Goal: Task Accomplishment & Management: Manage account settings

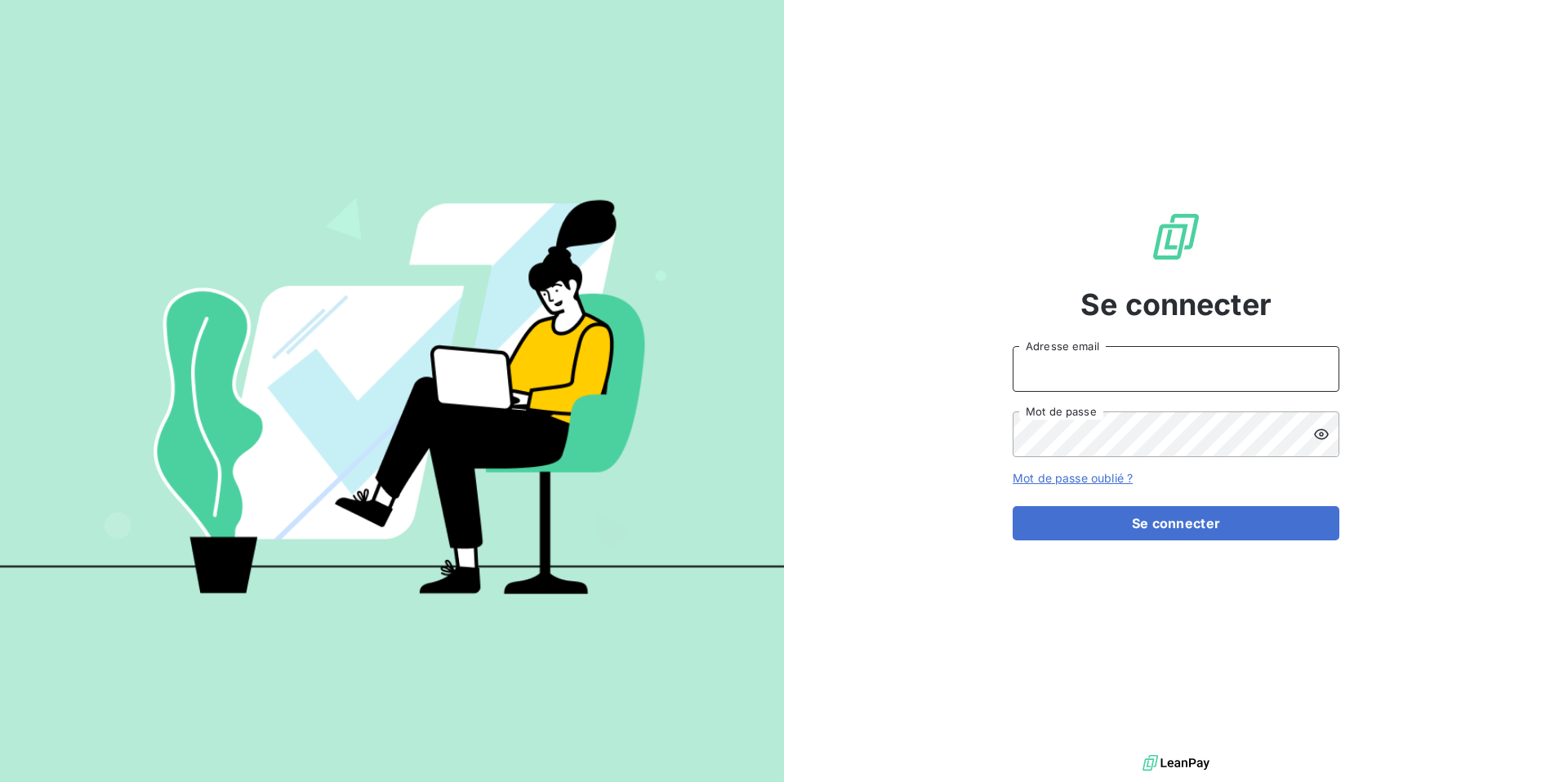
click at [1058, 372] on input "Adresse email" at bounding box center [1176, 369] width 327 height 46
click at [1035, 653] on div "Se connecter Adresse email Mot de passe Mot de passe oublié ? Se connecter" at bounding box center [1176, 375] width 327 height 751
click at [1097, 383] on input "Adresse email" at bounding box center [1176, 369] width 327 height 46
click at [1125, 377] on input "admin@anett11" at bounding box center [1176, 369] width 327 height 46
type input "admin@anett"
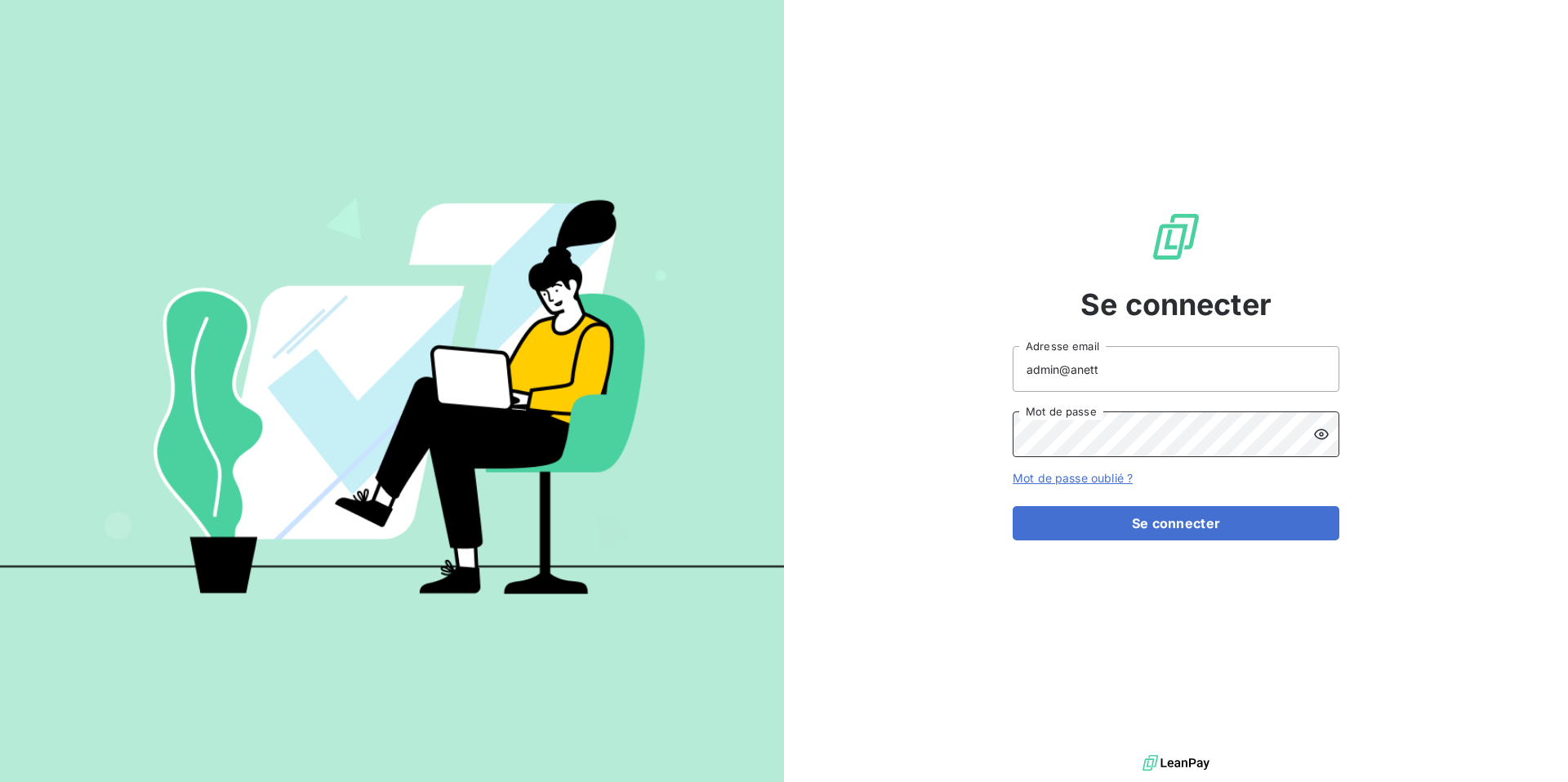
click at [1013, 506] on button "Se connecter" at bounding box center [1176, 523] width 327 height 35
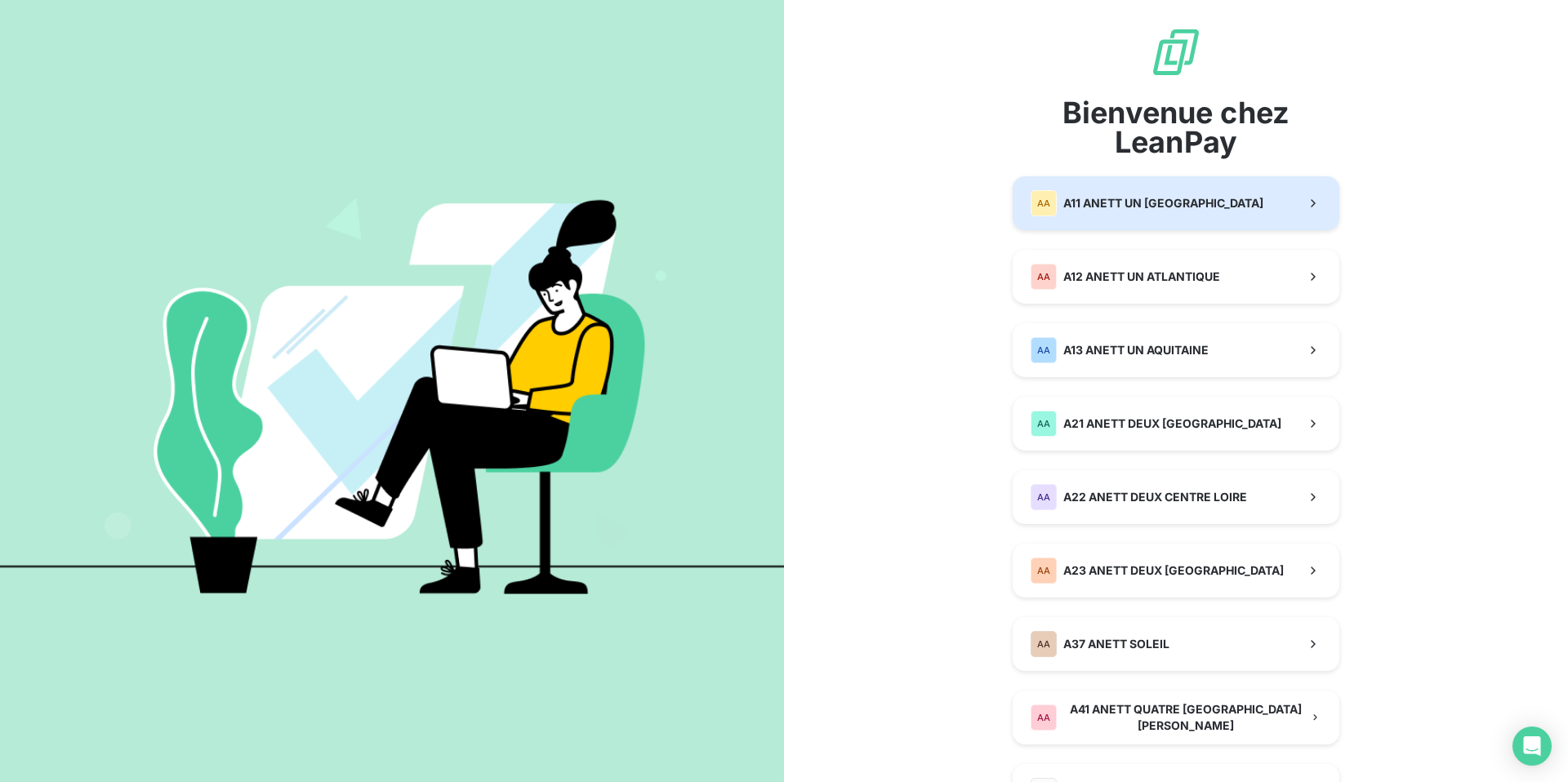
click at [1107, 206] on span "A11 ANETT UN [GEOGRAPHIC_DATA]" at bounding box center [1163, 203] width 200 height 16
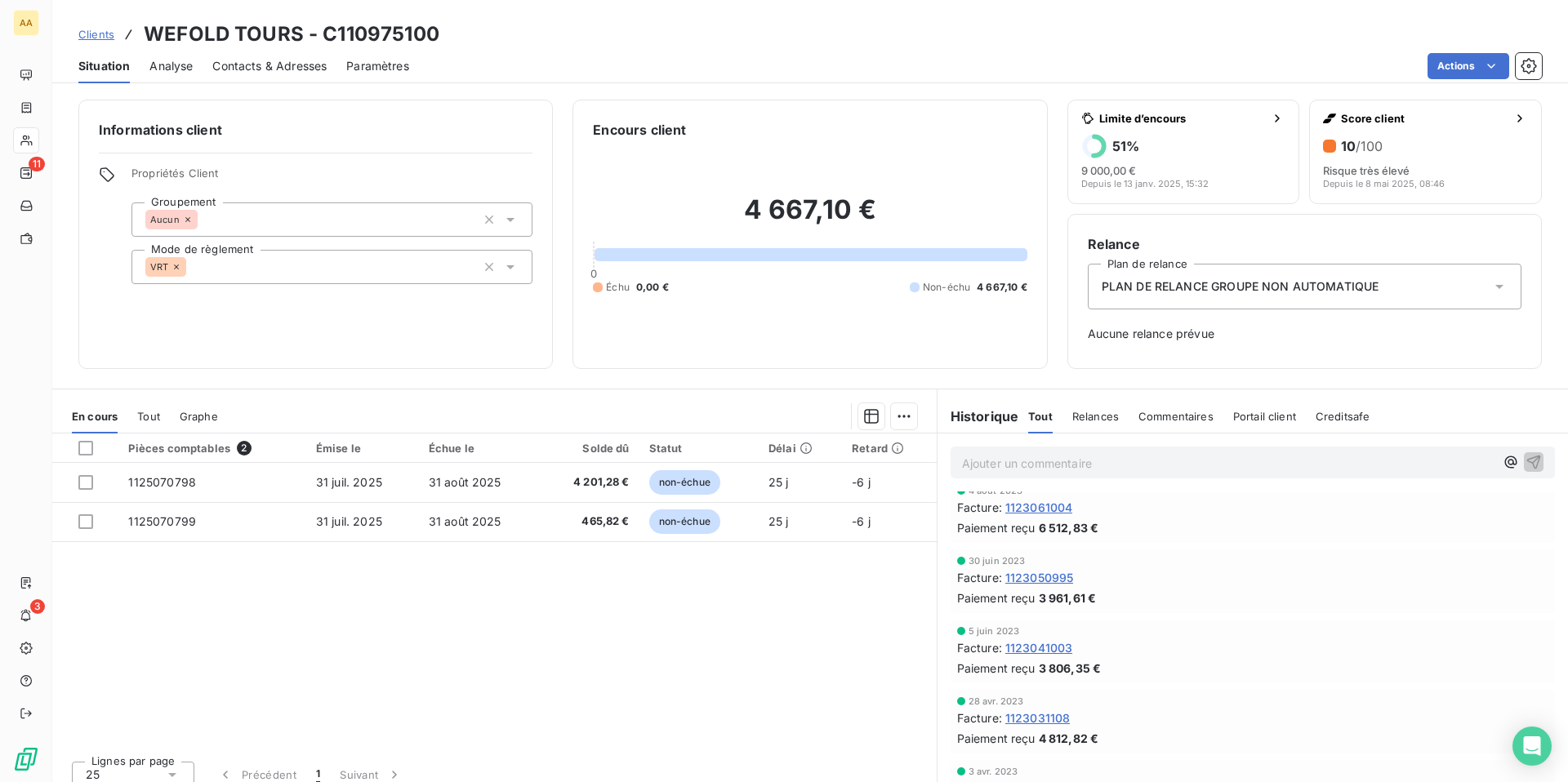
scroll to position [2617, 0]
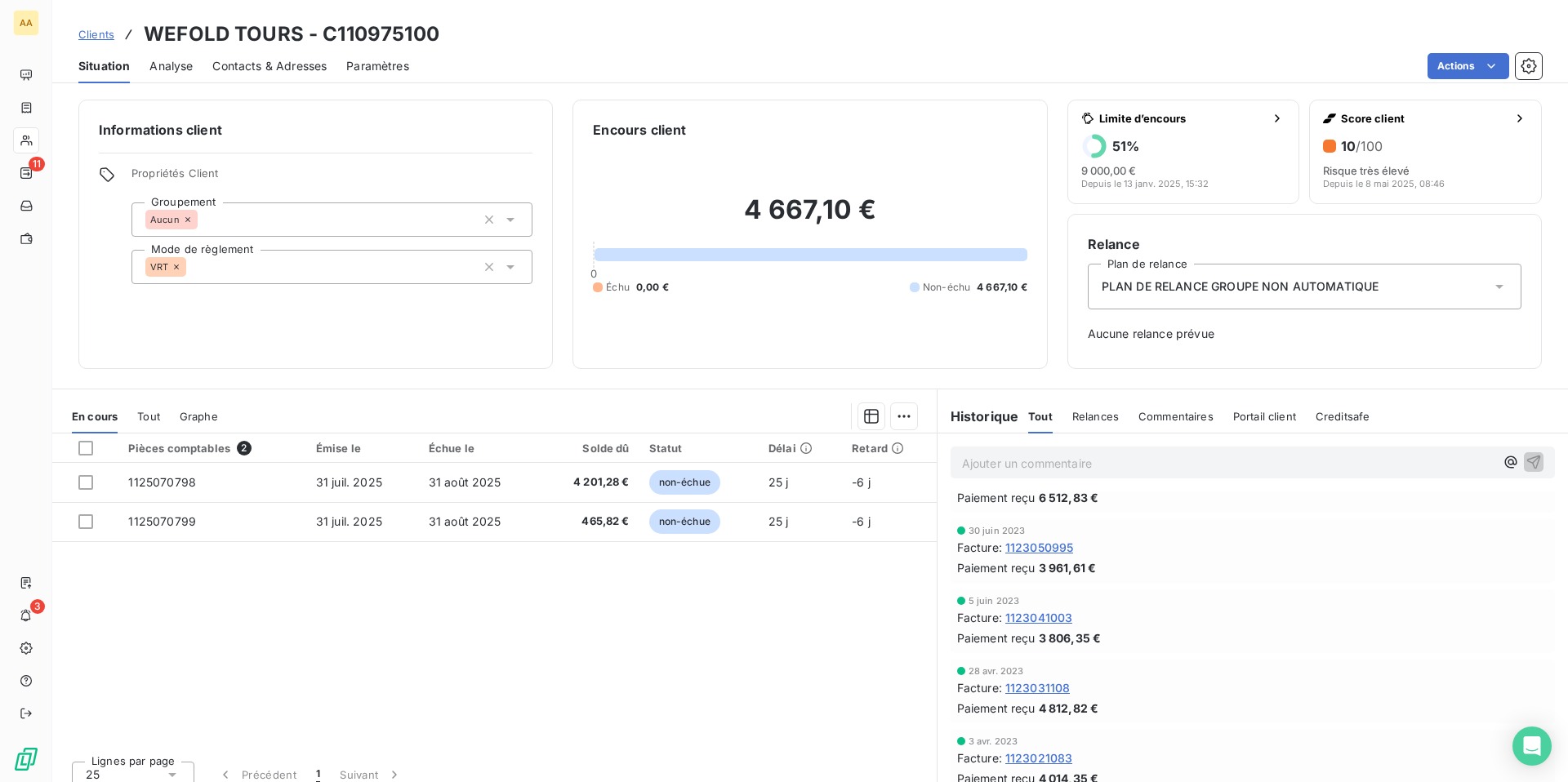
click at [1331, 421] on span "Creditsafe" at bounding box center [1343, 416] width 55 height 13
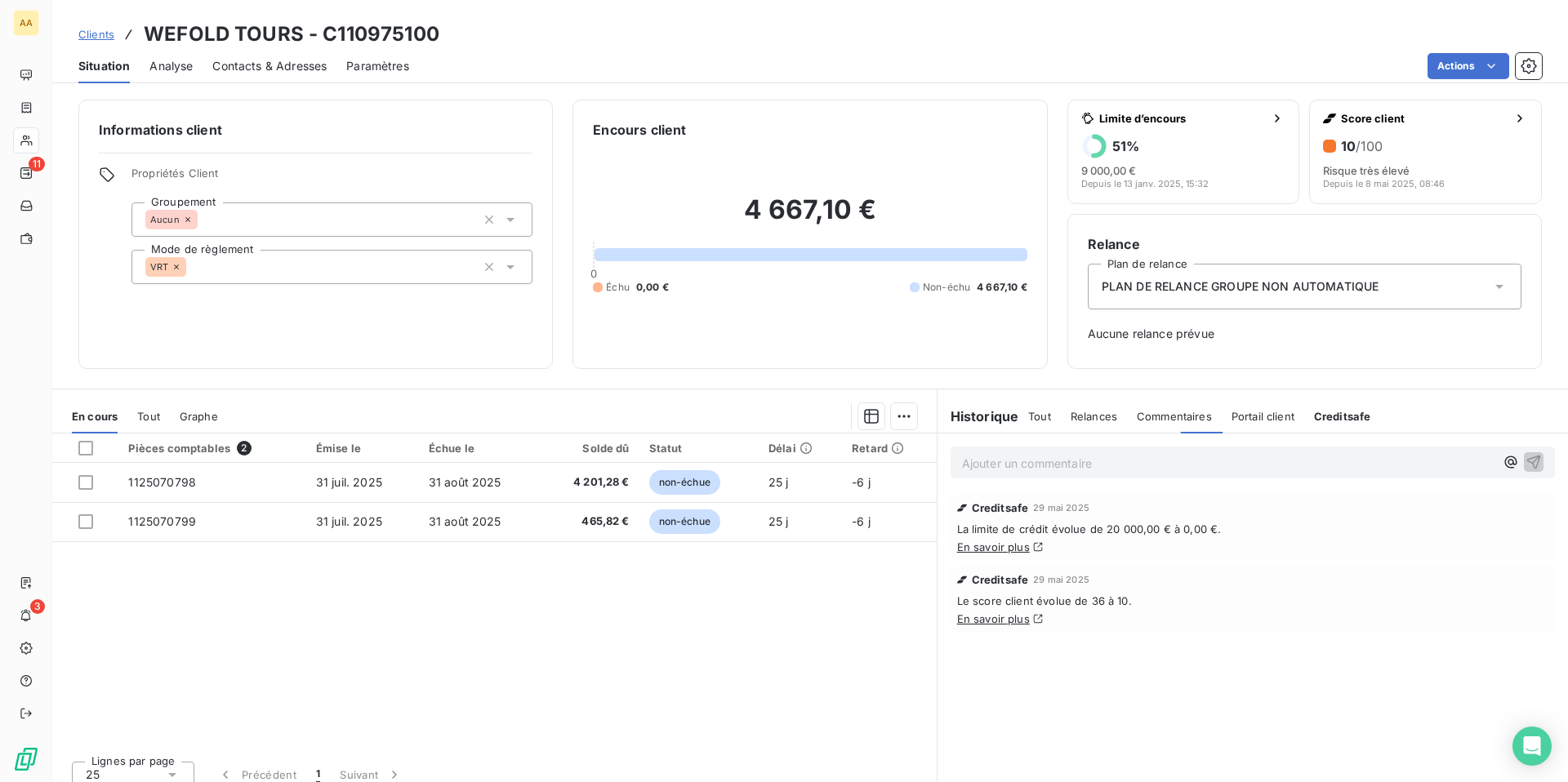
scroll to position [0, 0]
click at [1043, 416] on span "Tout" at bounding box center [1039, 416] width 23 height 13
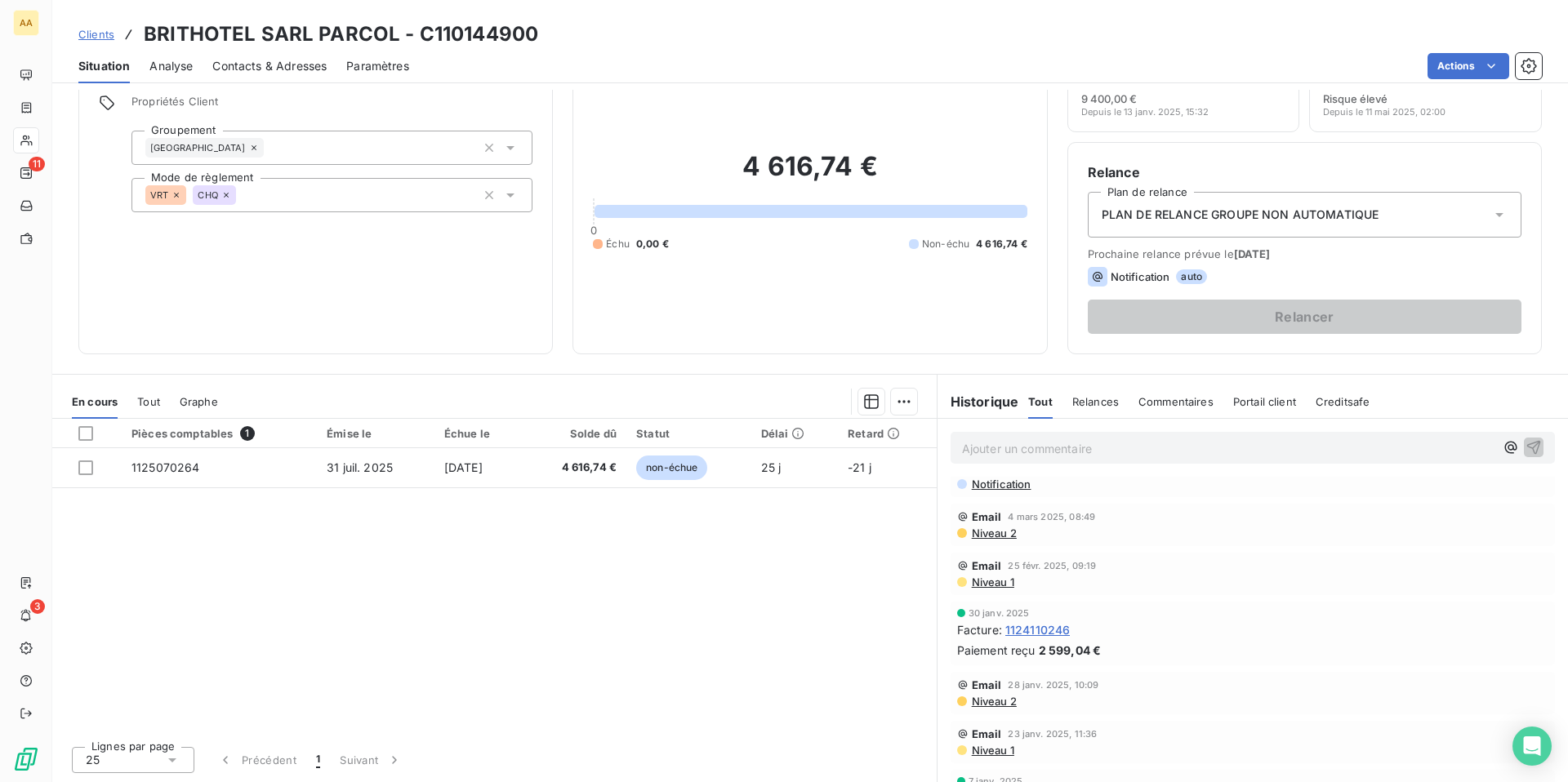
scroll to position [1211, 0]
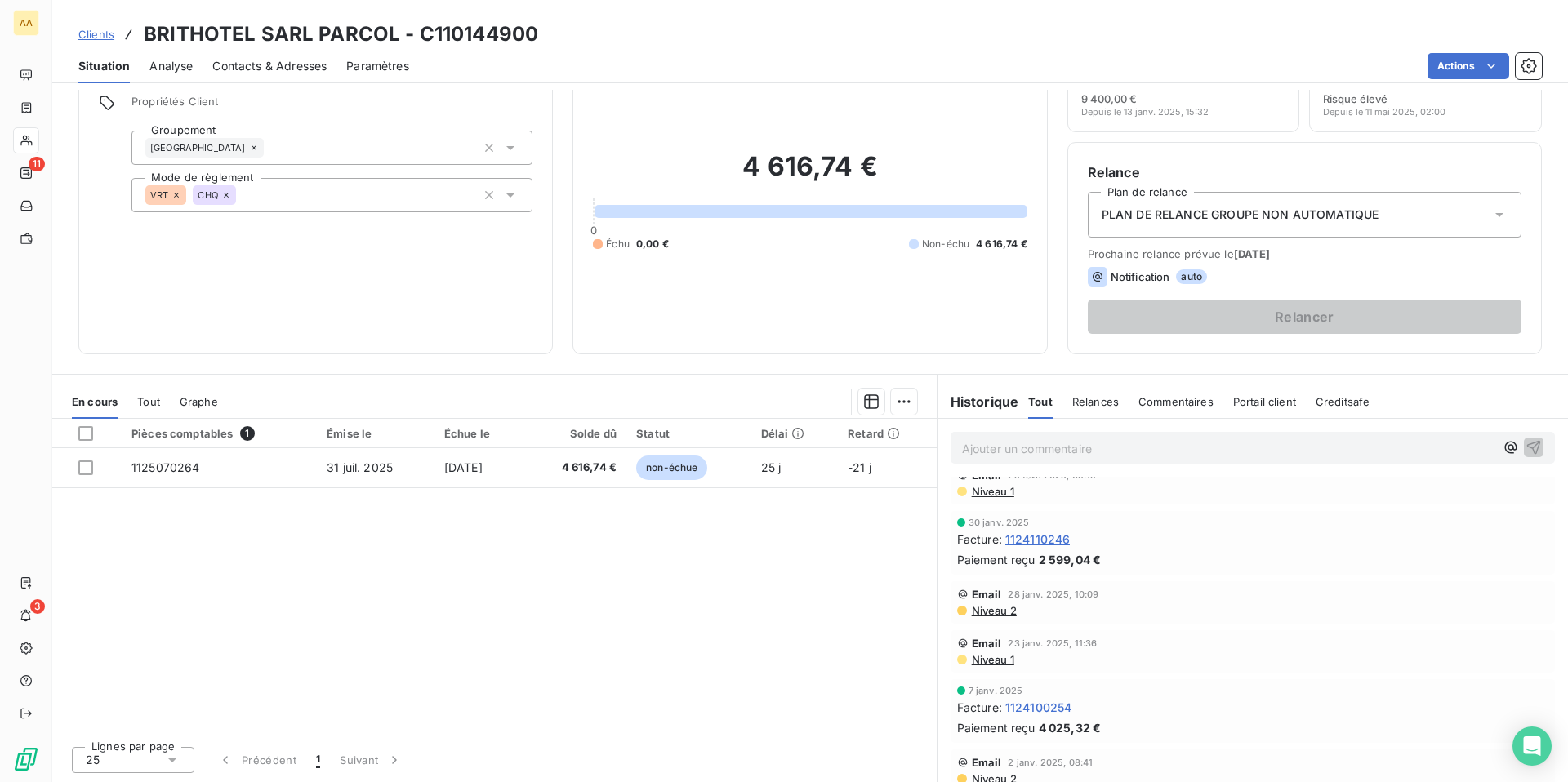
click at [1335, 398] on span "Creditsafe" at bounding box center [1343, 401] width 55 height 13
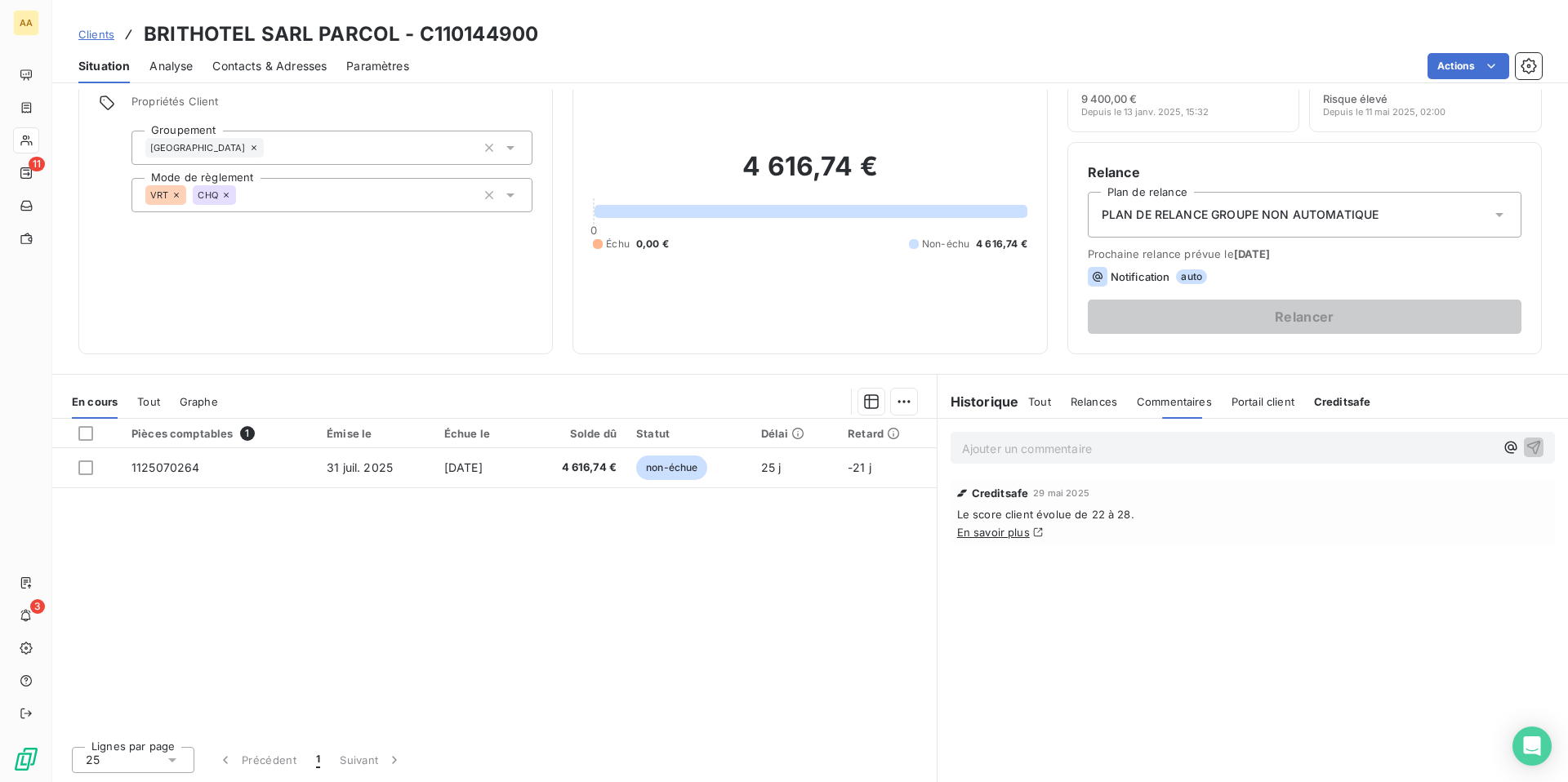
scroll to position [0, 0]
click at [1052, 398] on div "Tout Relances Commentaires Portail client Creditsafe" at bounding box center [1199, 401] width 342 height 35
click at [1035, 398] on span "Tout" at bounding box center [1039, 401] width 23 height 13
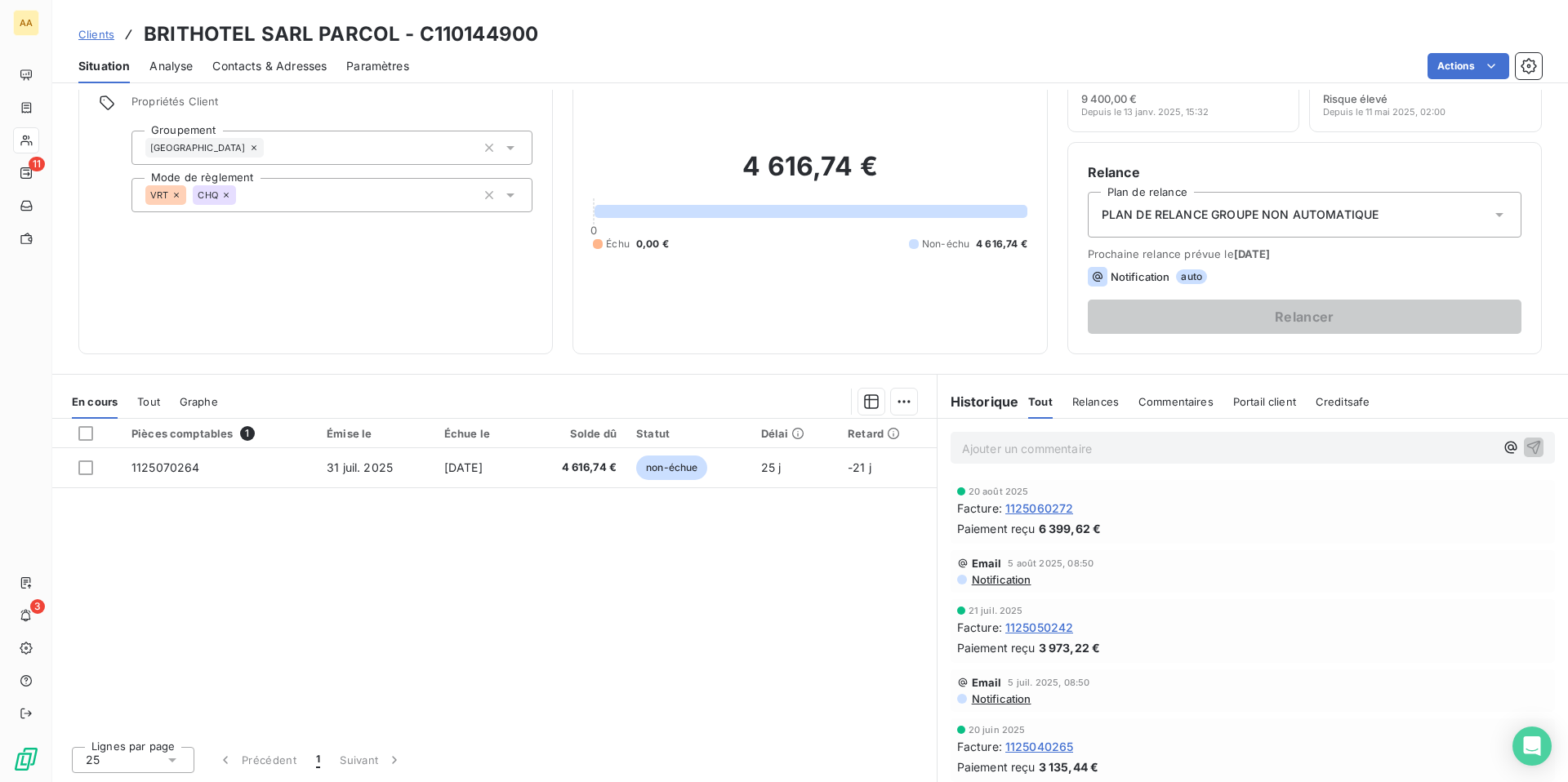
click at [89, 32] on span "Clients" at bounding box center [97, 34] width 36 height 13
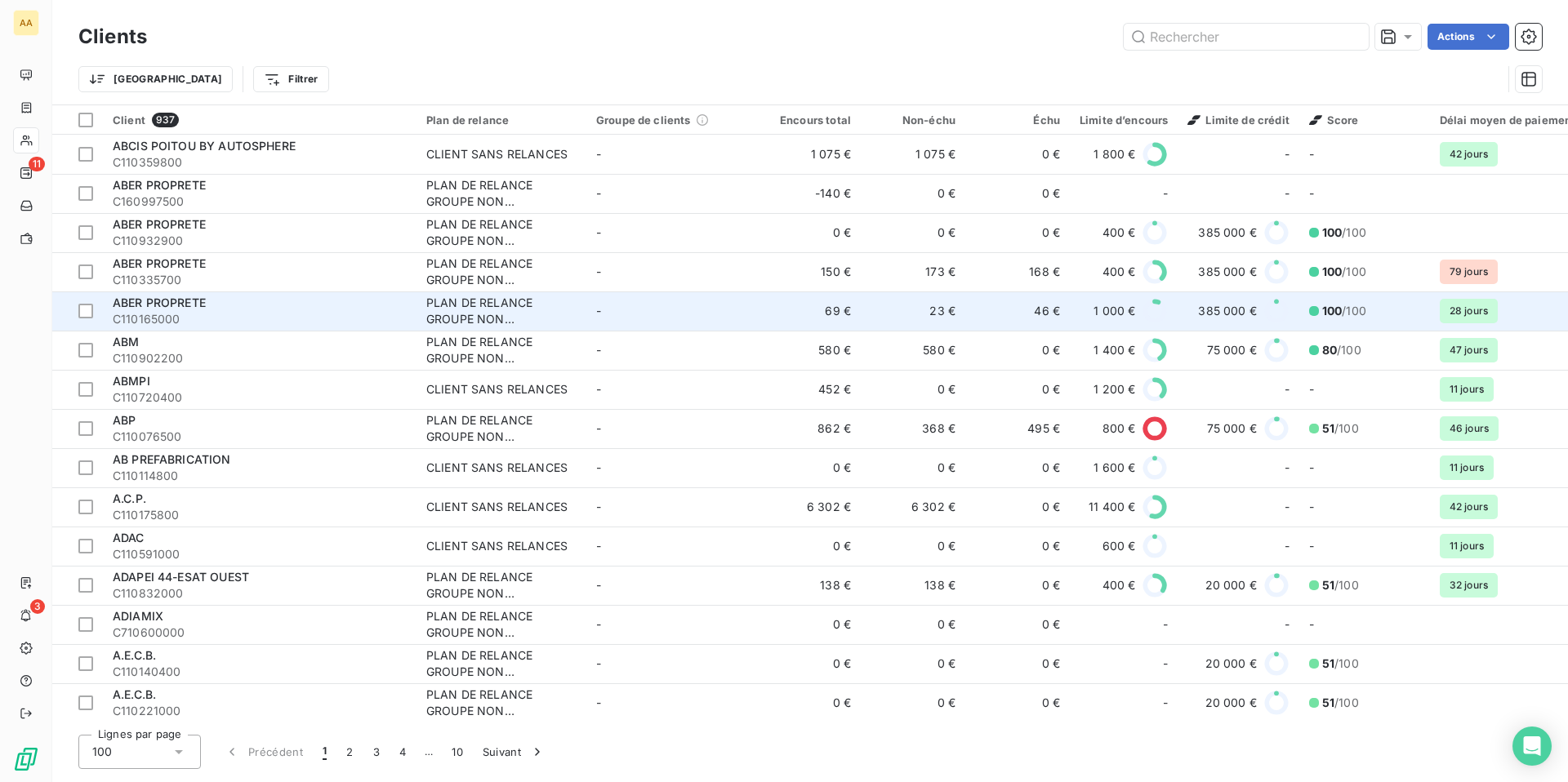
click at [356, 298] on div "ABER PROPRETE" at bounding box center [259, 302] width 294 height 16
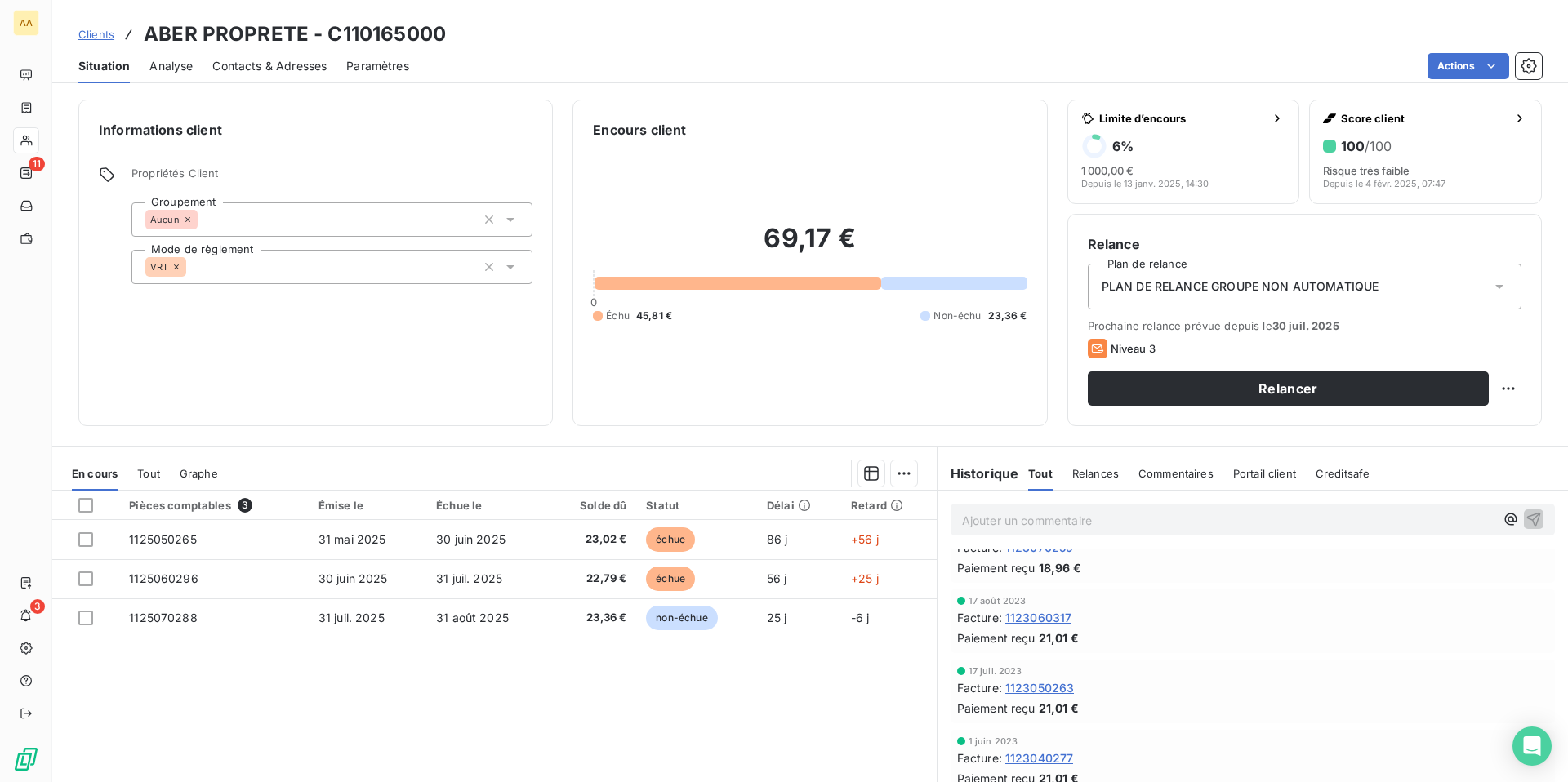
scroll to position [2416, 0]
click at [1338, 473] on span "Creditsafe" at bounding box center [1343, 473] width 55 height 13
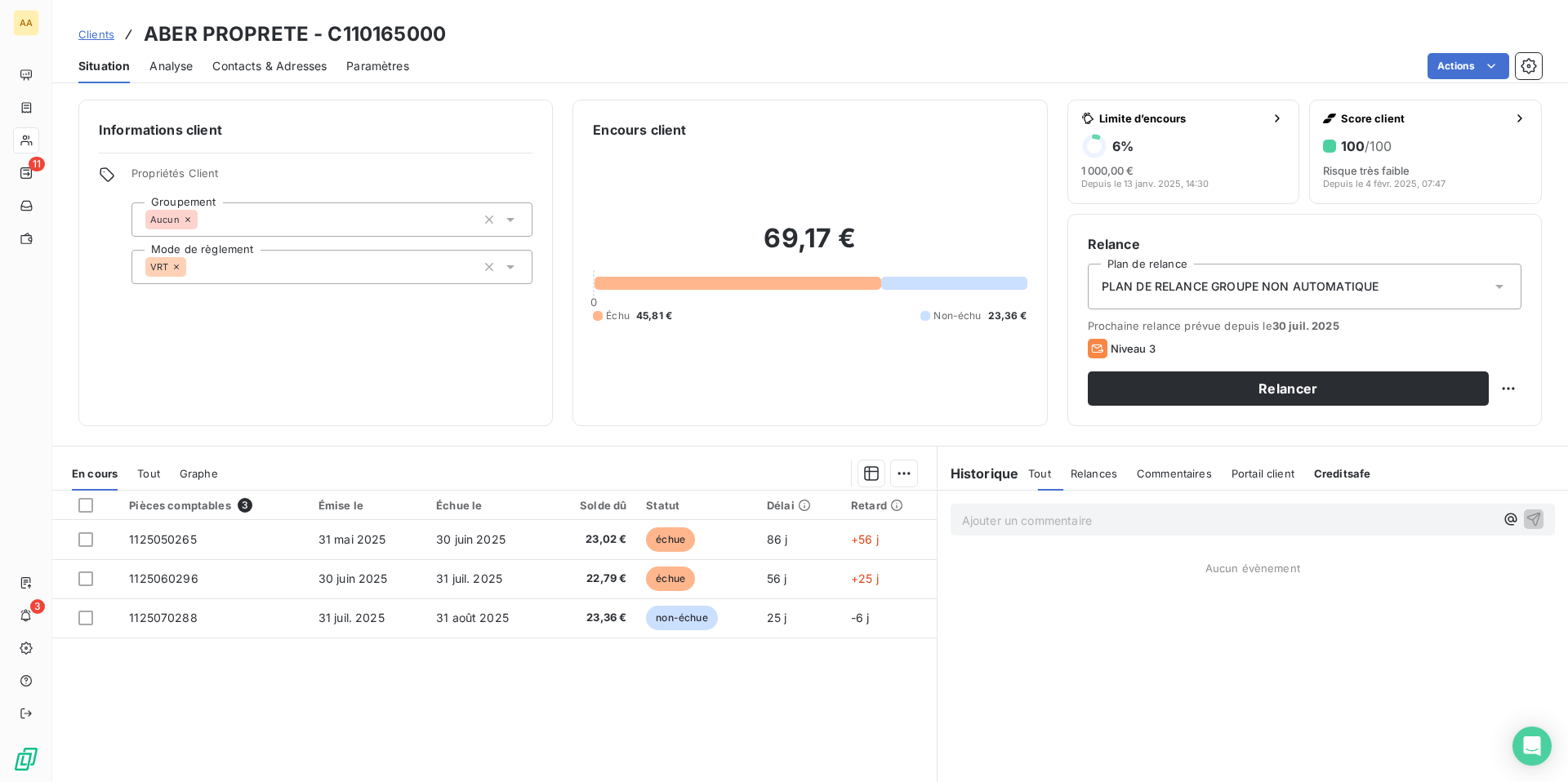
scroll to position [0, 0]
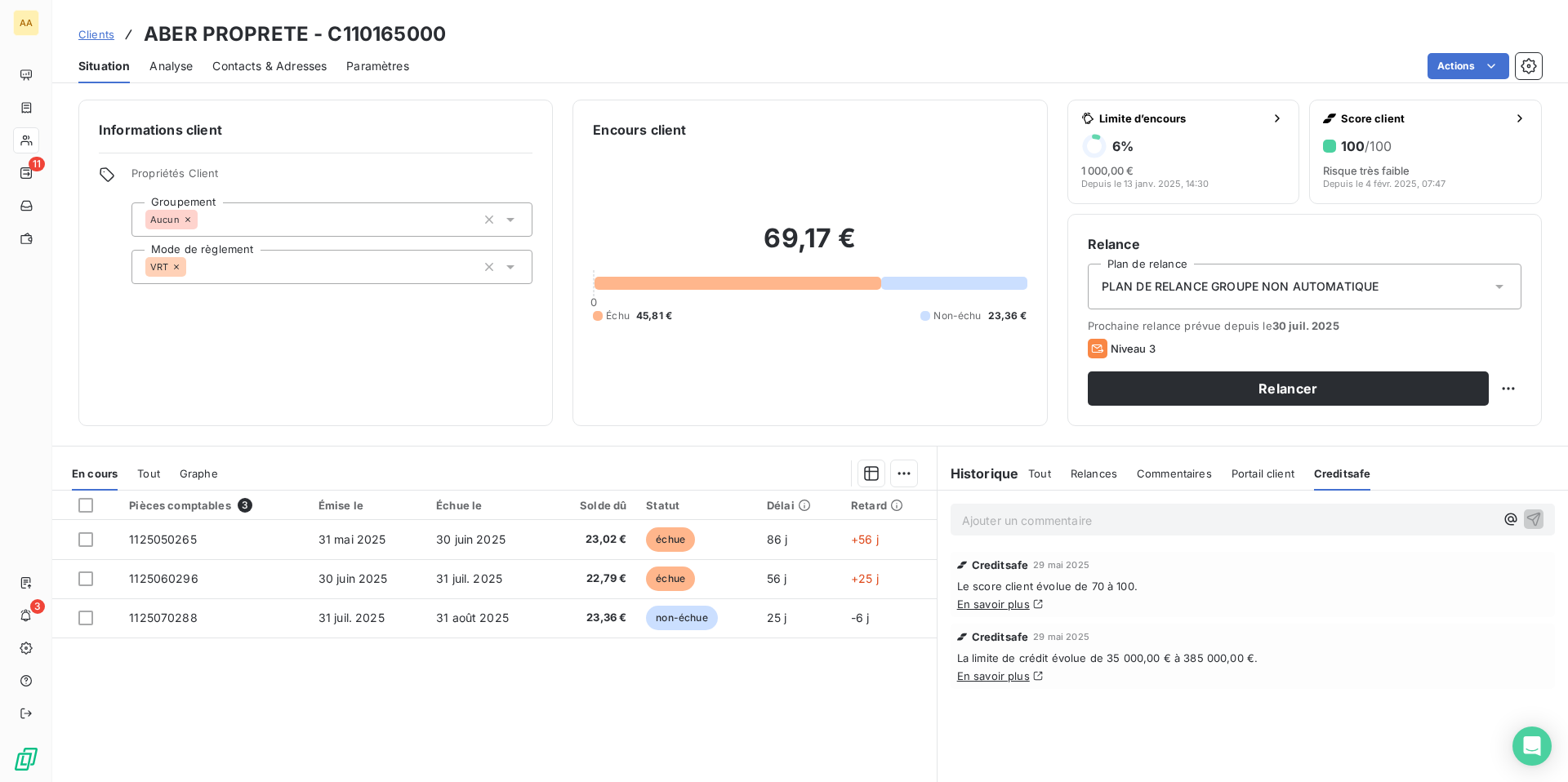
click at [98, 36] on span "Clients" at bounding box center [97, 34] width 36 height 13
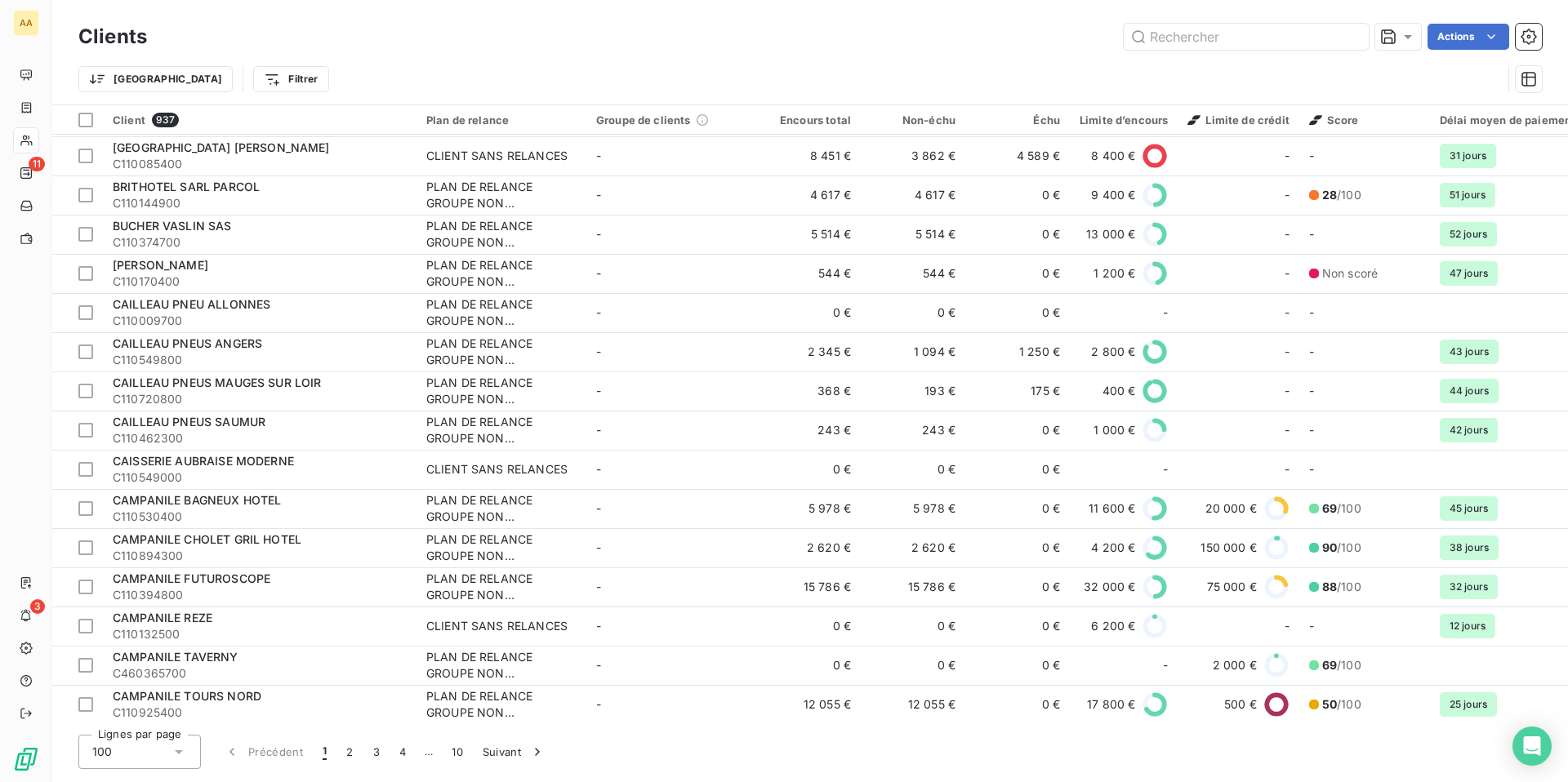
scroll to position [3339, 0]
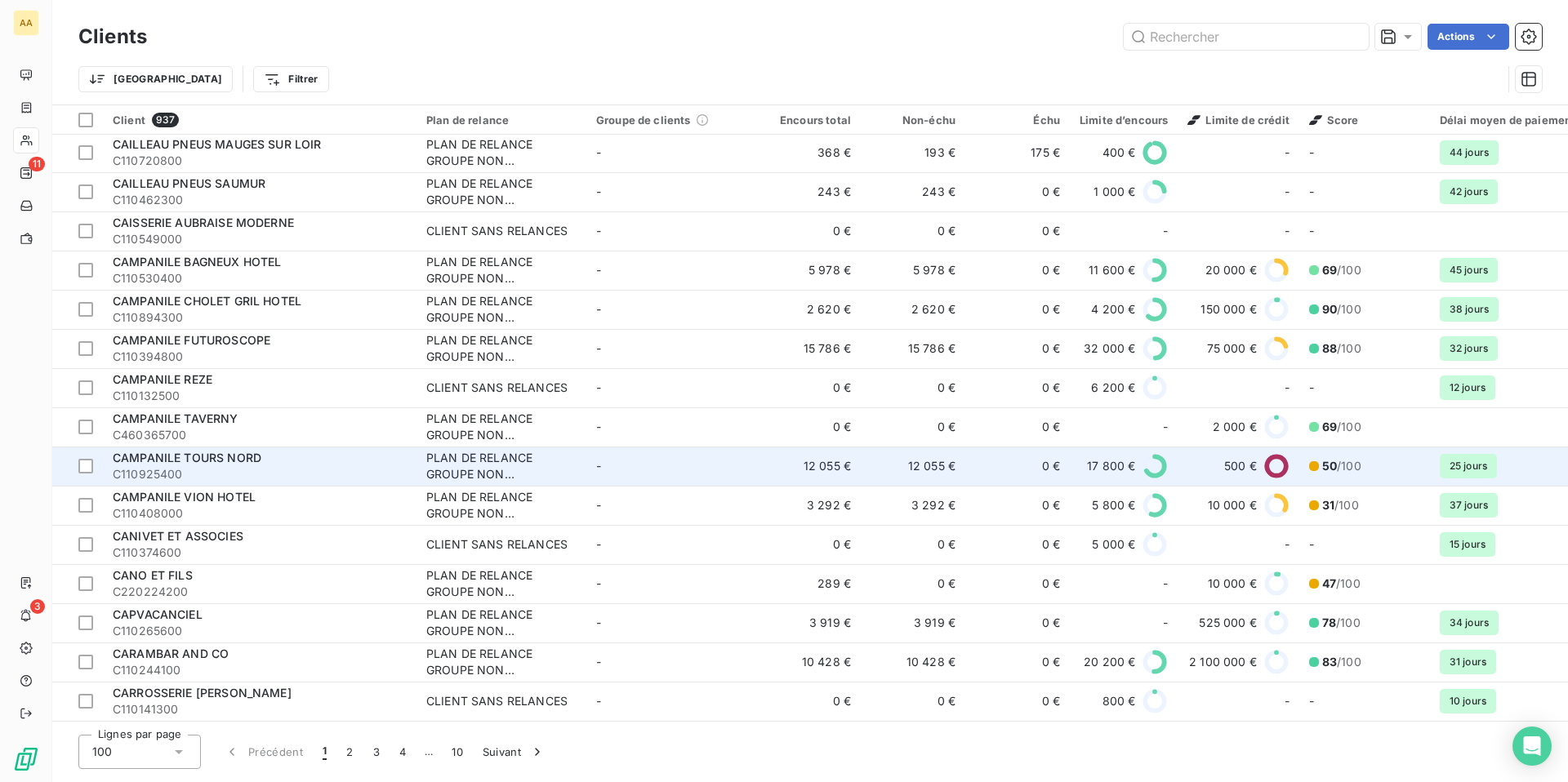
click at [948, 467] on td "12 055 €" at bounding box center [913, 466] width 104 height 39
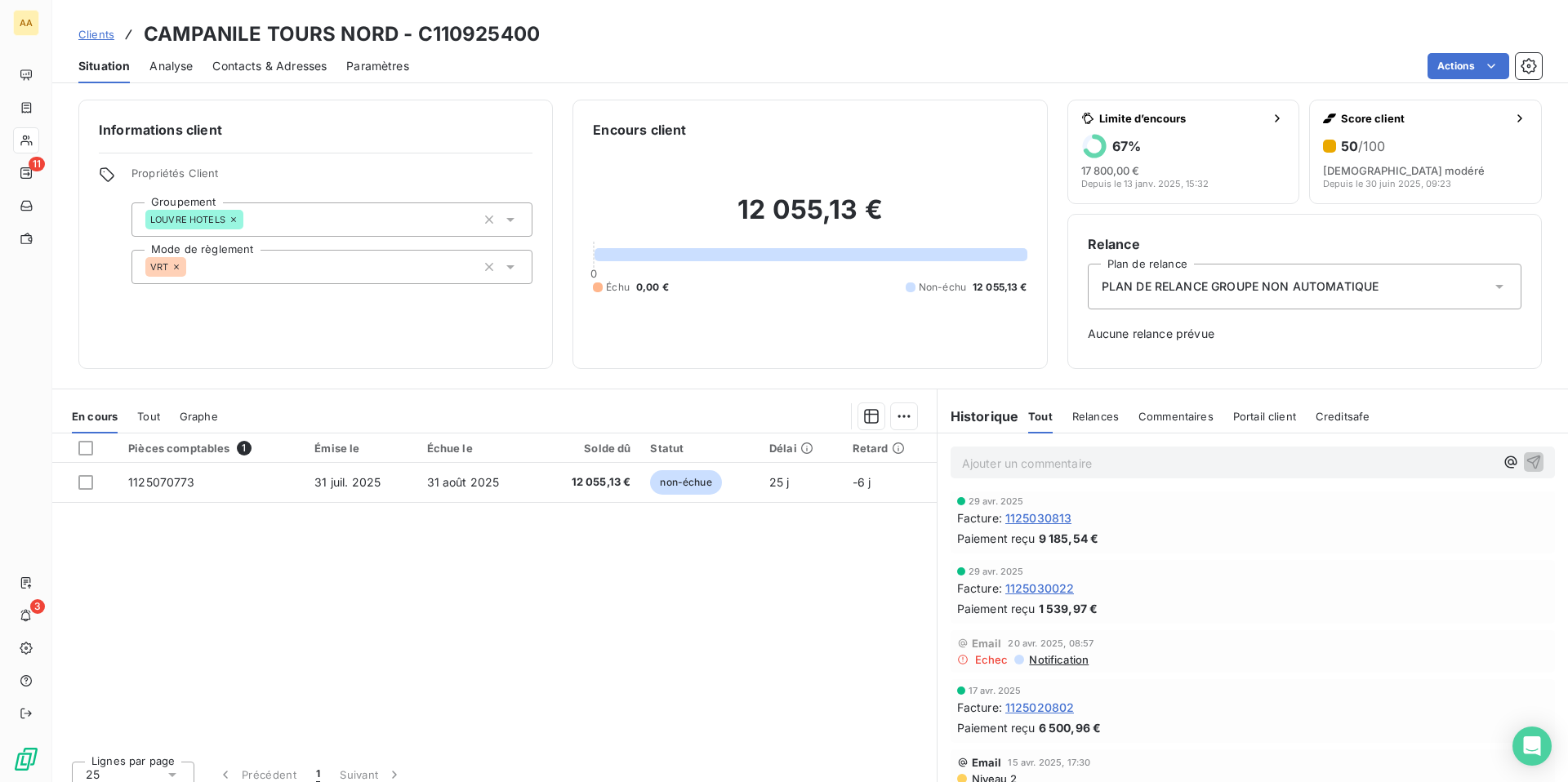
scroll to position [647, 0]
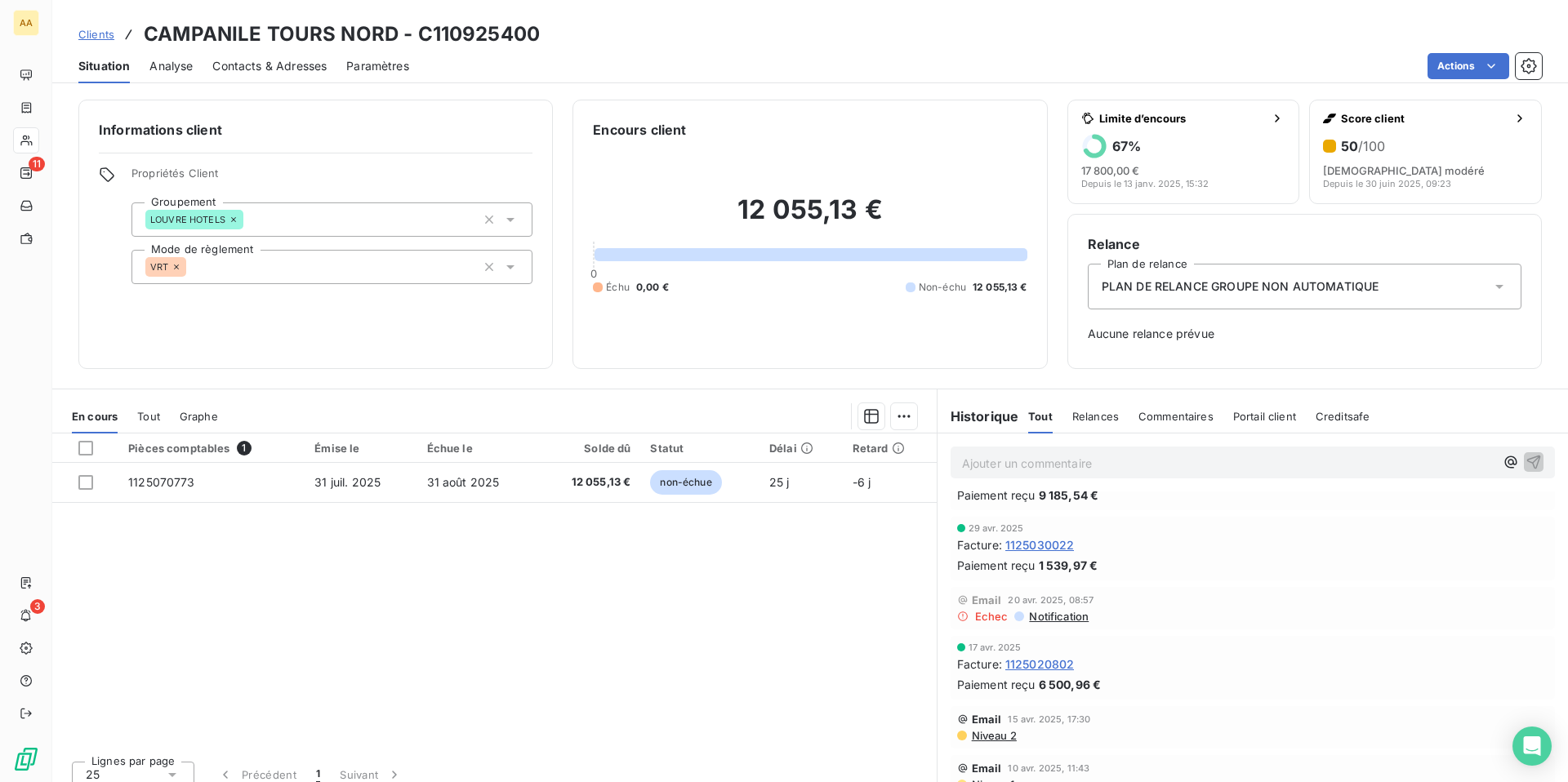
click at [1320, 420] on span "Creditsafe" at bounding box center [1343, 416] width 55 height 13
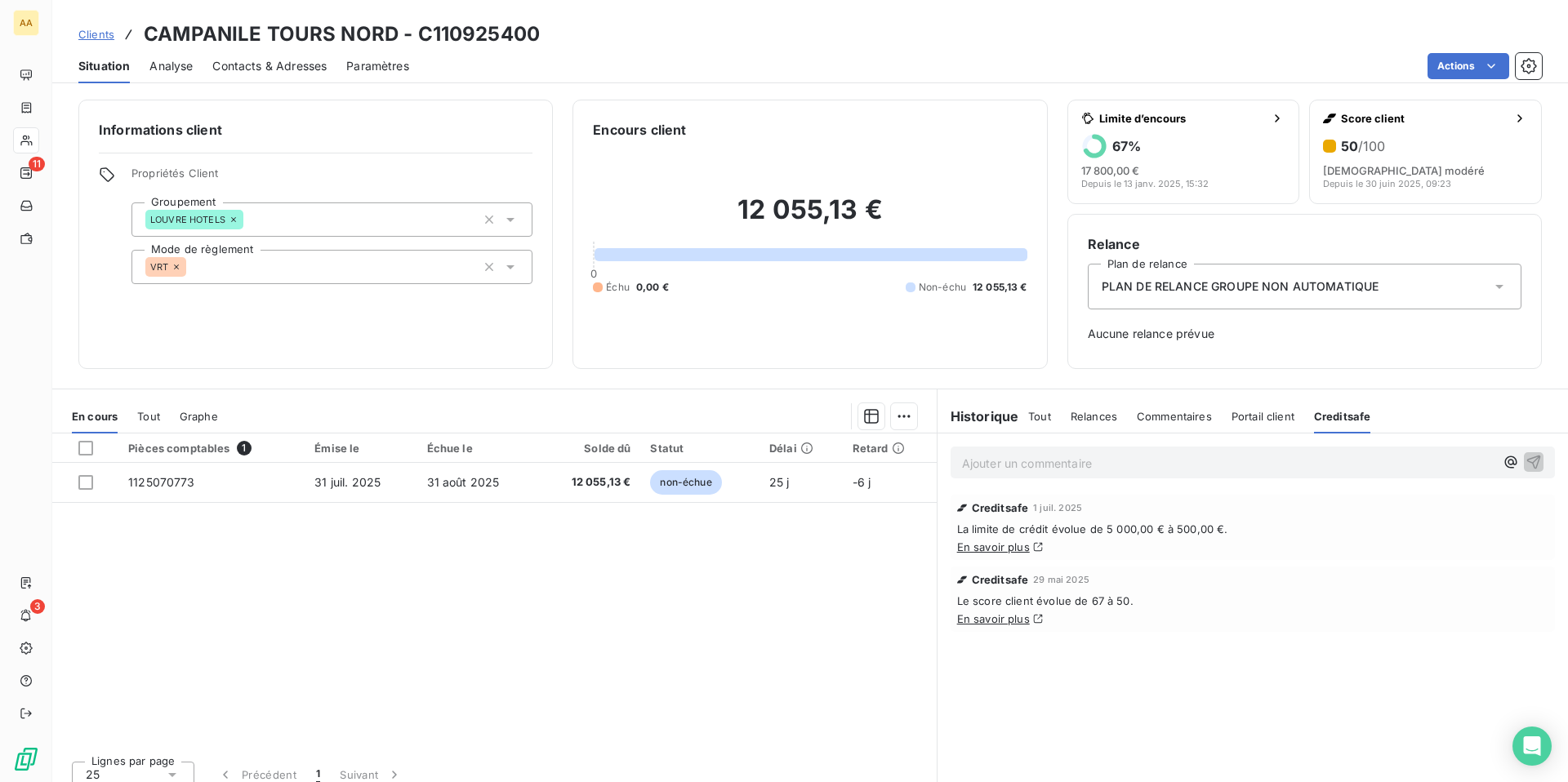
click at [1042, 411] on span "Tout" at bounding box center [1039, 416] width 23 height 13
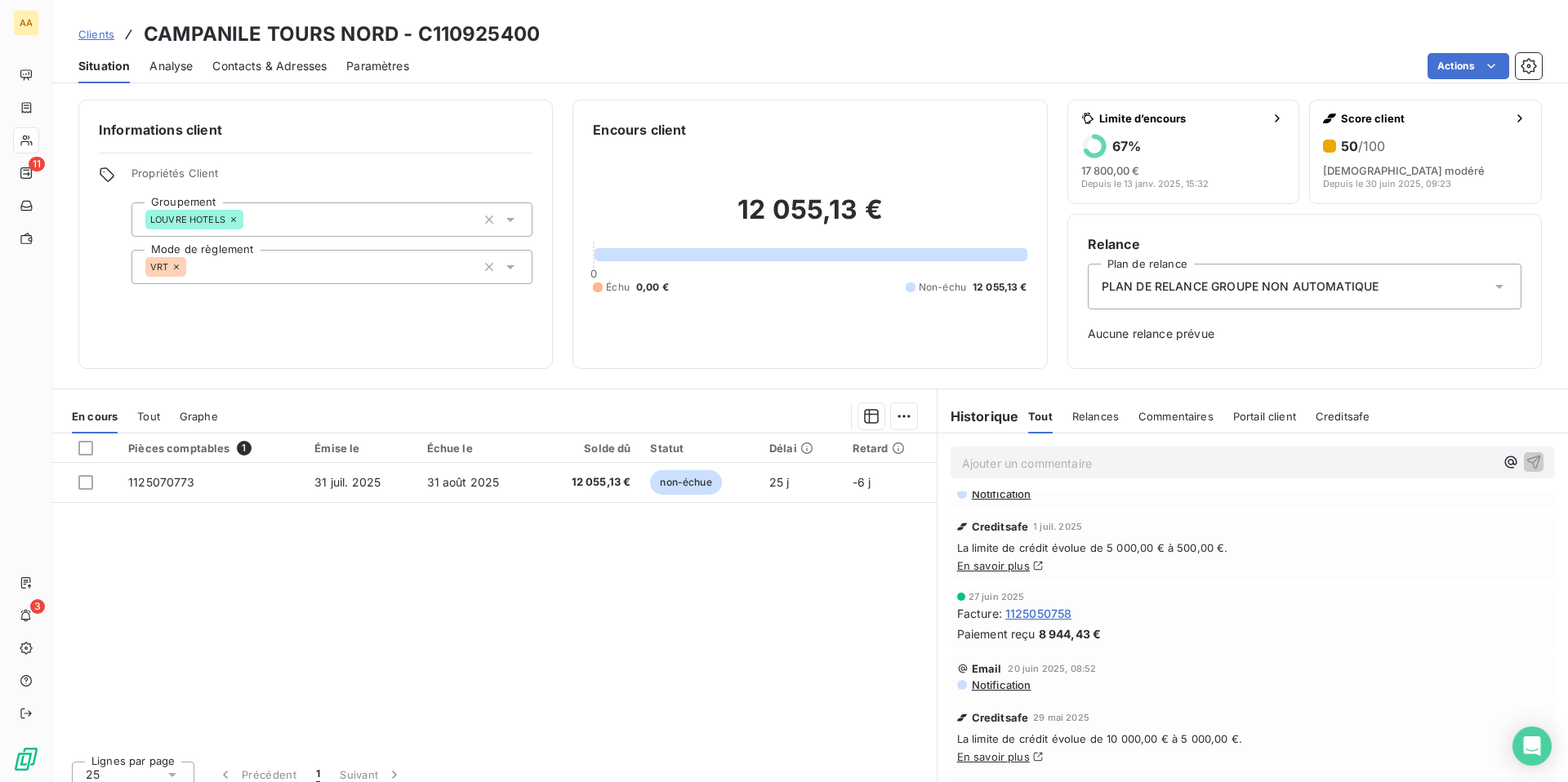
scroll to position [204, 0]
click at [1329, 410] on span "Creditsafe" at bounding box center [1343, 416] width 55 height 13
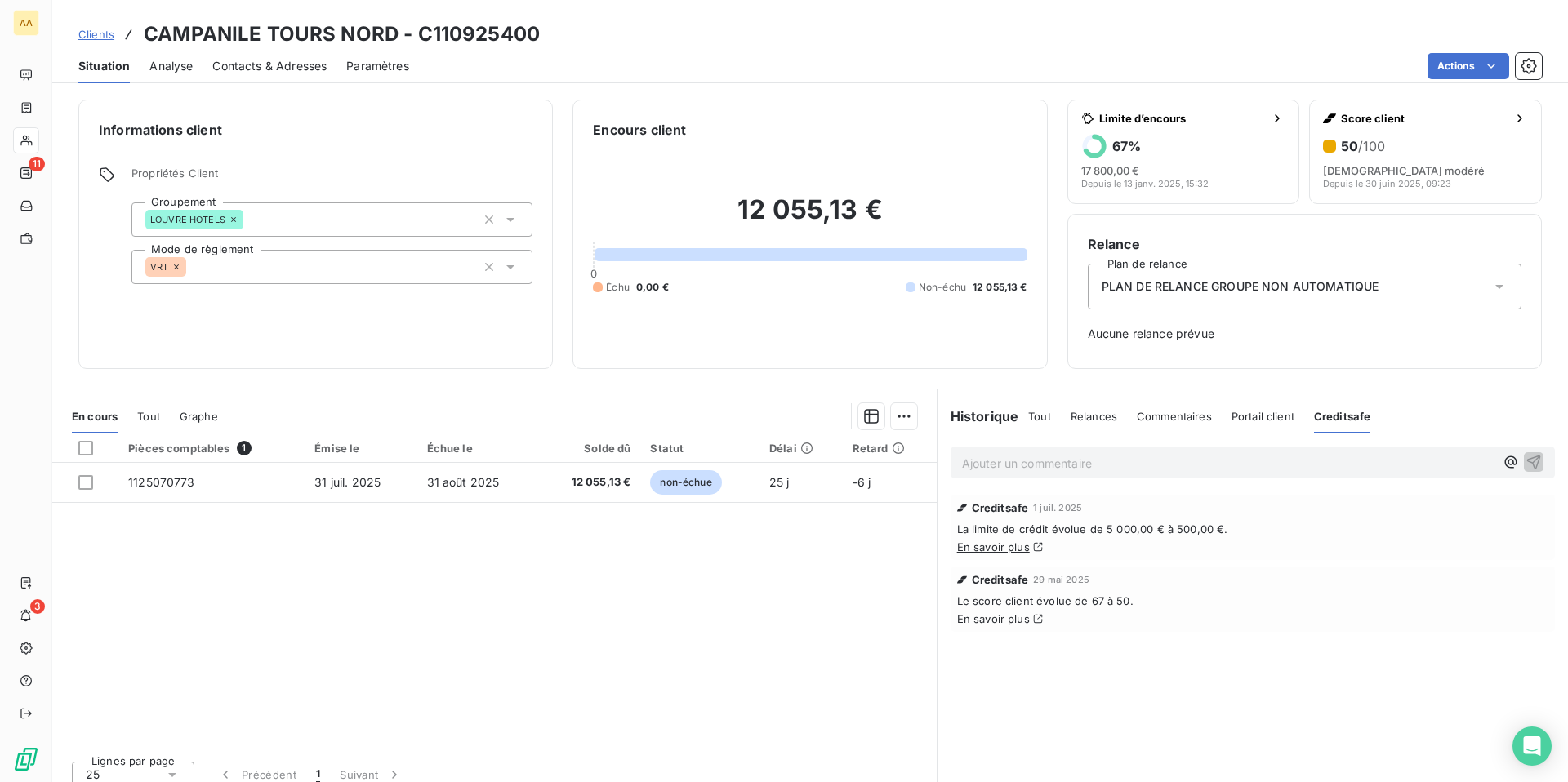
click at [1037, 415] on span "Tout" at bounding box center [1039, 416] width 23 height 13
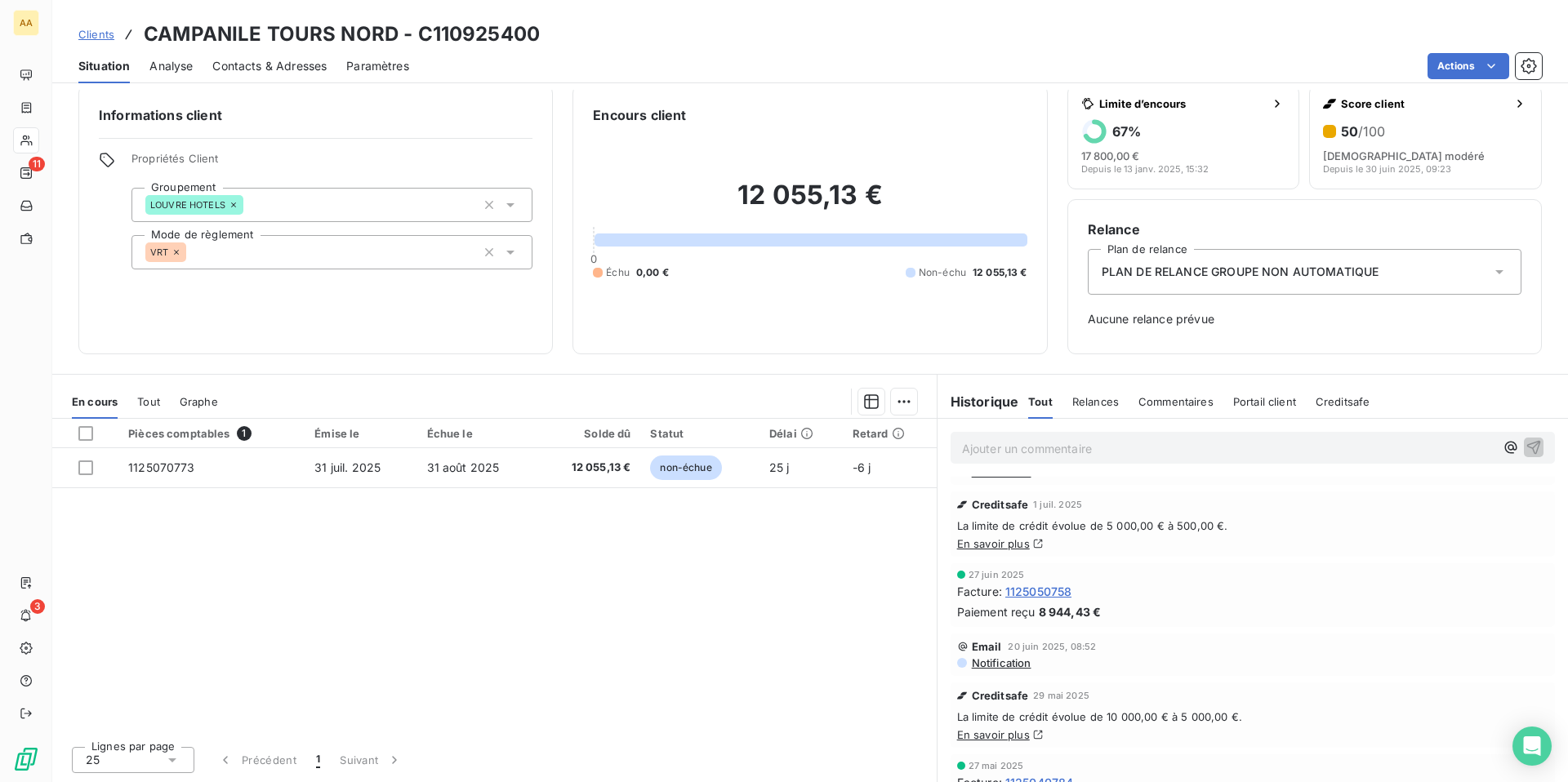
scroll to position [214, 0]
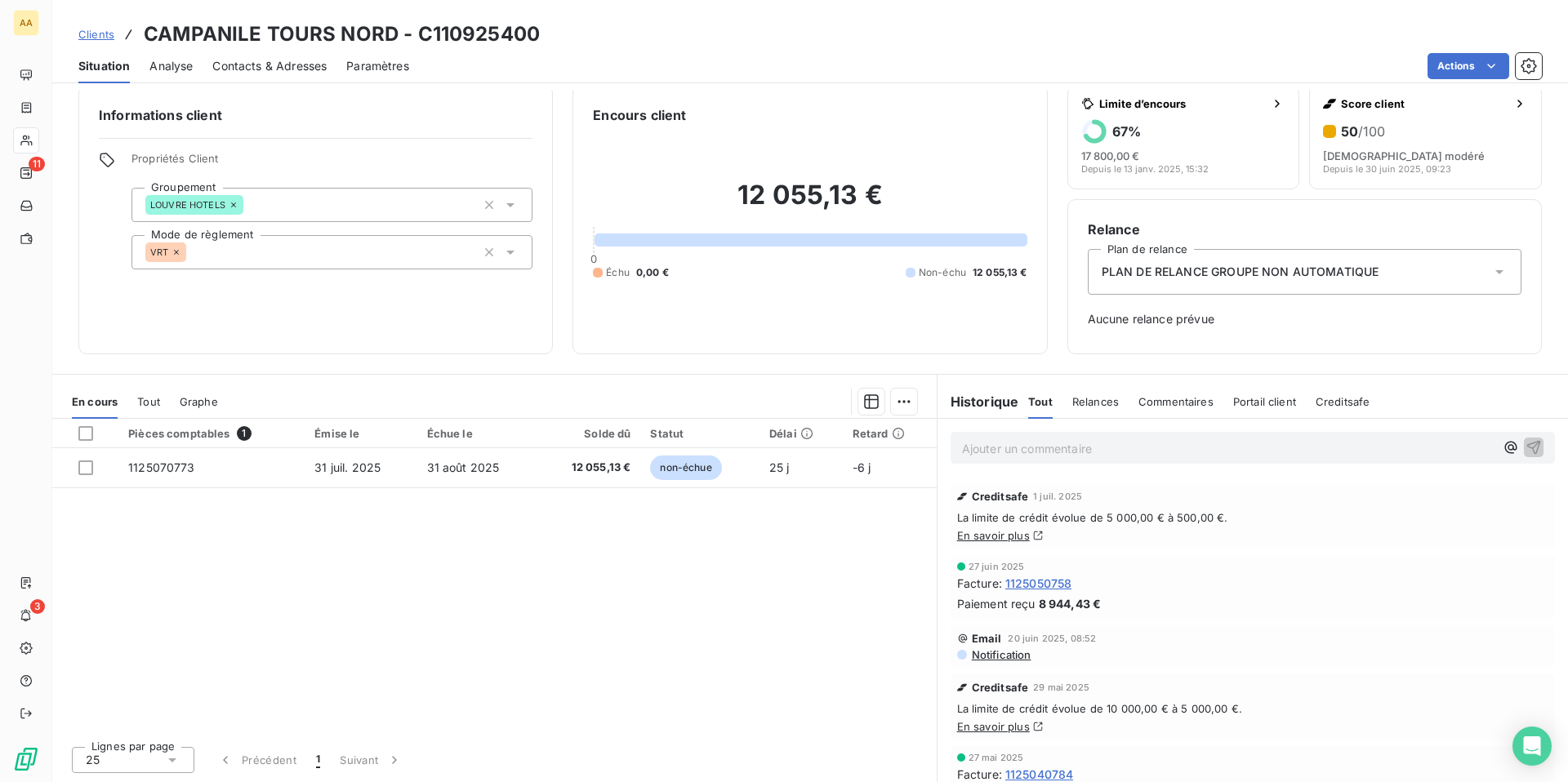
click at [1330, 396] on span "Creditsafe" at bounding box center [1343, 401] width 55 height 13
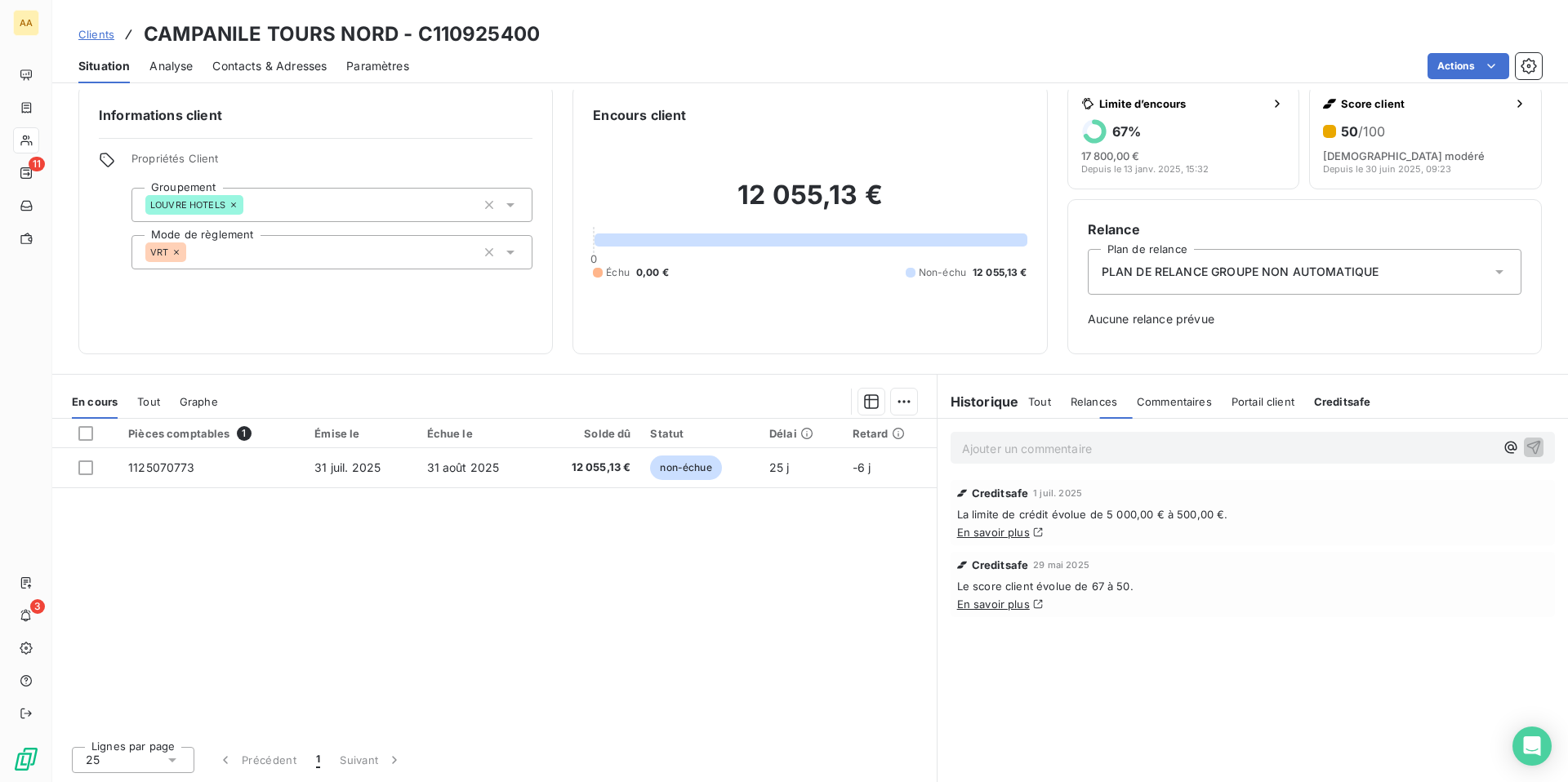
scroll to position [0, 0]
click at [1041, 399] on span "Tout" at bounding box center [1039, 401] width 23 height 13
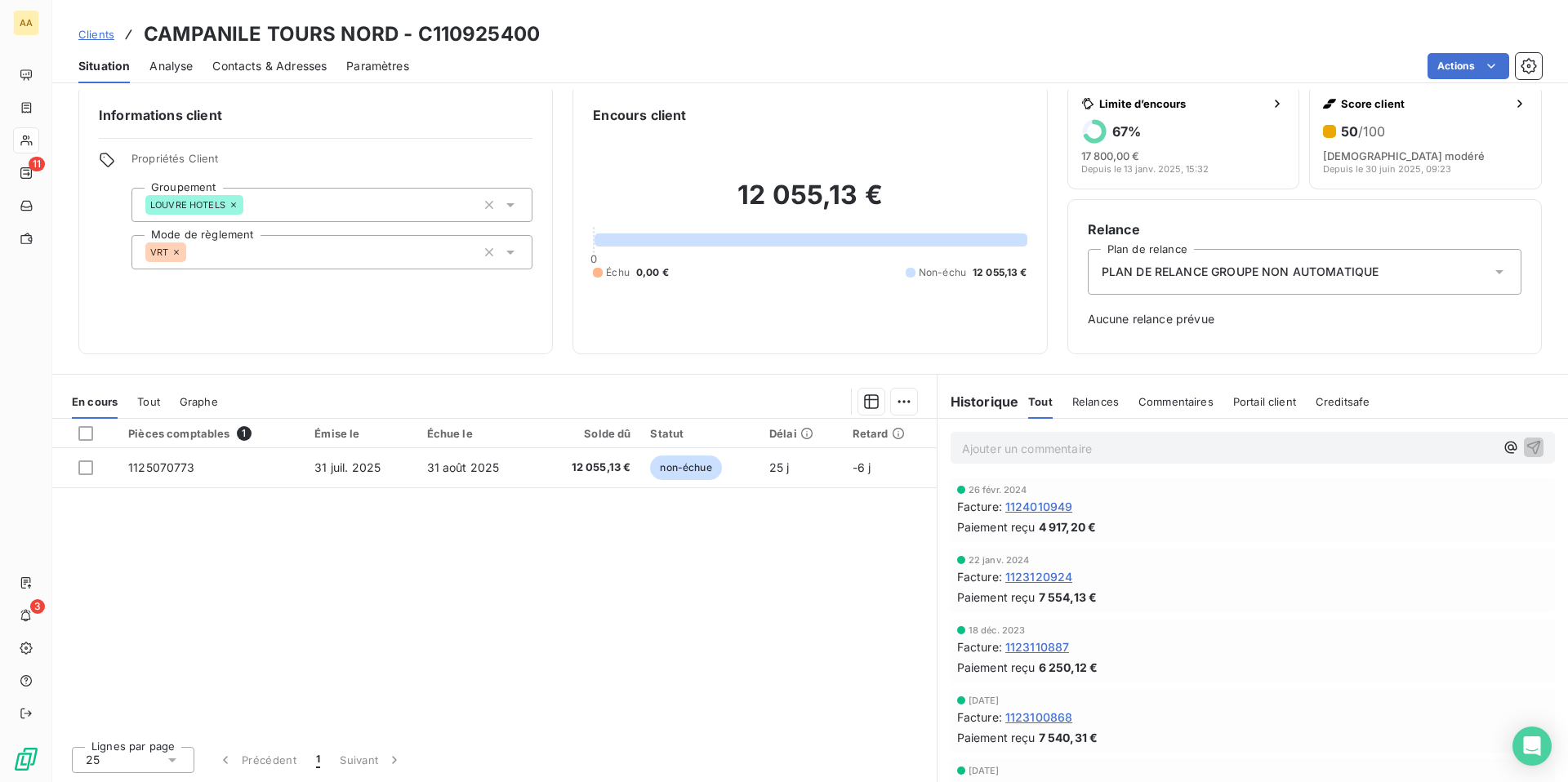
scroll to position [2553, 0]
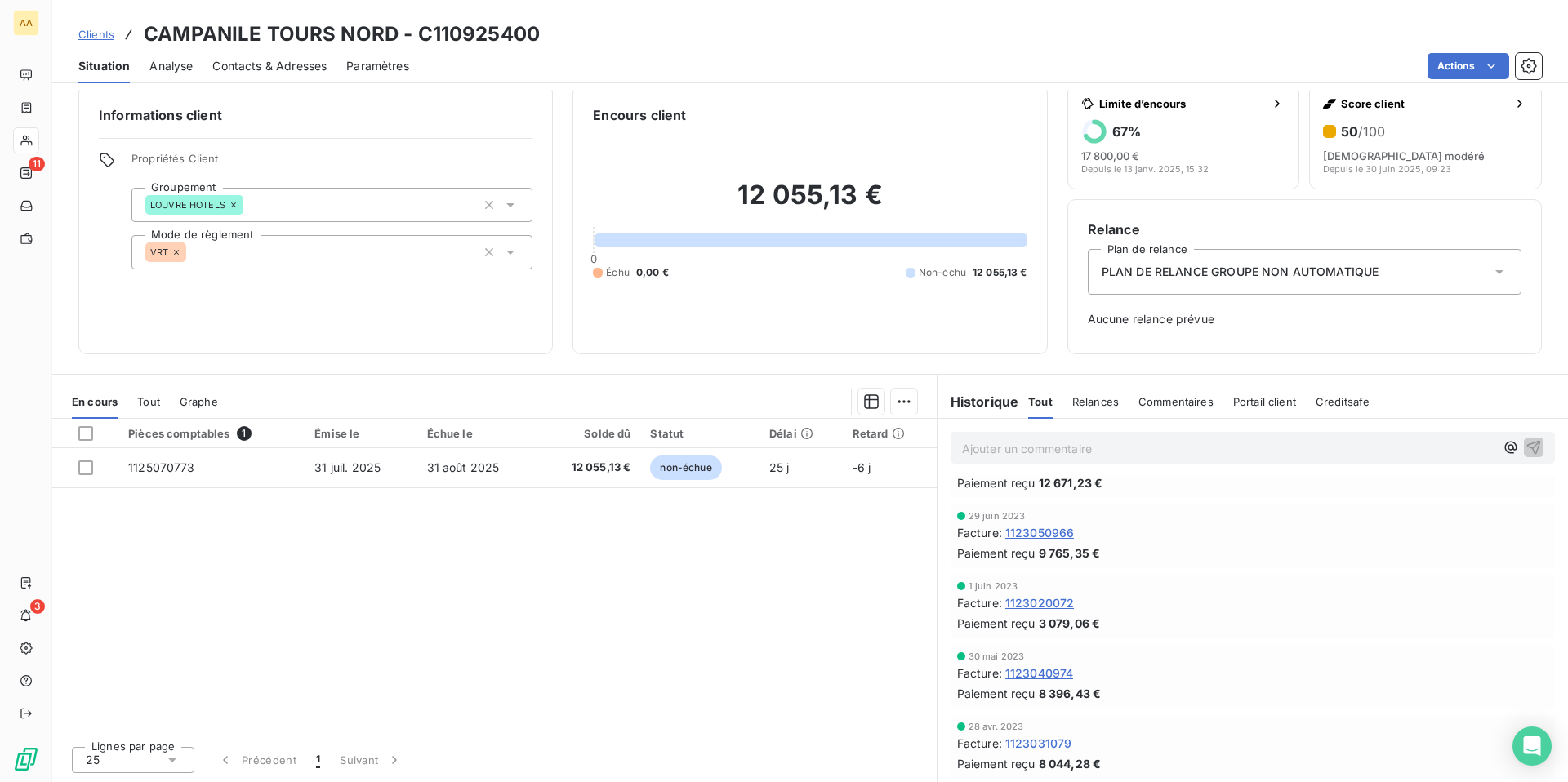
click at [1337, 406] on span "Creditsafe" at bounding box center [1343, 401] width 55 height 13
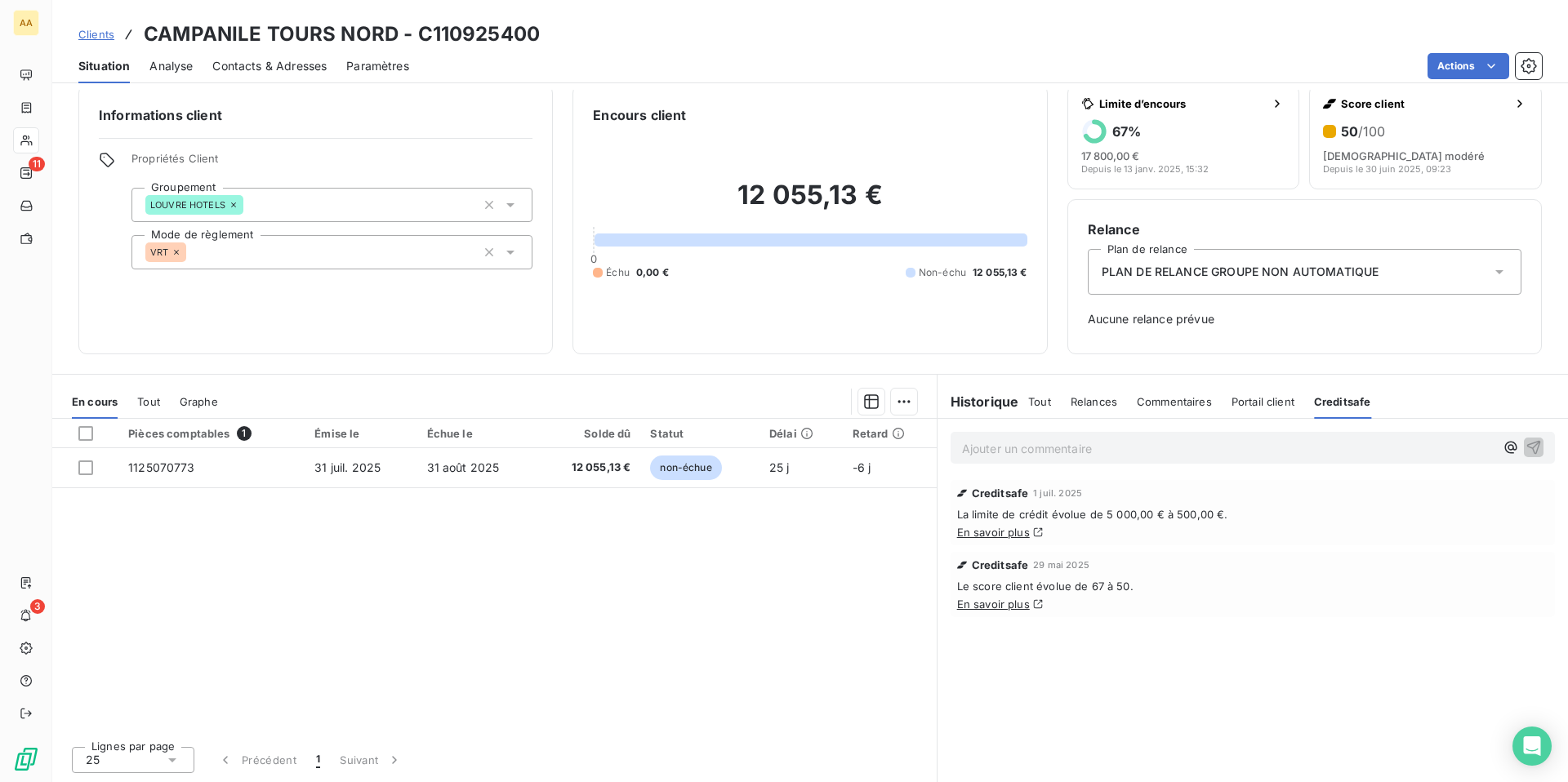
scroll to position [0, 0]
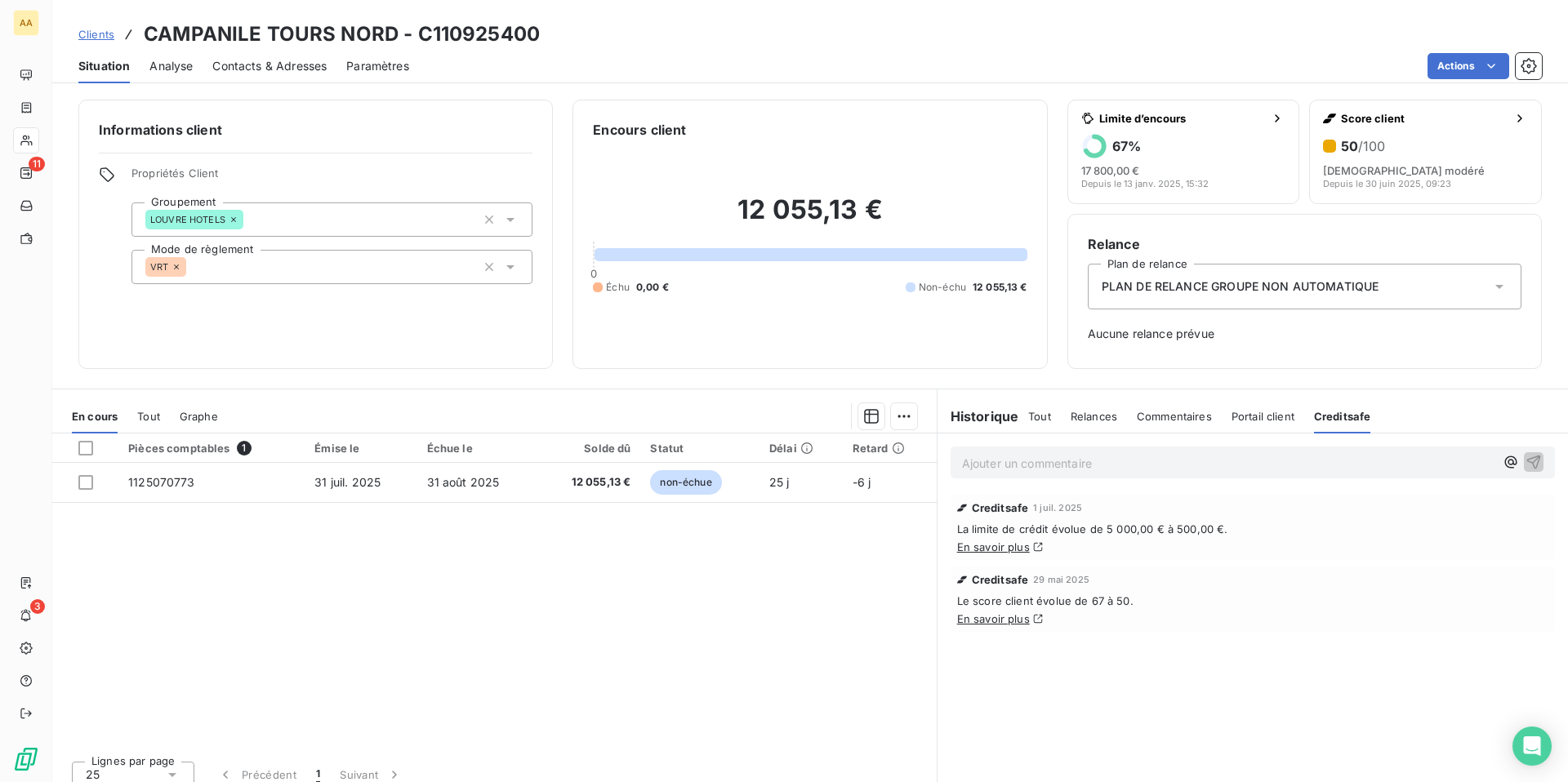
click at [101, 26] on link "Clients" at bounding box center [97, 34] width 36 height 16
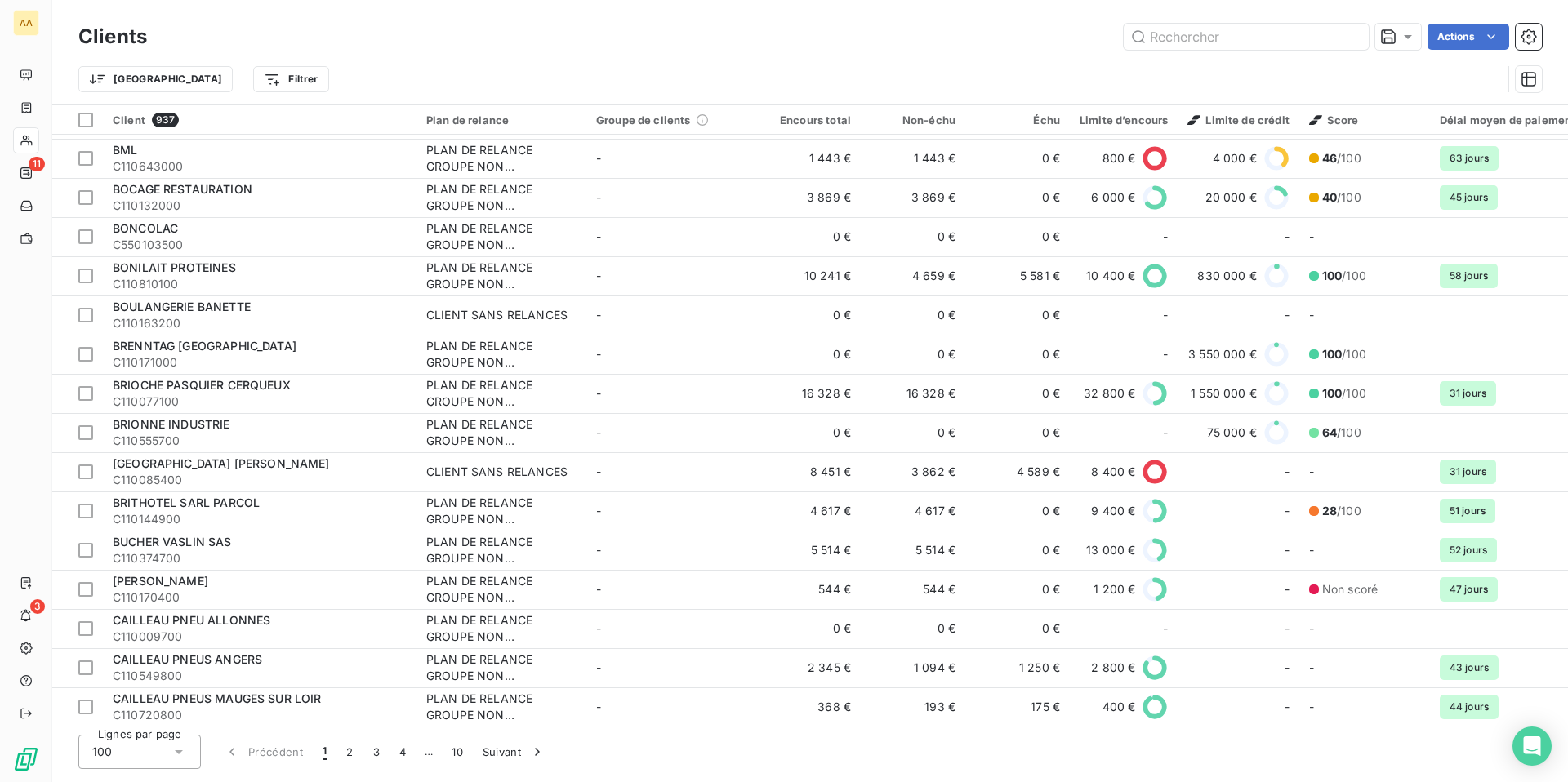
scroll to position [3339, 0]
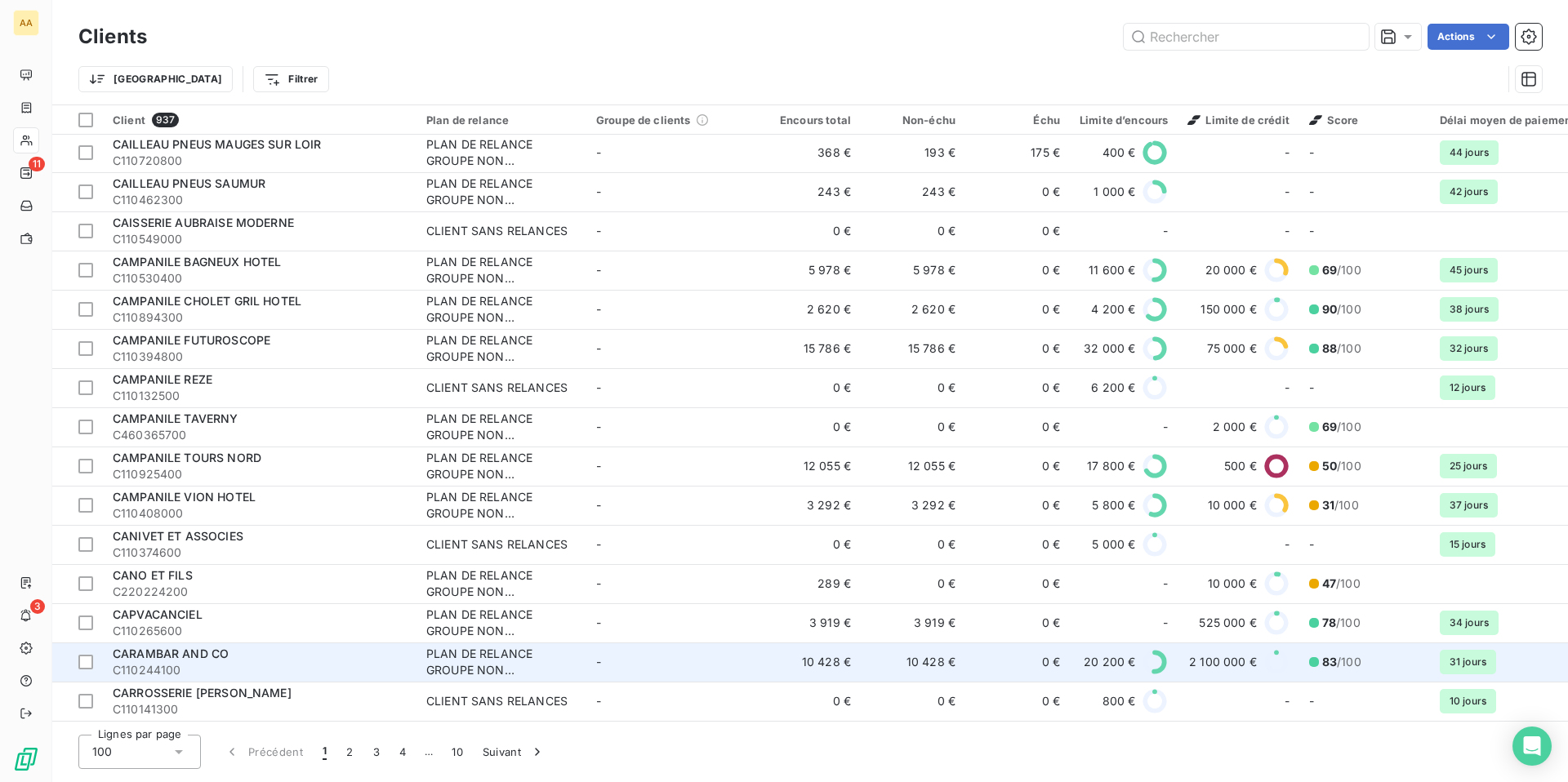
click at [570, 651] on div "PLAN DE RELANCE GROUPE NON AUTOMATIQUE" at bounding box center [500, 662] width 150 height 33
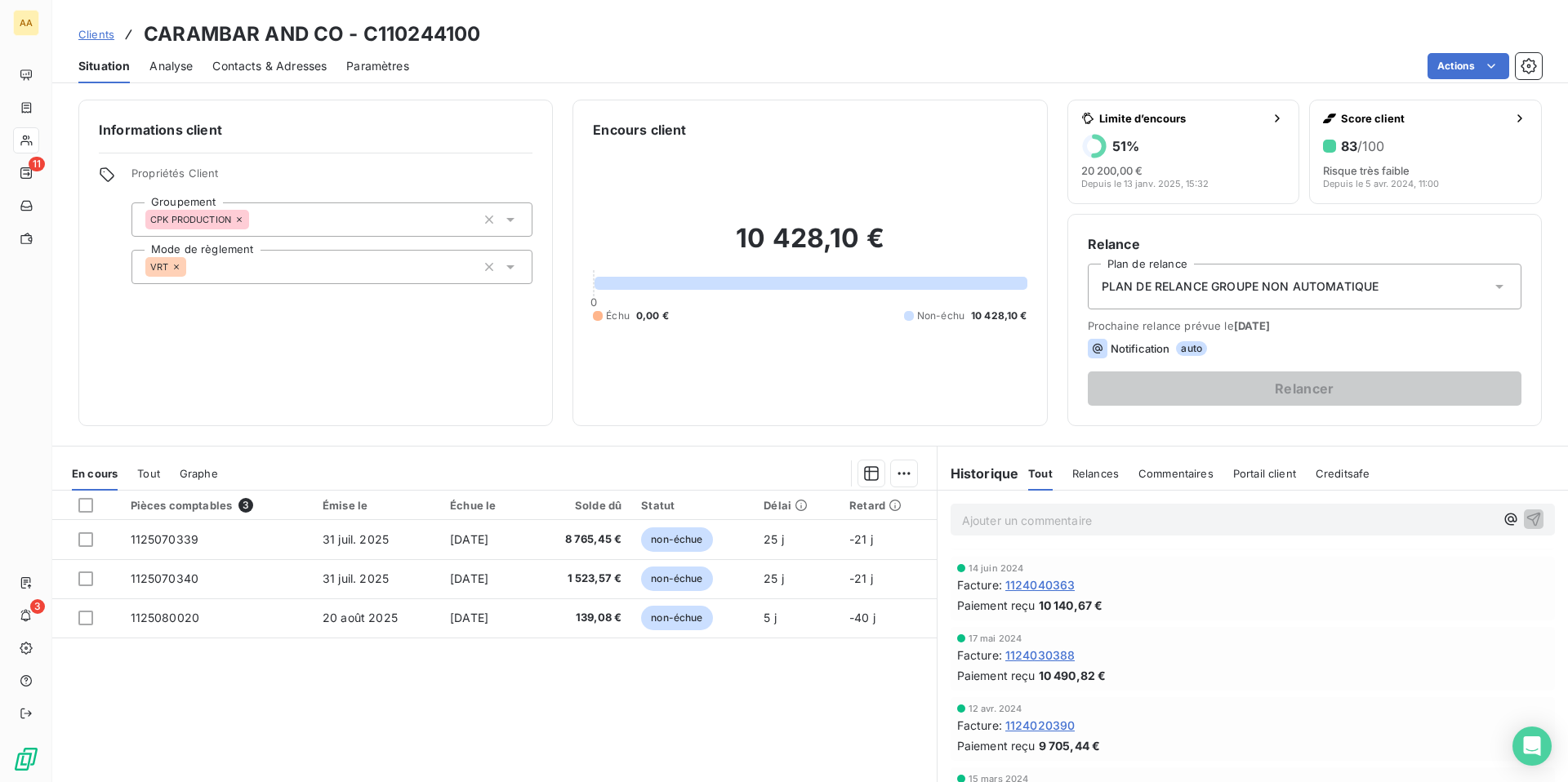
scroll to position [2430, 0]
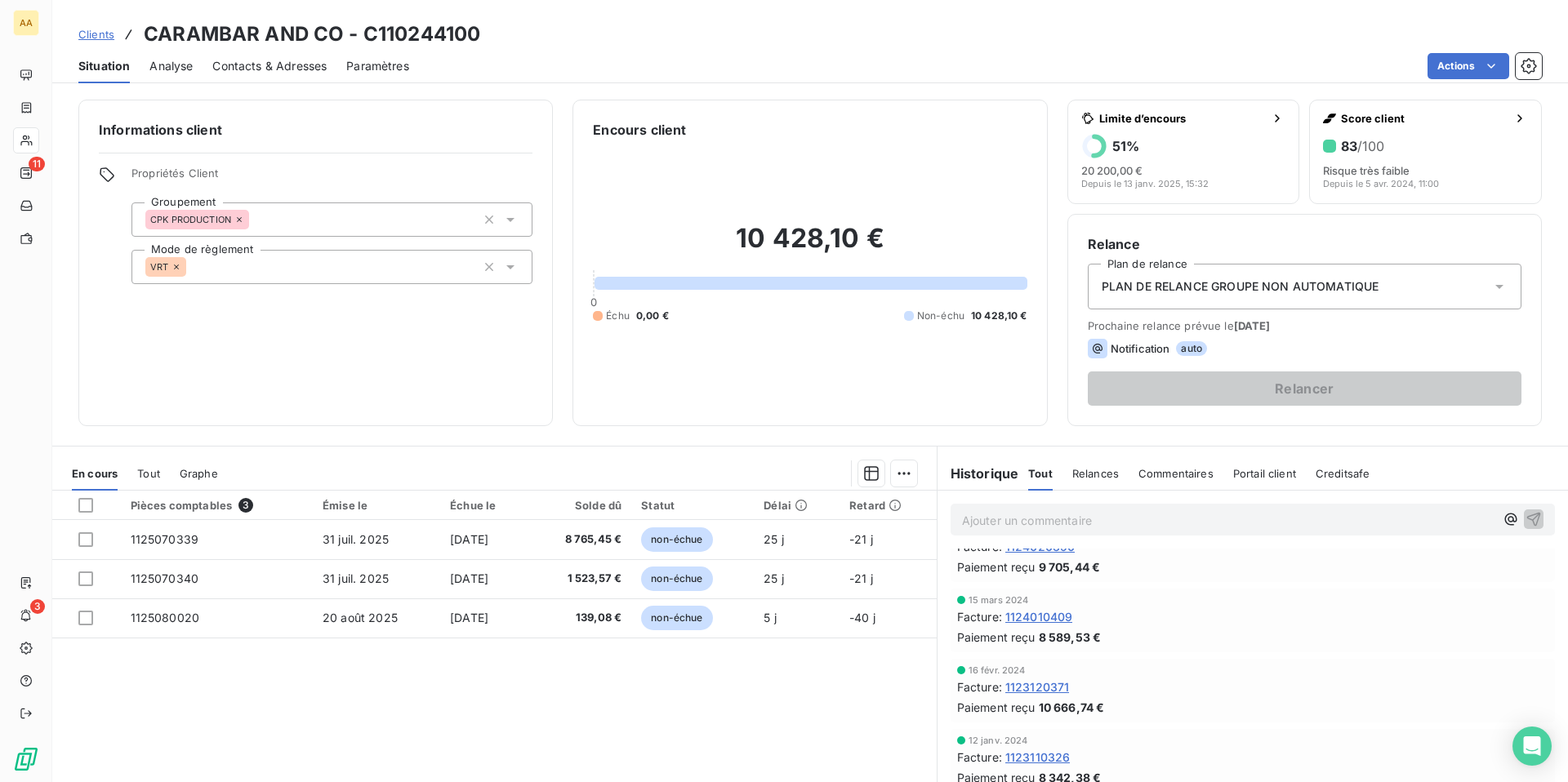
click at [1356, 471] on span "Creditsafe" at bounding box center [1343, 473] width 55 height 13
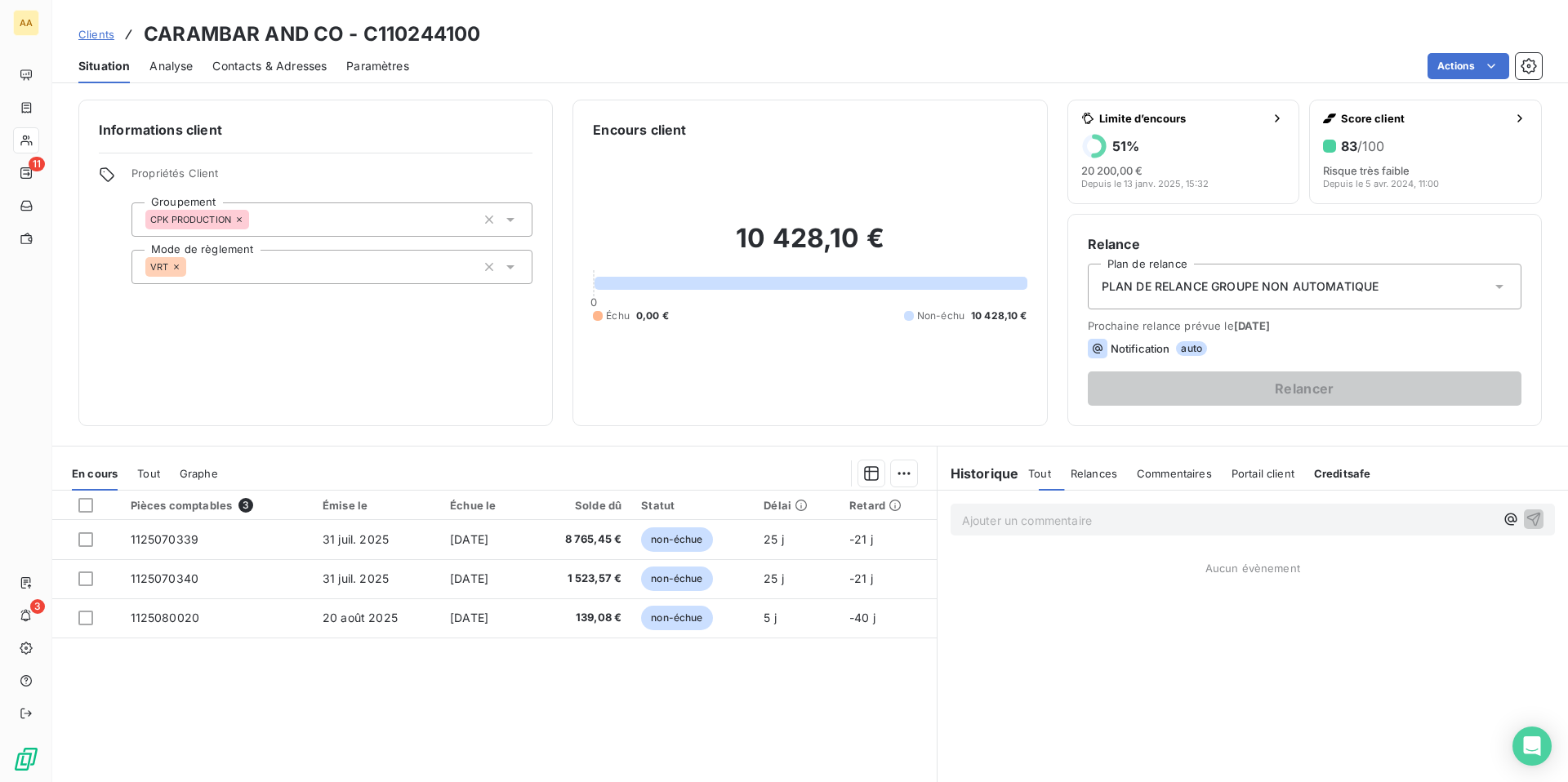
scroll to position [0, 0]
click at [1041, 475] on span "Tout" at bounding box center [1039, 473] width 23 height 13
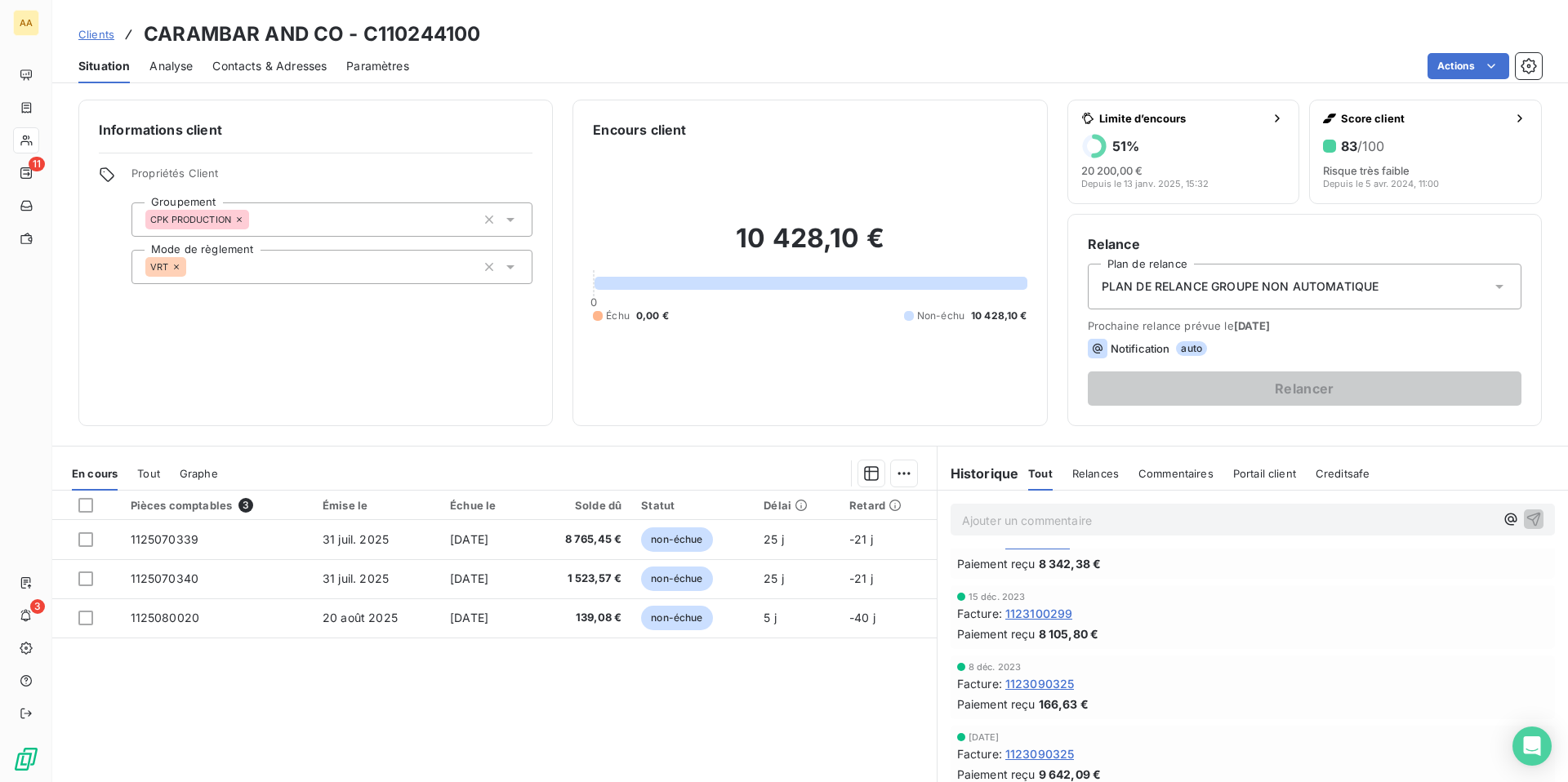
scroll to position [3074, 0]
click at [94, 35] on span "Clients" at bounding box center [97, 34] width 36 height 13
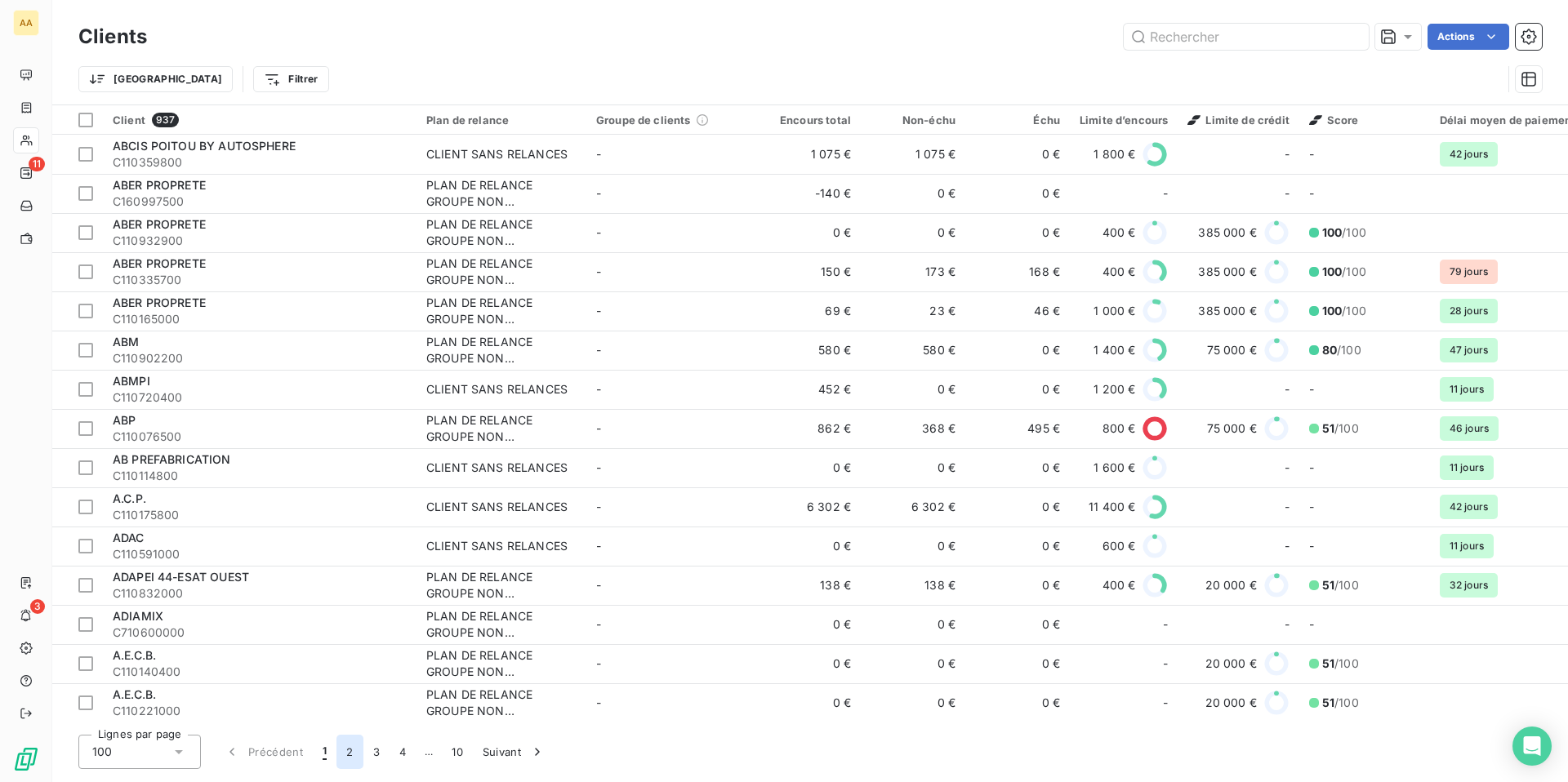
click at [342, 750] on button "2" at bounding box center [349, 752] width 26 height 35
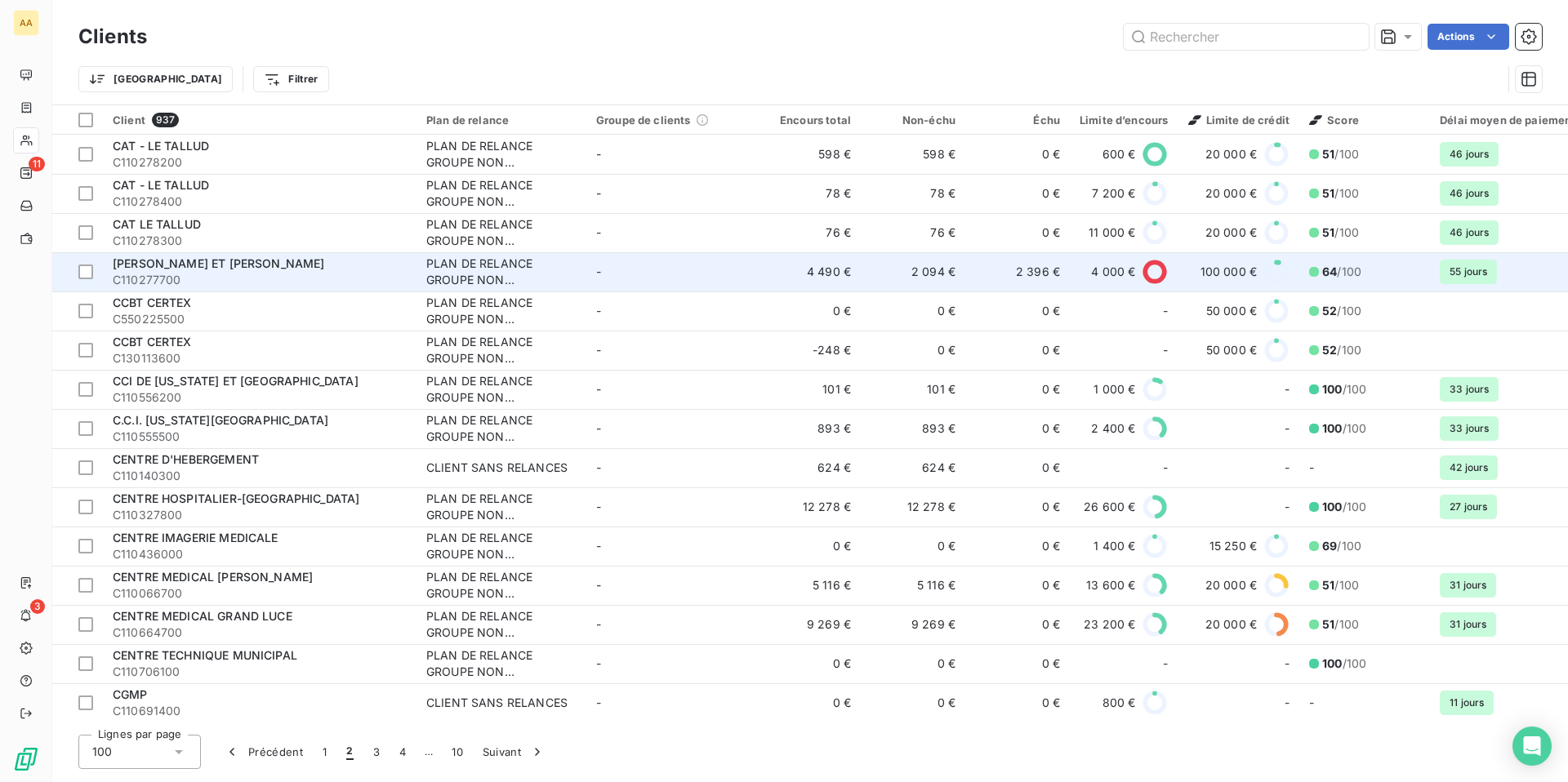
click at [1103, 274] on span "4 000 €" at bounding box center [1113, 272] width 44 height 16
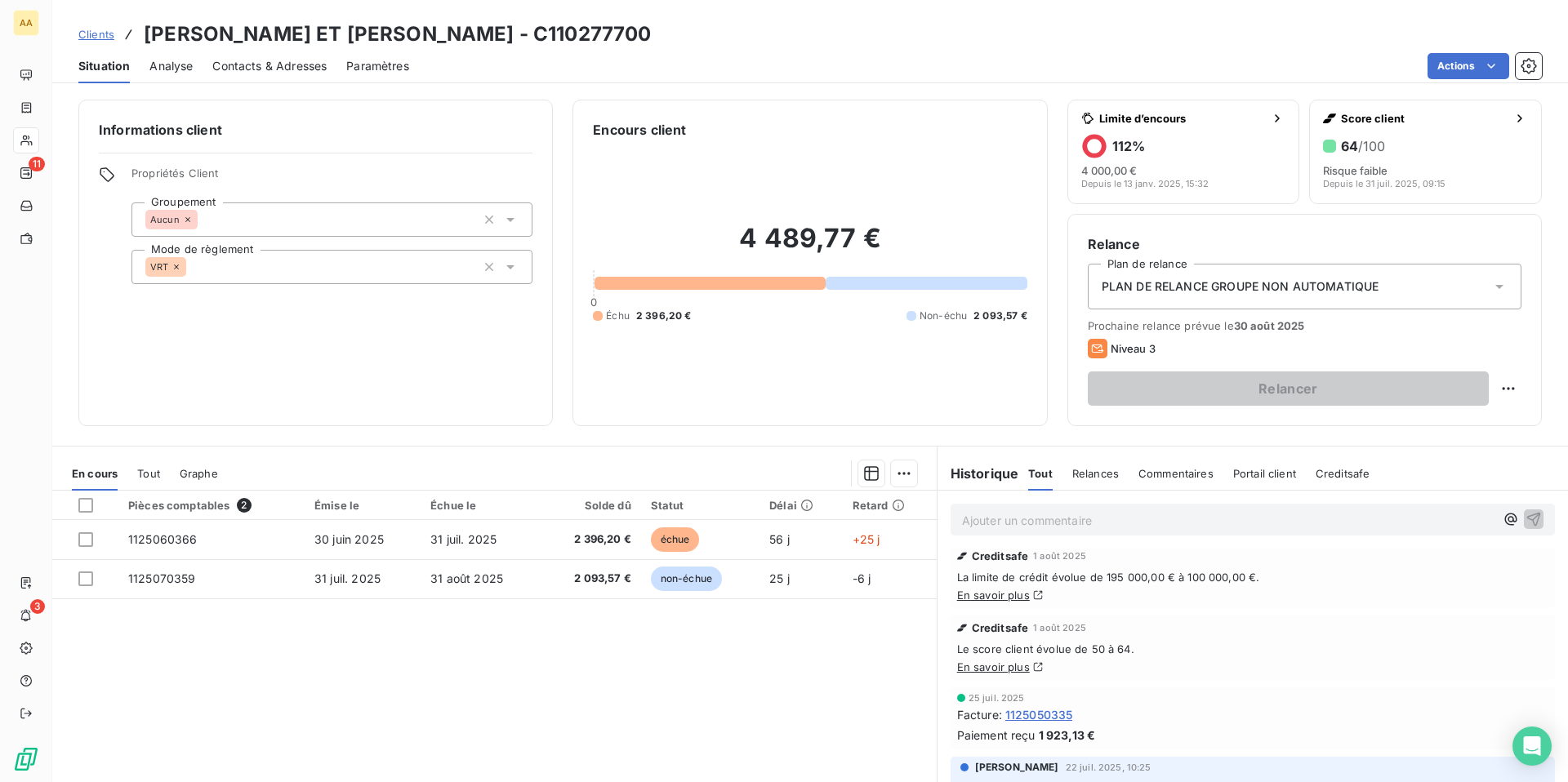
scroll to position [162, 0]
click at [1342, 467] on span "Creditsafe" at bounding box center [1343, 473] width 55 height 13
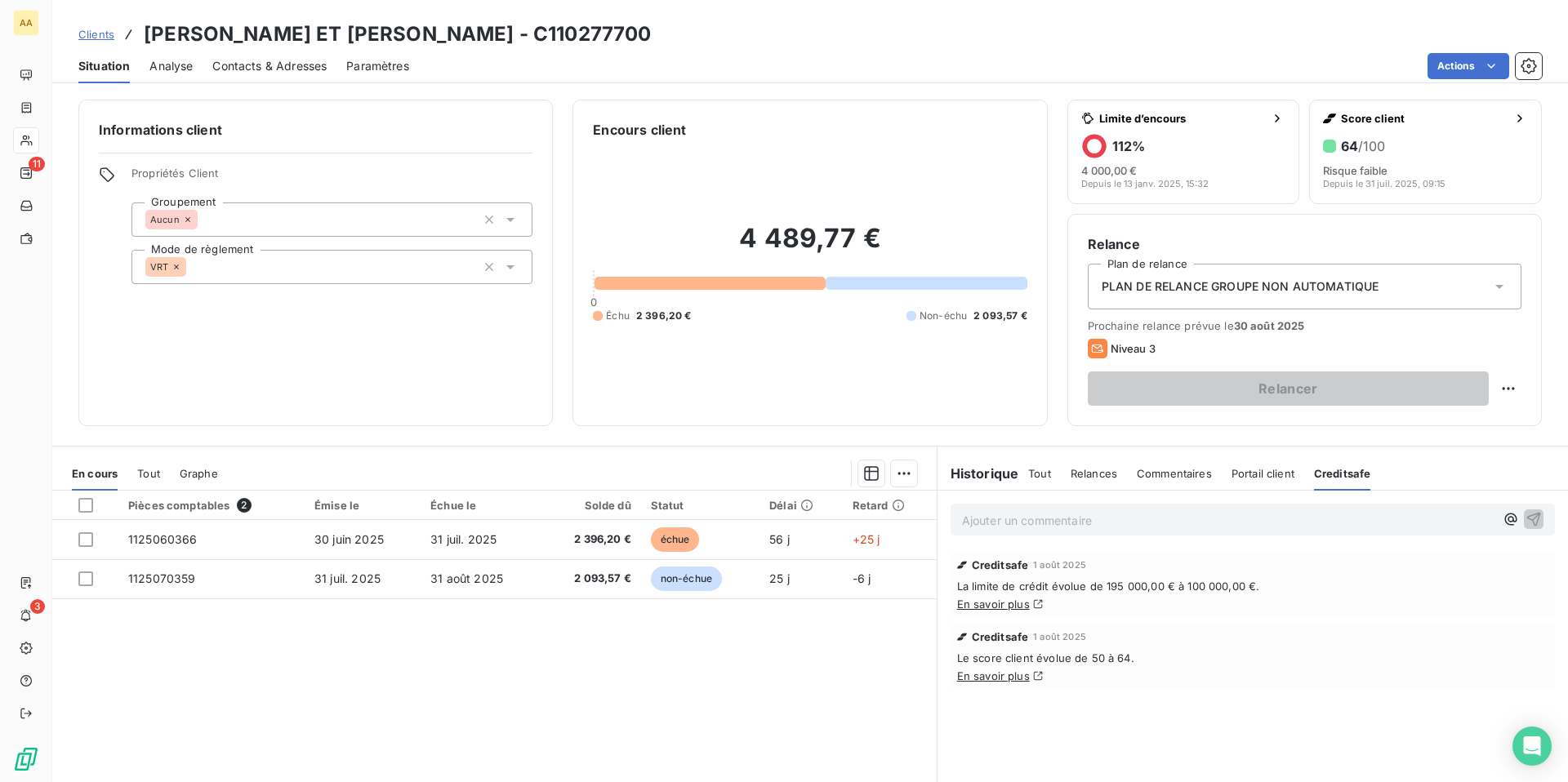
click at [1039, 471] on span "Tout" at bounding box center [1039, 473] width 23 height 13
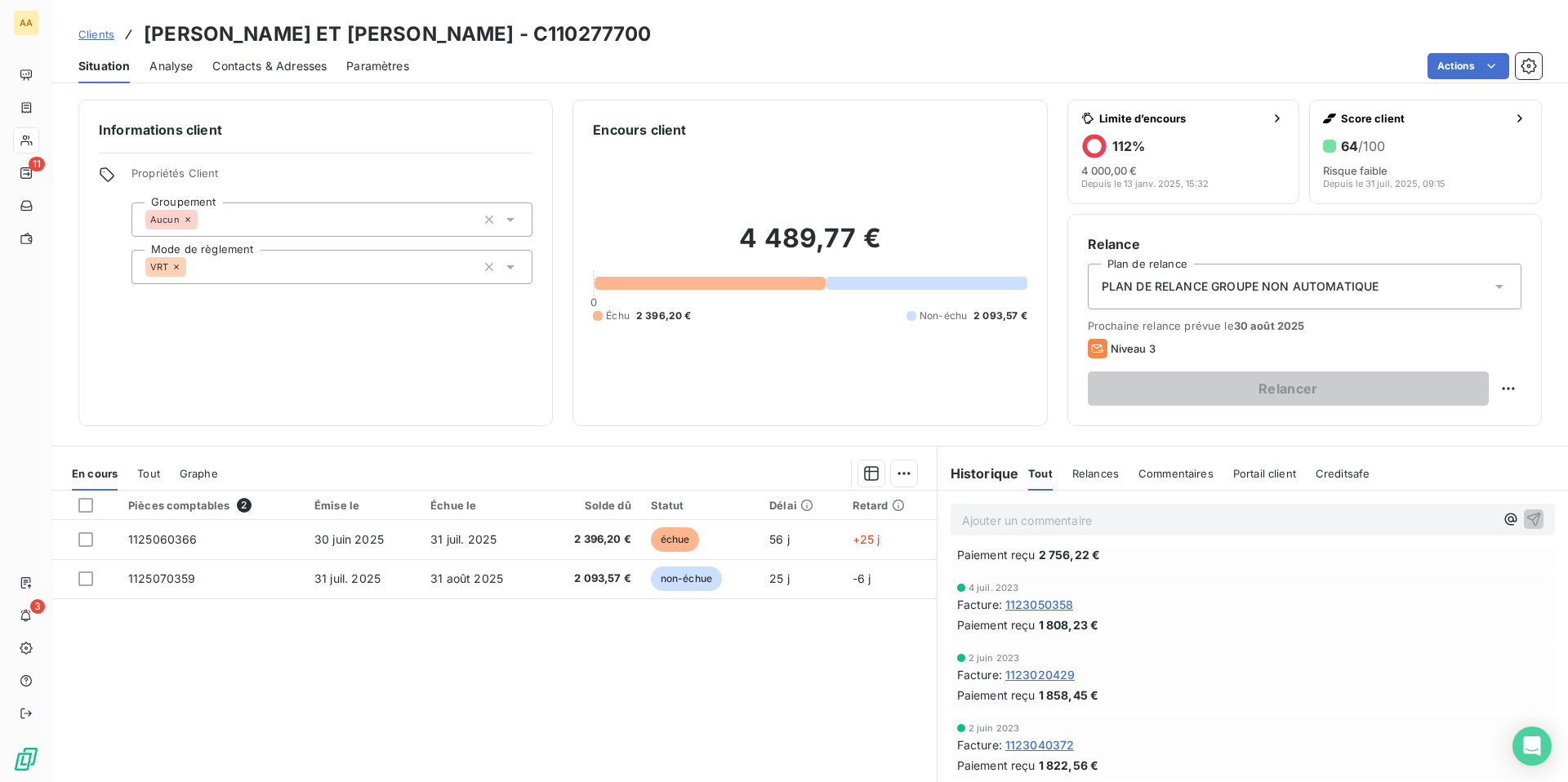
scroll to position [72, 0]
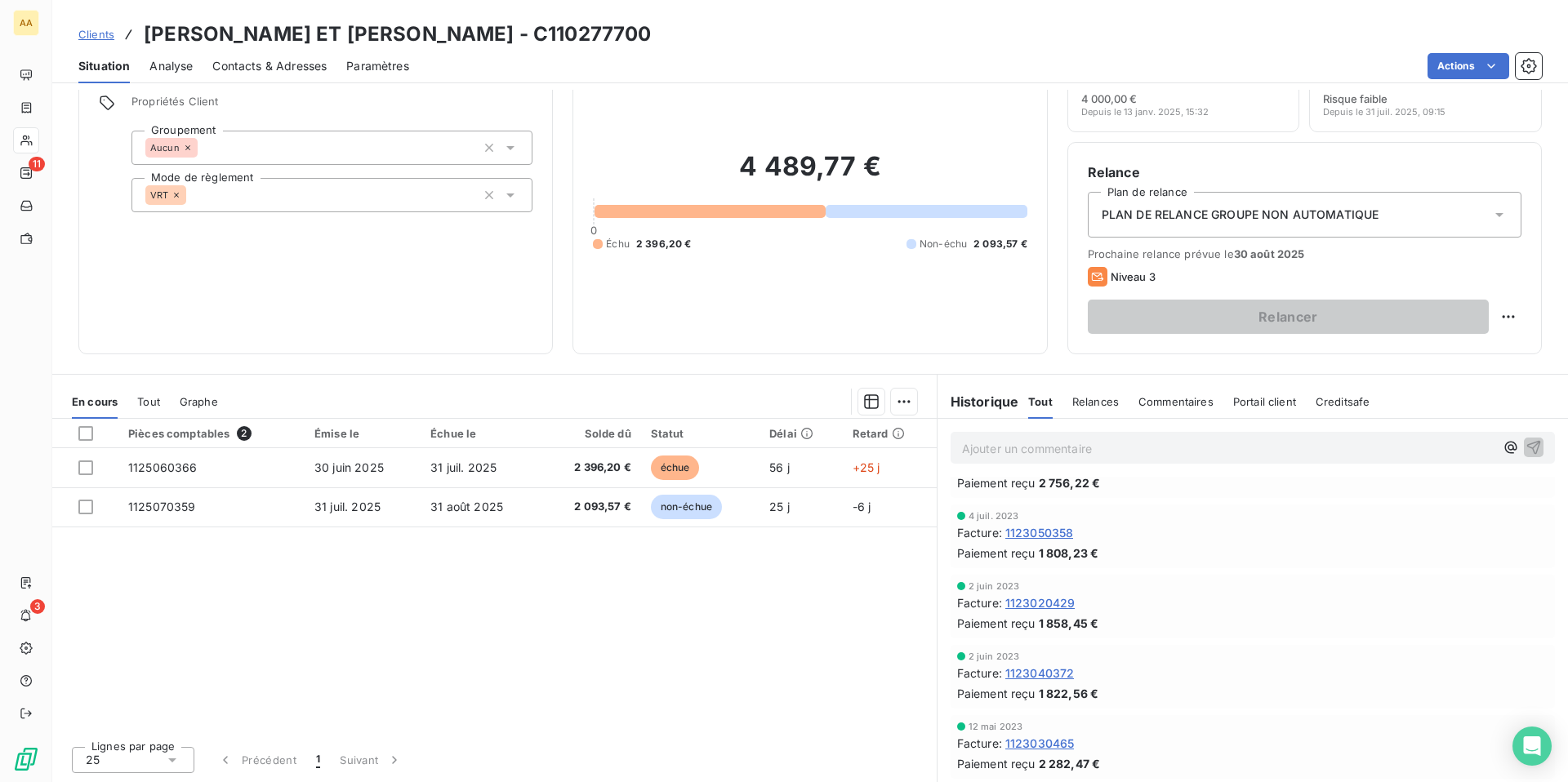
click at [95, 36] on span "Clients" at bounding box center [97, 34] width 36 height 13
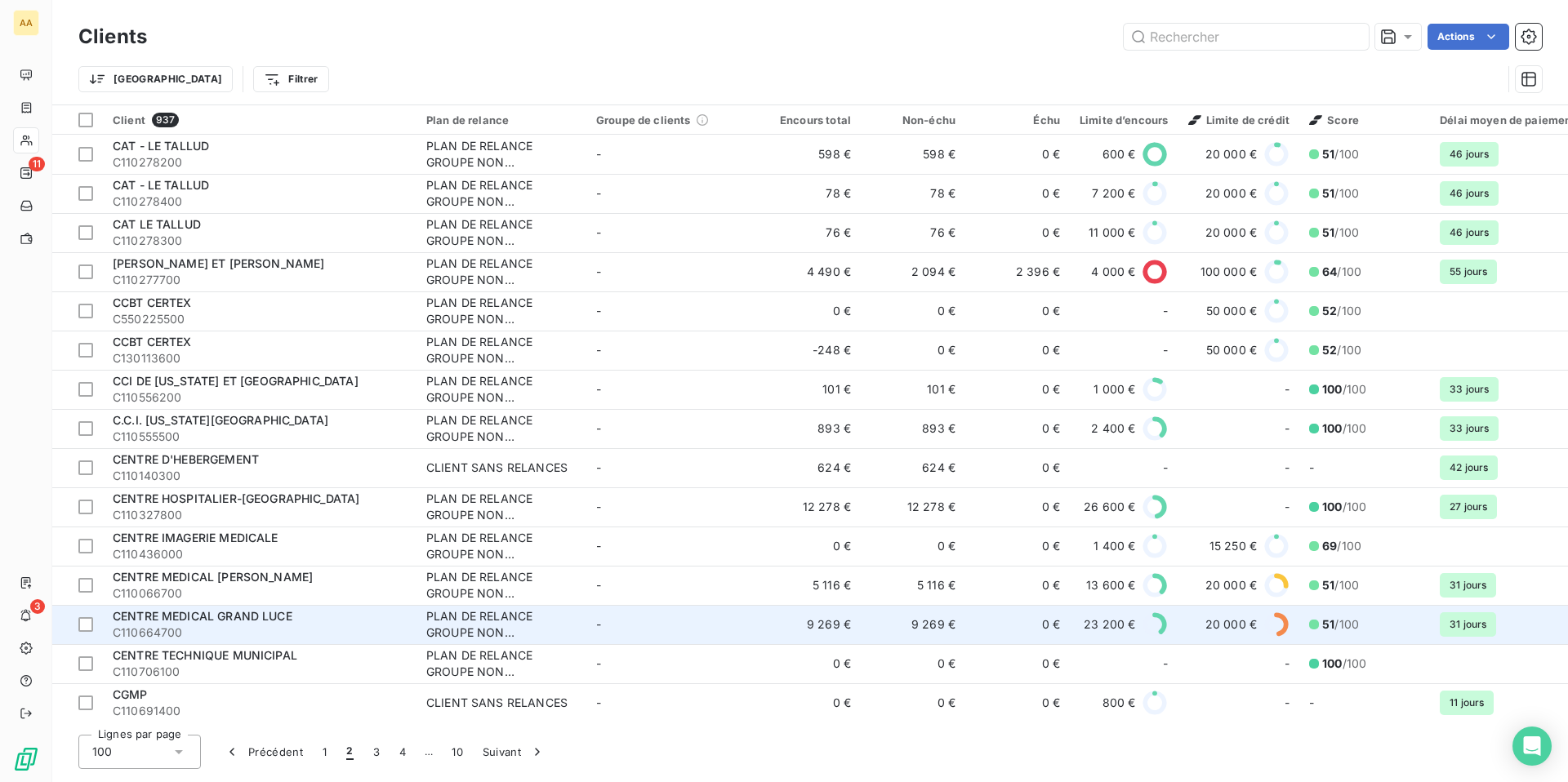
click at [736, 627] on td "-" at bounding box center [671, 625] width 170 height 39
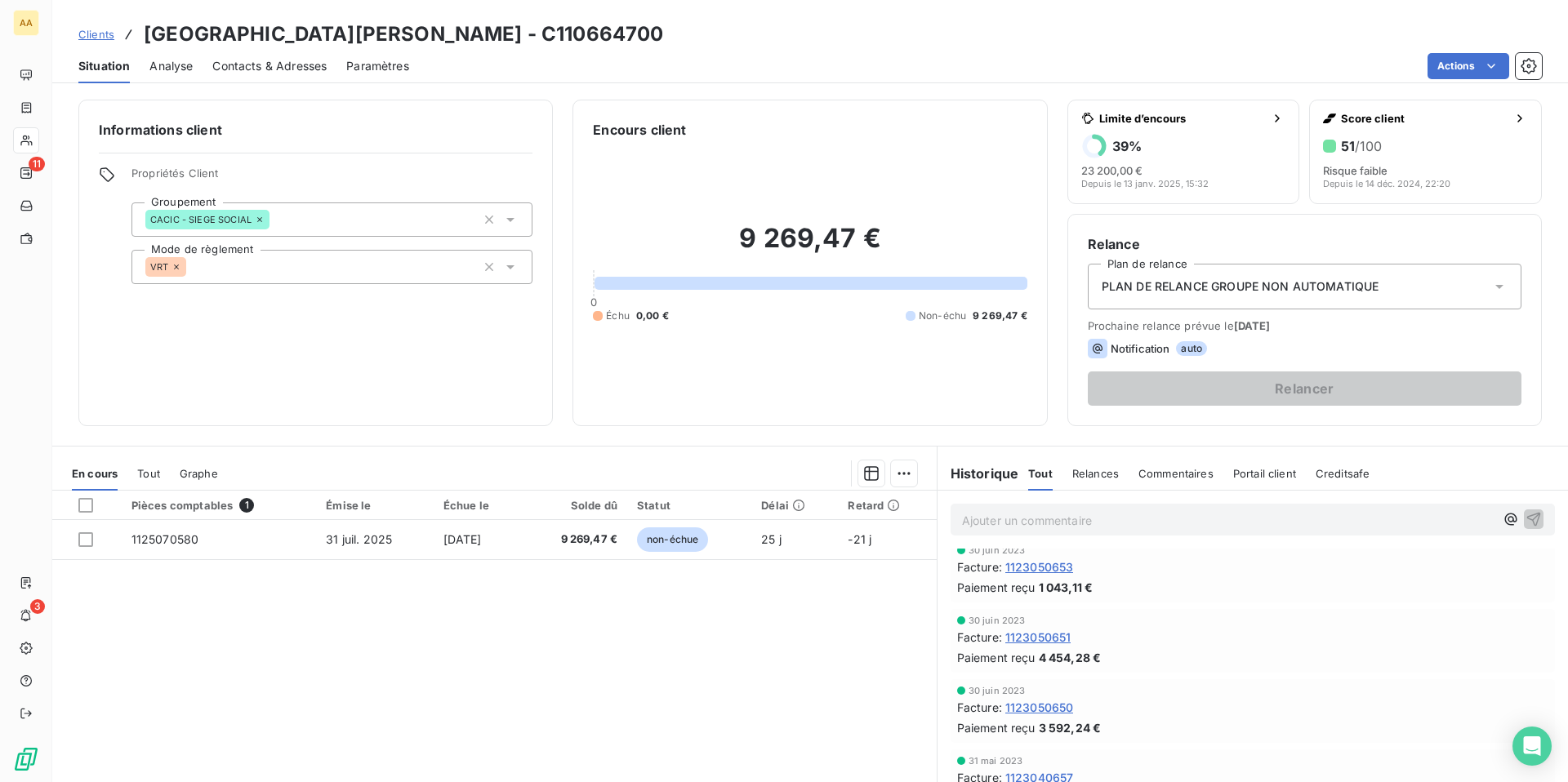
scroll to position [3915, 0]
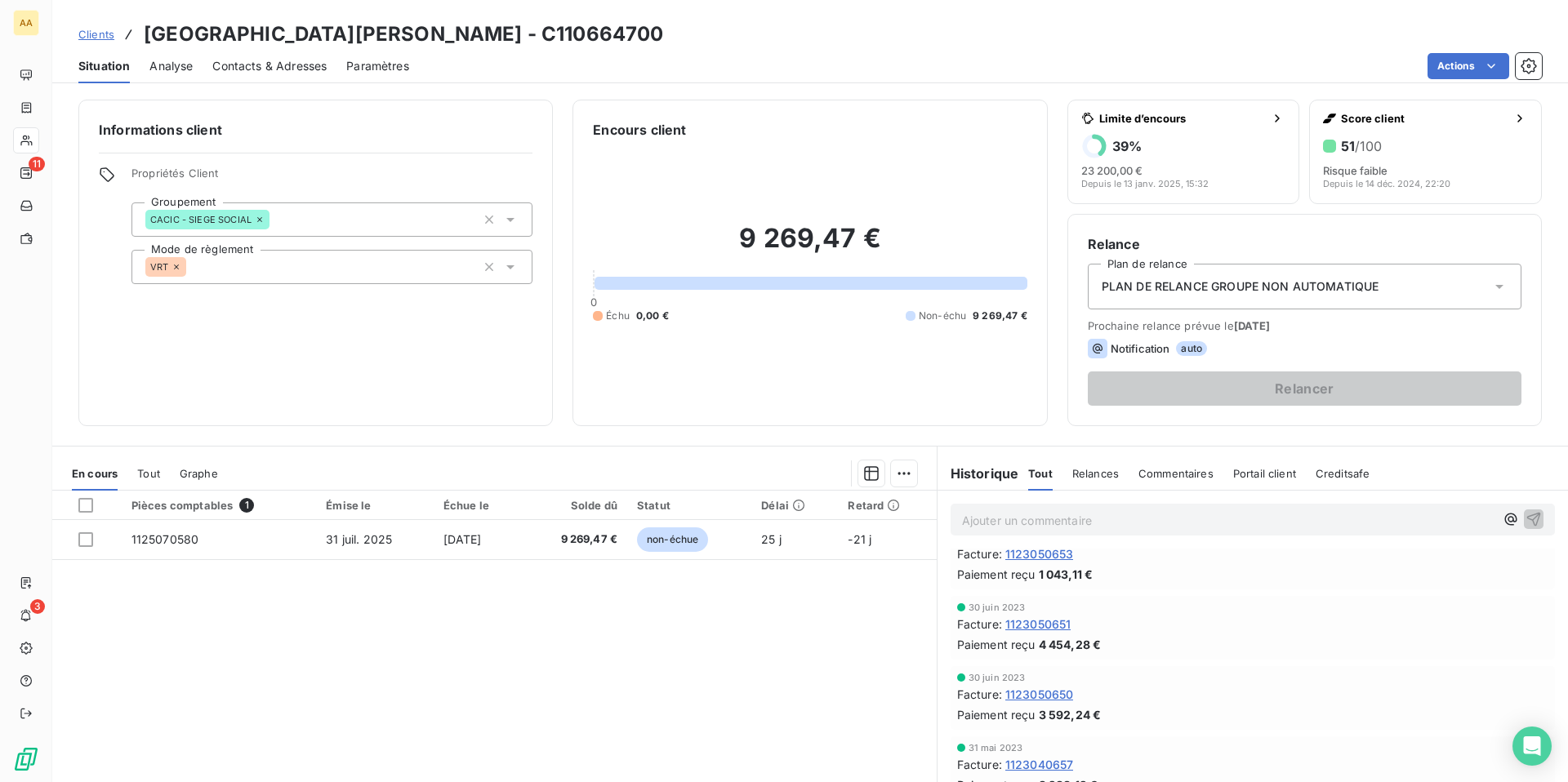
click at [1339, 474] on span "Creditsafe" at bounding box center [1343, 473] width 55 height 13
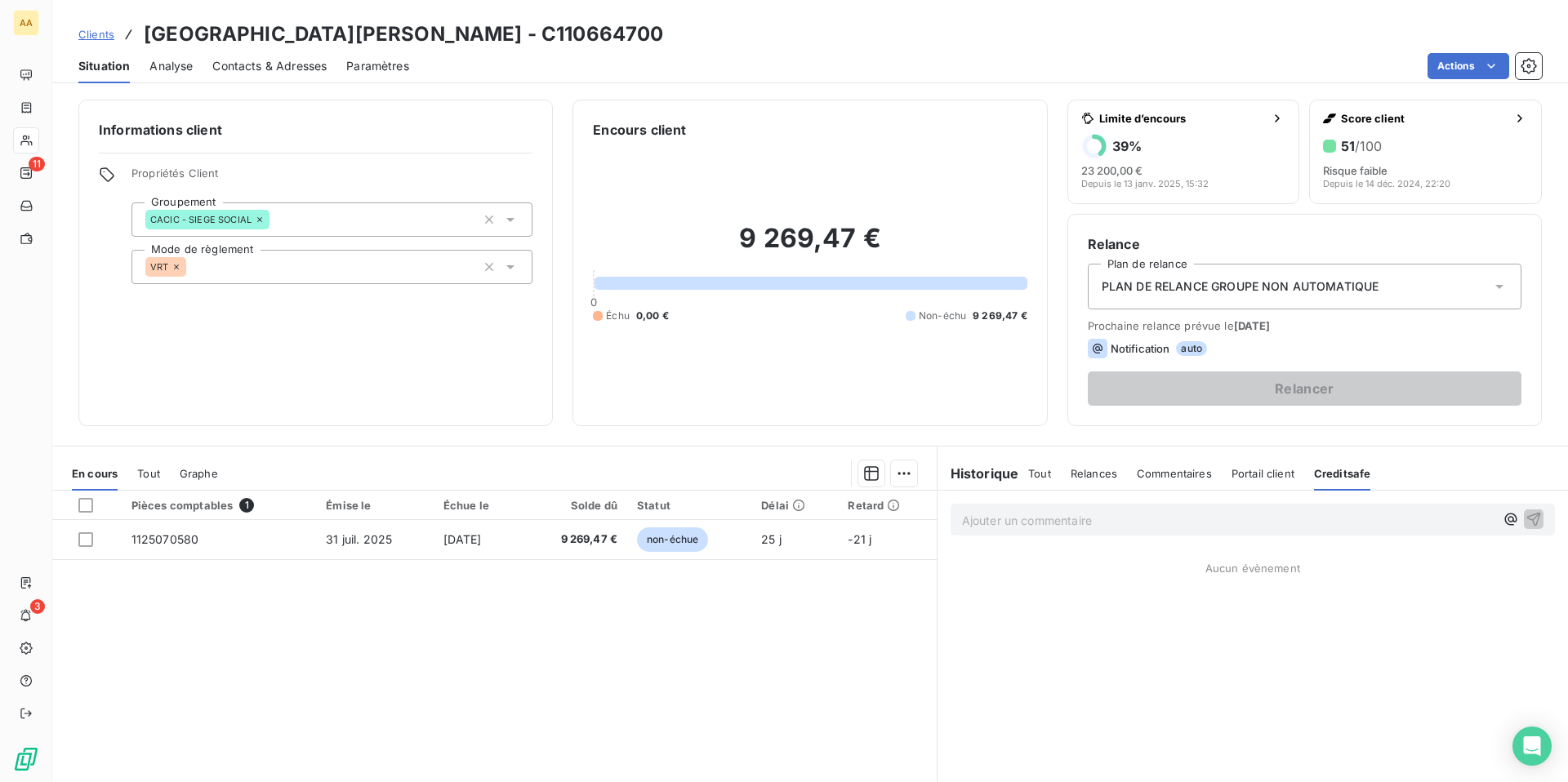
click at [91, 36] on span "Clients" at bounding box center [97, 34] width 36 height 13
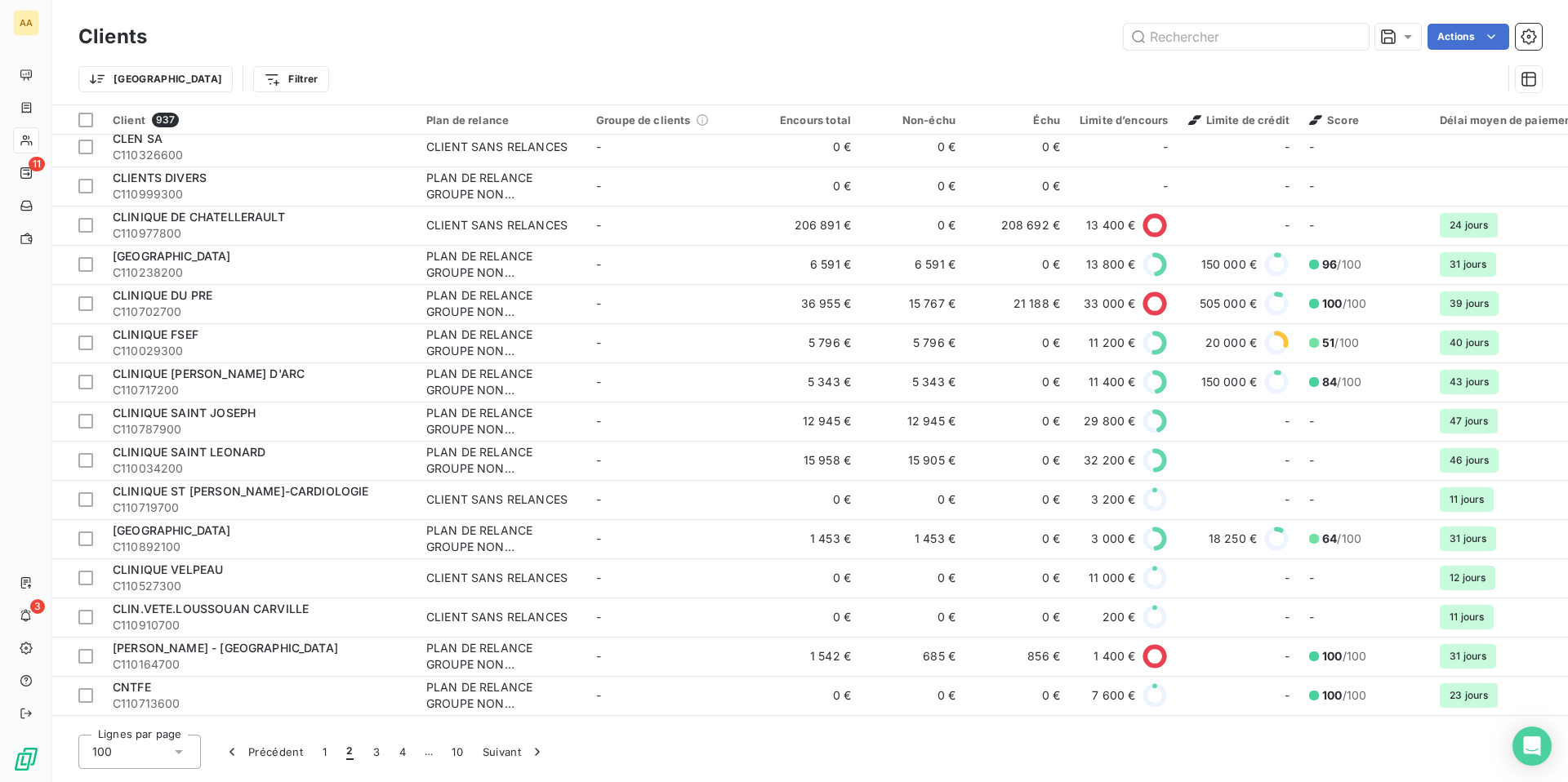
scroll to position [1646, 0]
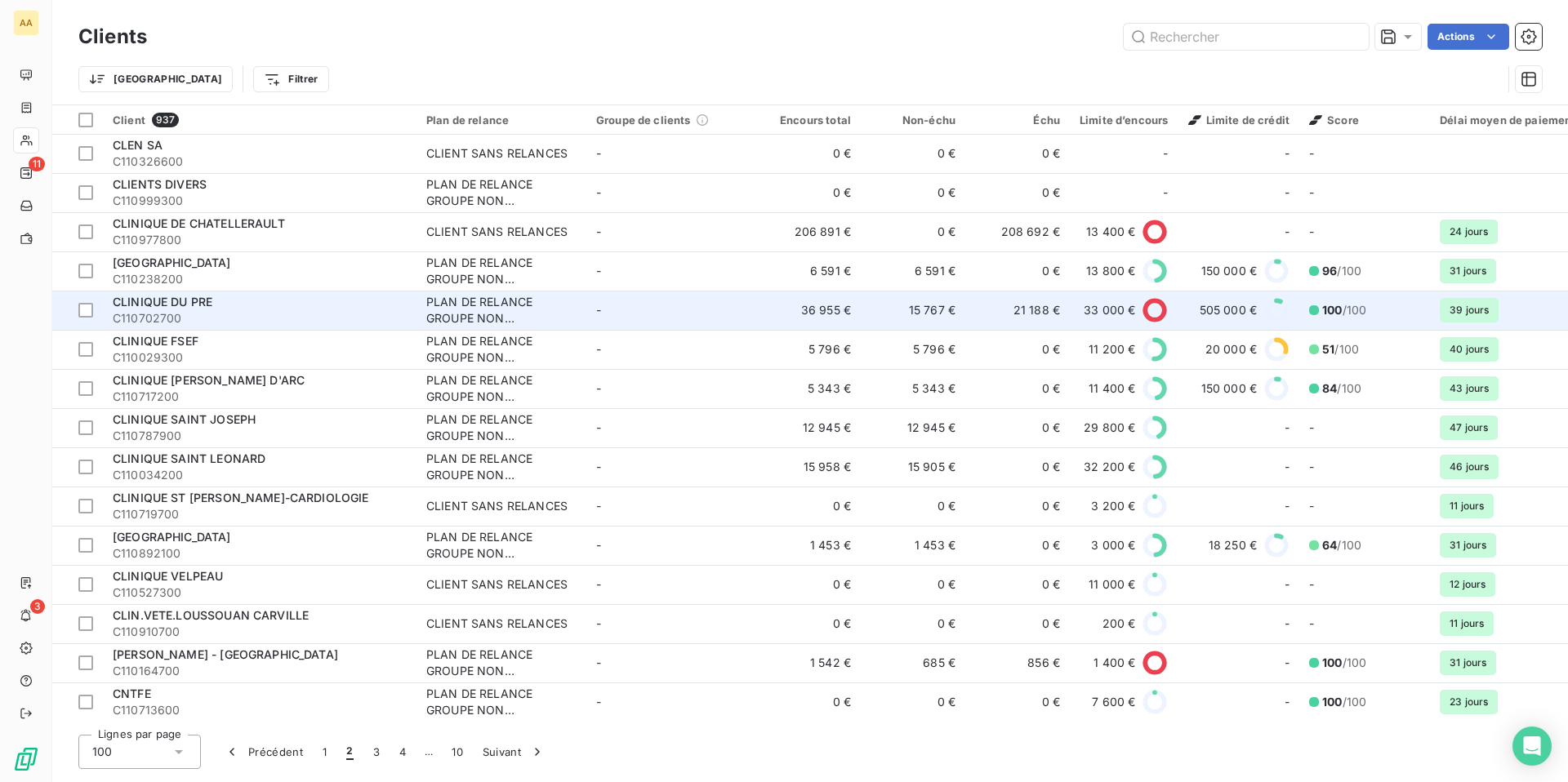
click at [784, 315] on td "36 955 €" at bounding box center [808, 310] width 104 height 39
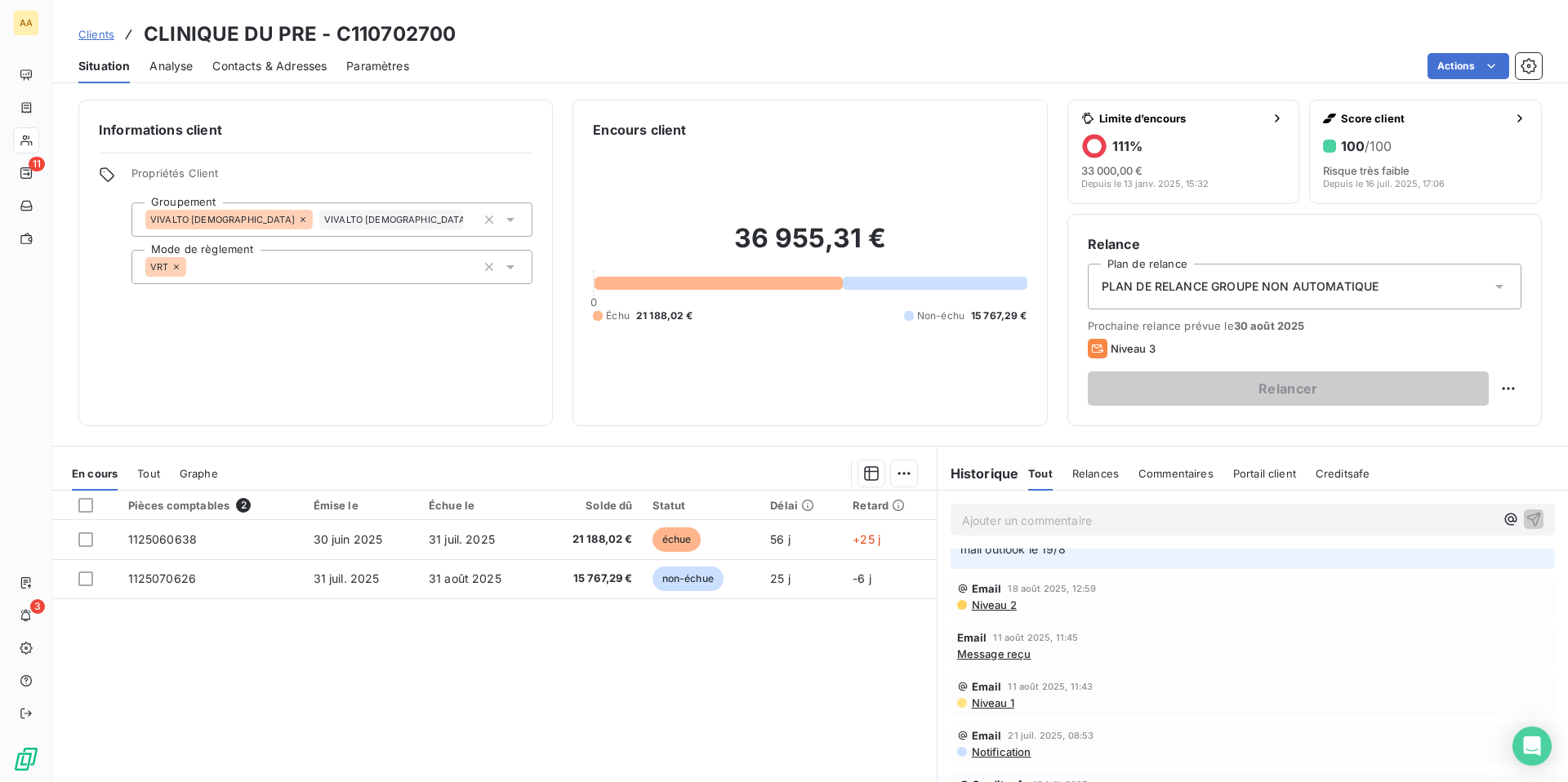
scroll to position [200, 0]
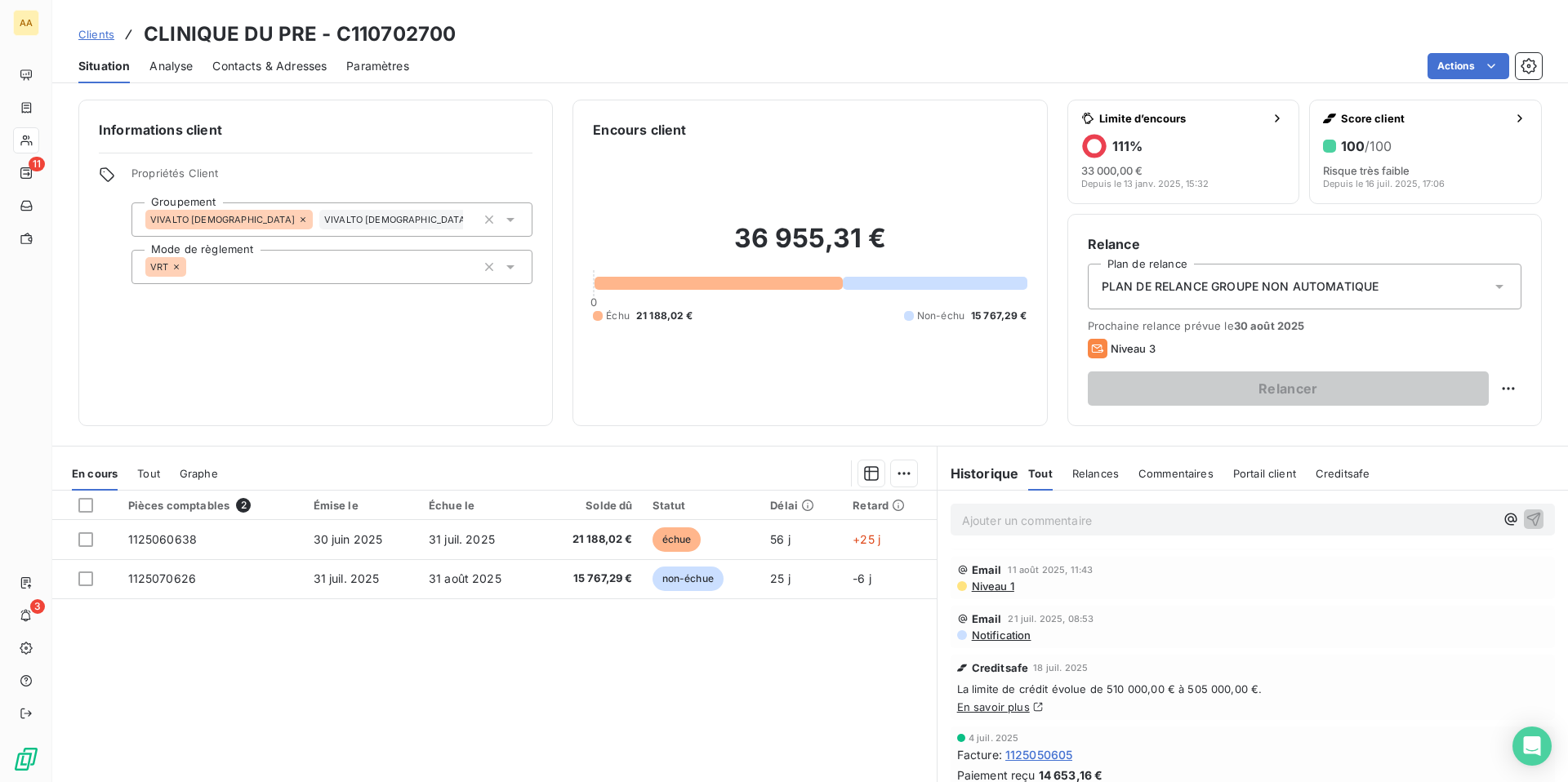
click at [1338, 475] on span "Creditsafe" at bounding box center [1343, 473] width 55 height 13
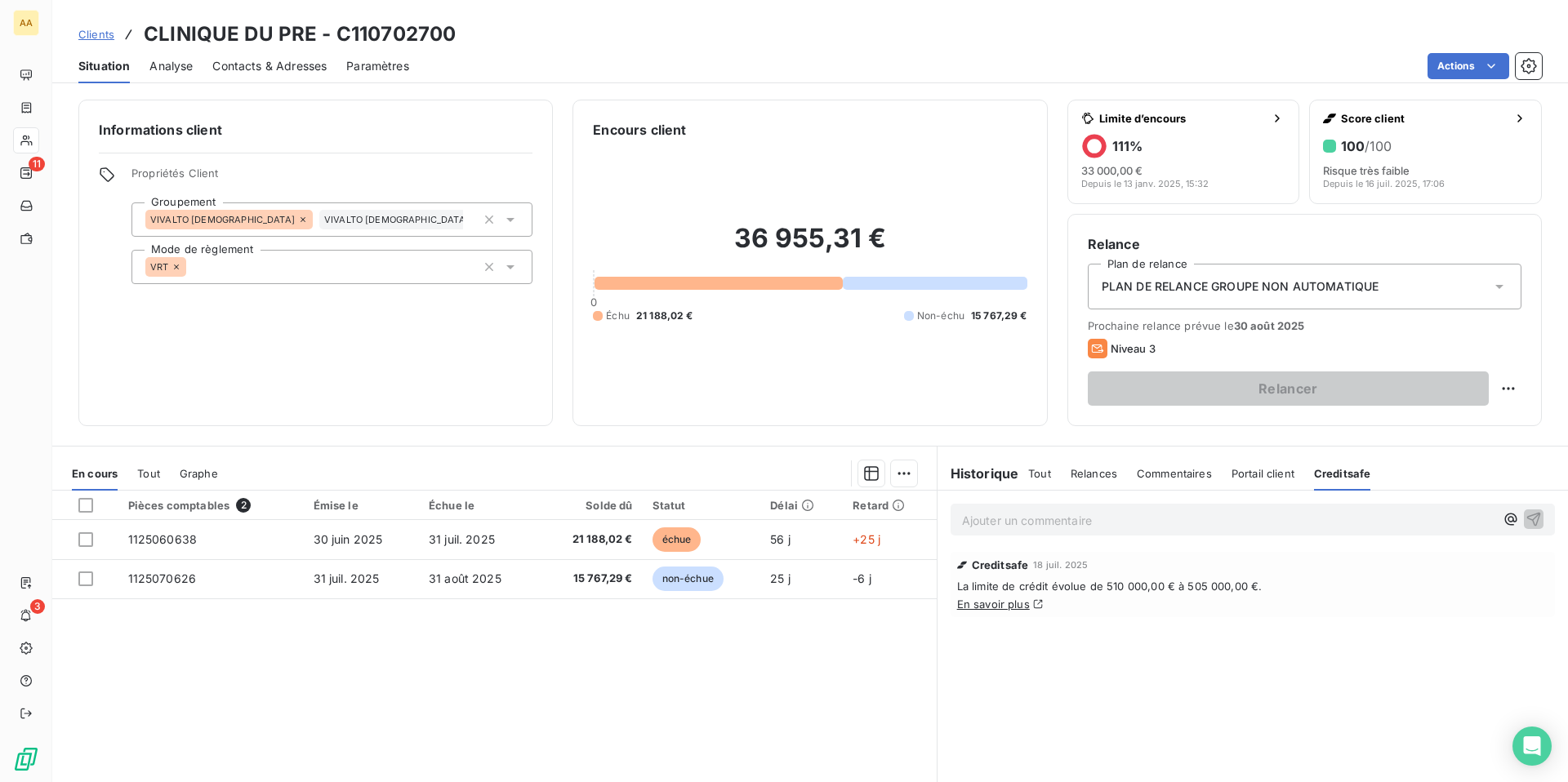
click at [1055, 477] on div "Tout Relances Commentaires Portail client Creditsafe" at bounding box center [1199, 473] width 342 height 35
click at [1043, 472] on span "Tout" at bounding box center [1039, 473] width 23 height 13
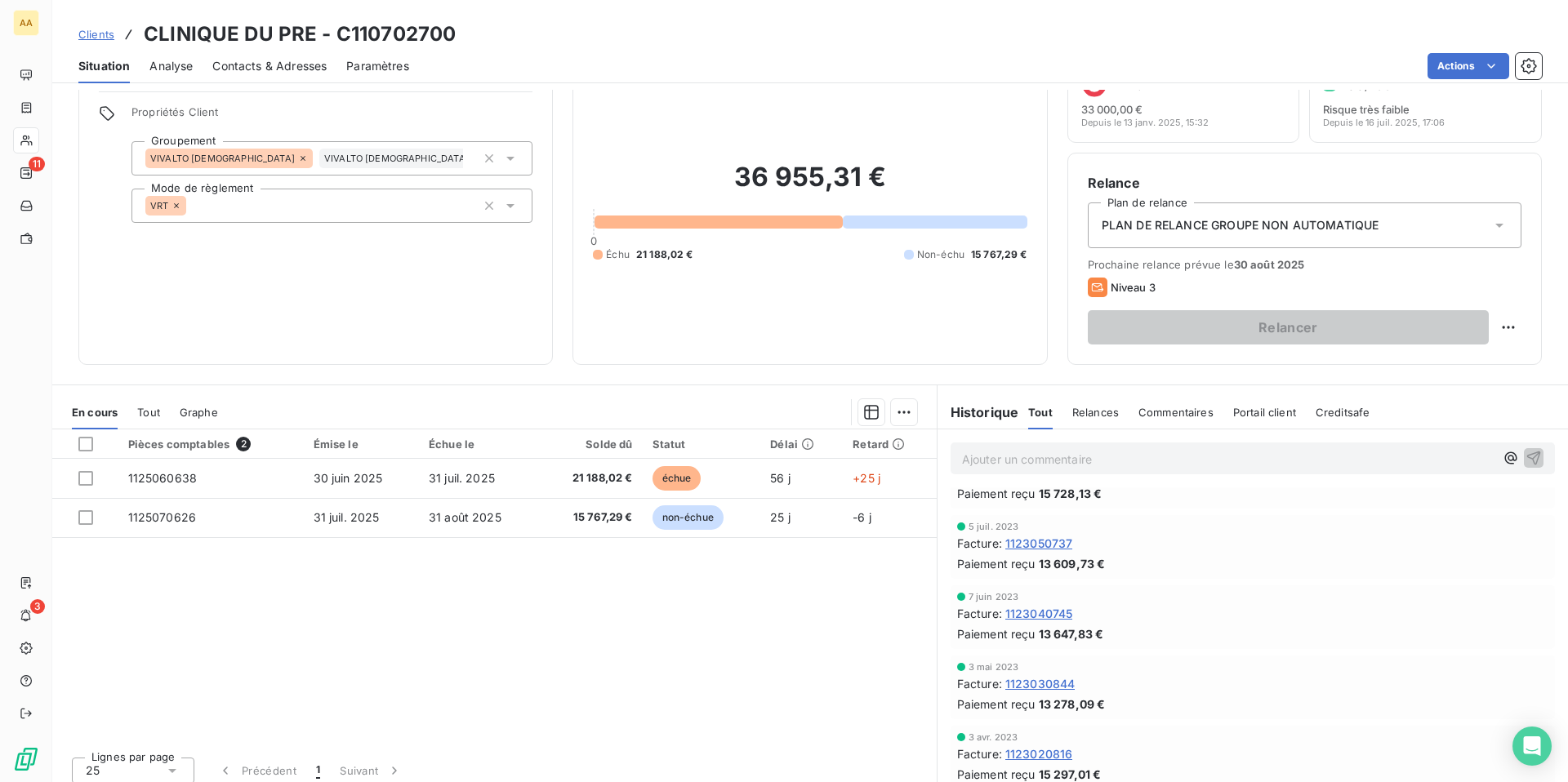
scroll to position [72, 0]
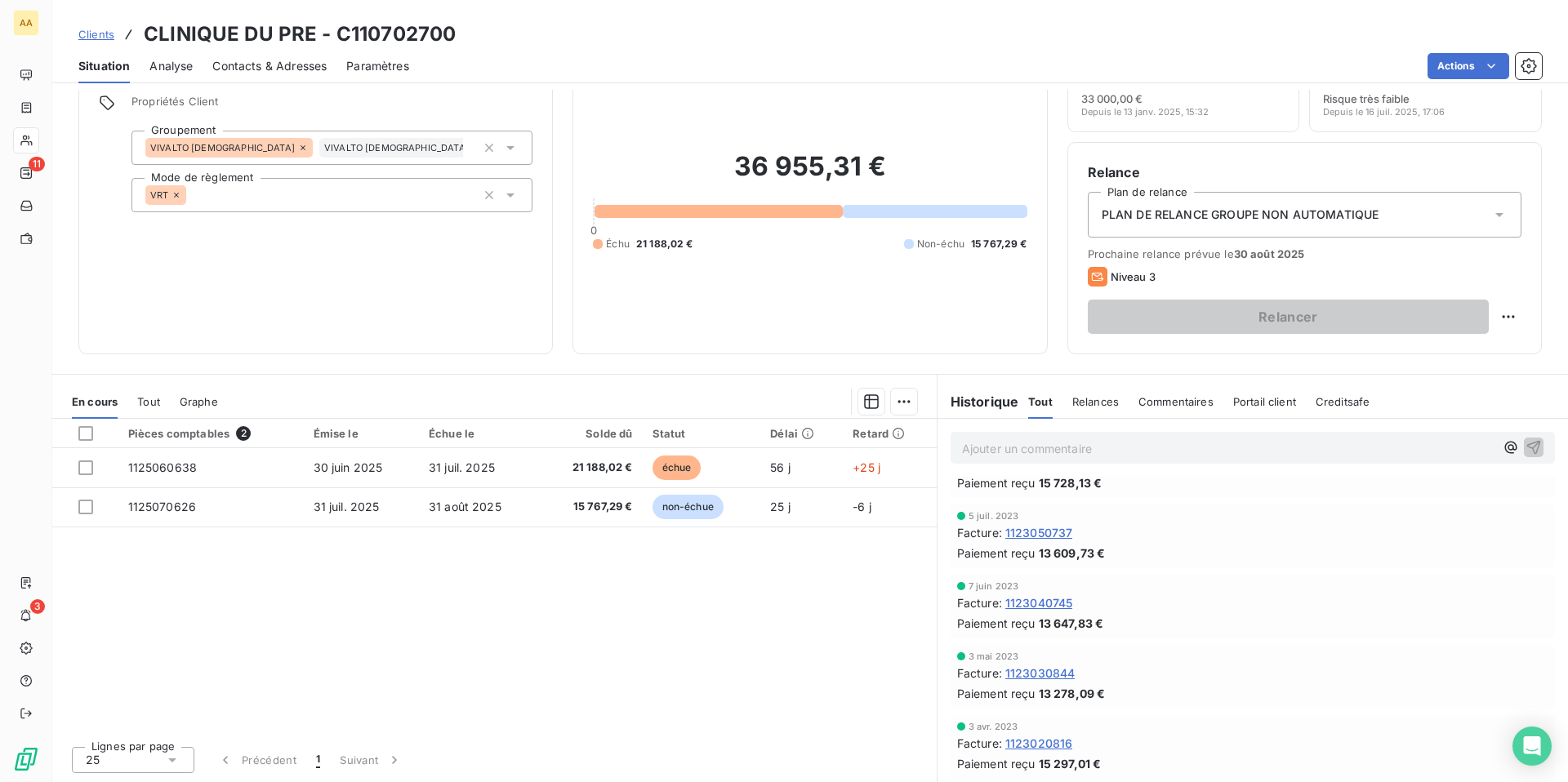
click at [94, 31] on span "Clients" at bounding box center [97, 34] width 36 height 13
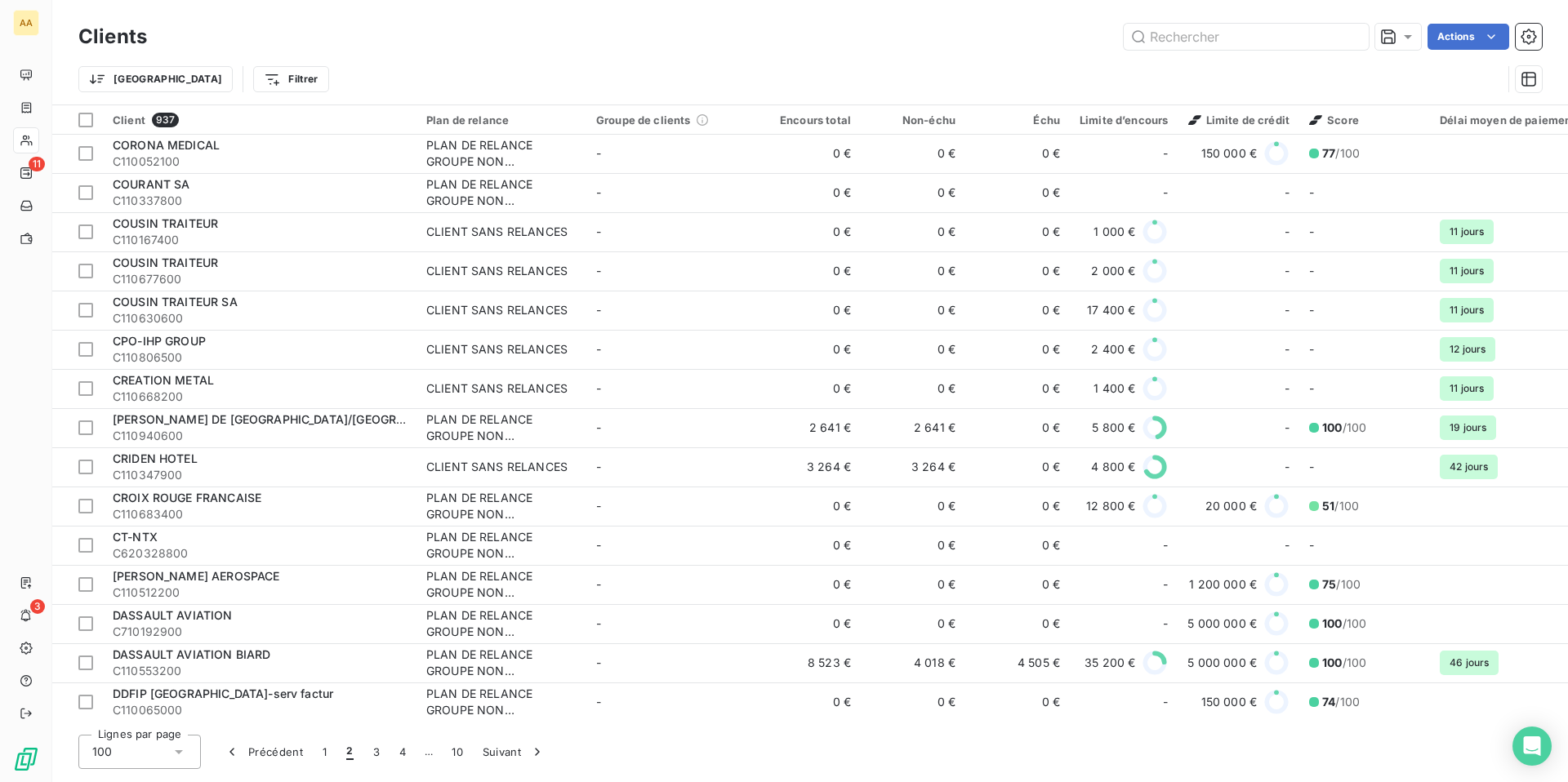
scroll to position [3339, 0]
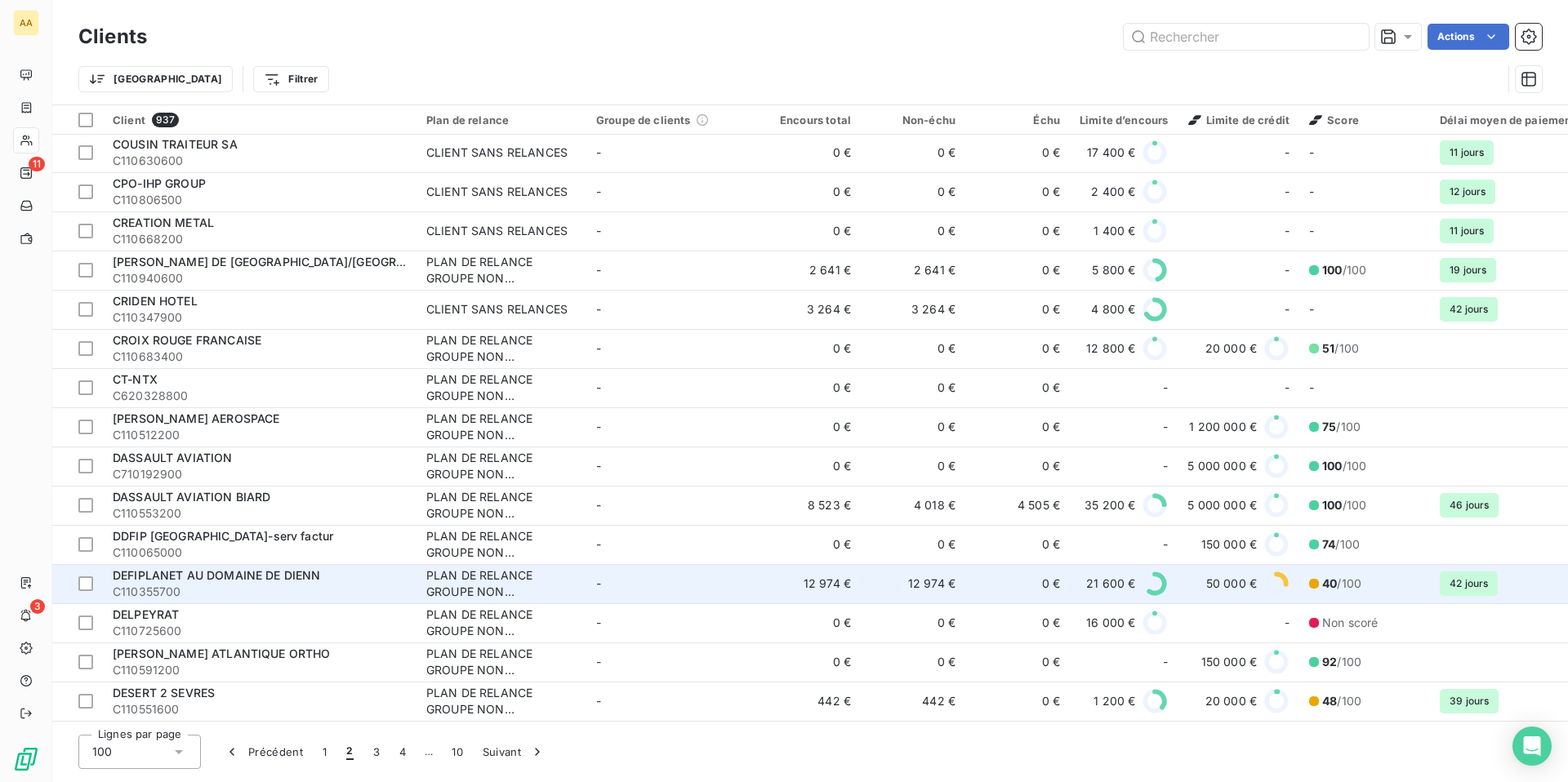
click at [1005, 577] on td "0 €" at bounding box center [1017, 583] width 104 height 39
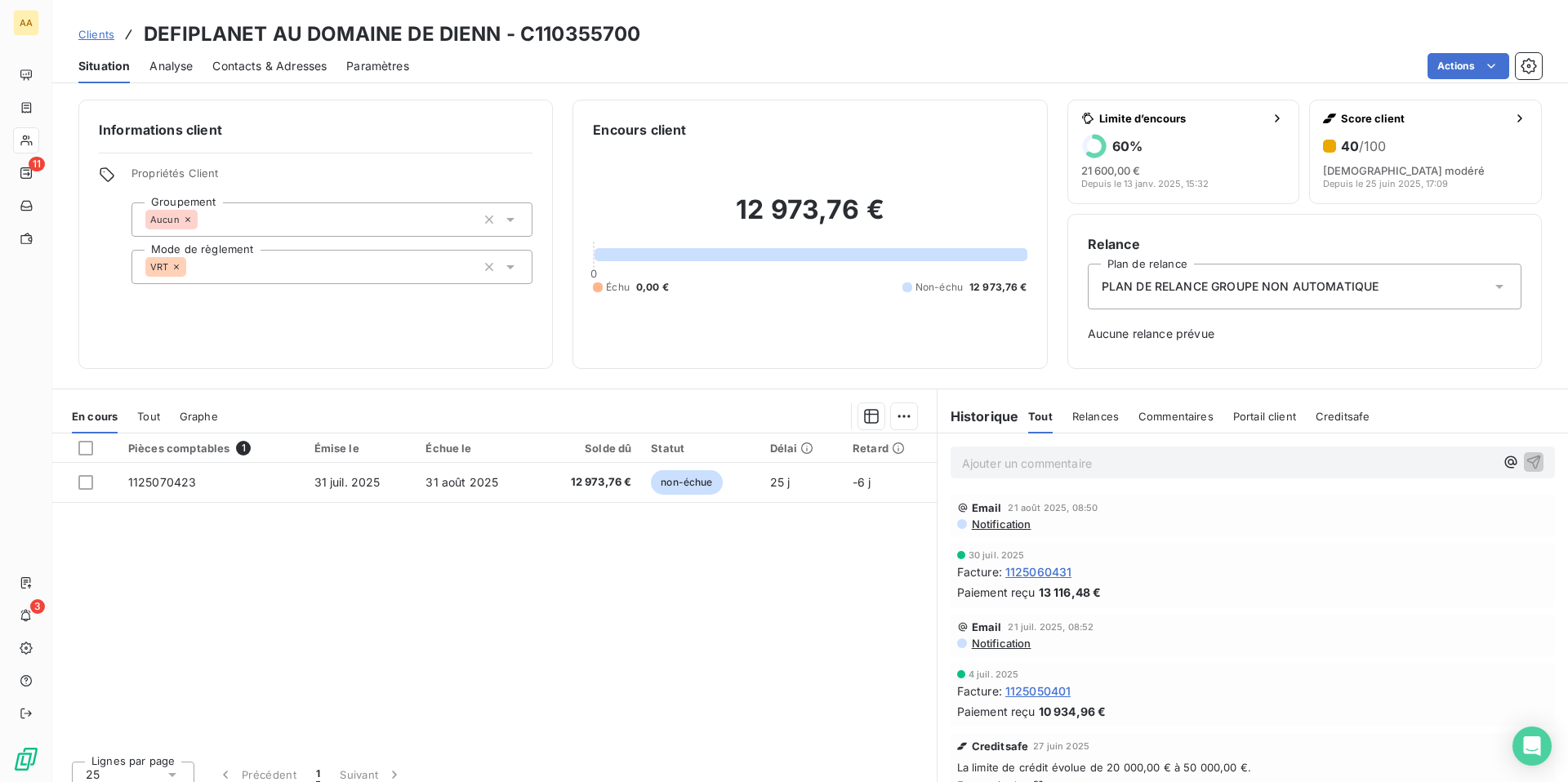
scroll to position [30, 0]
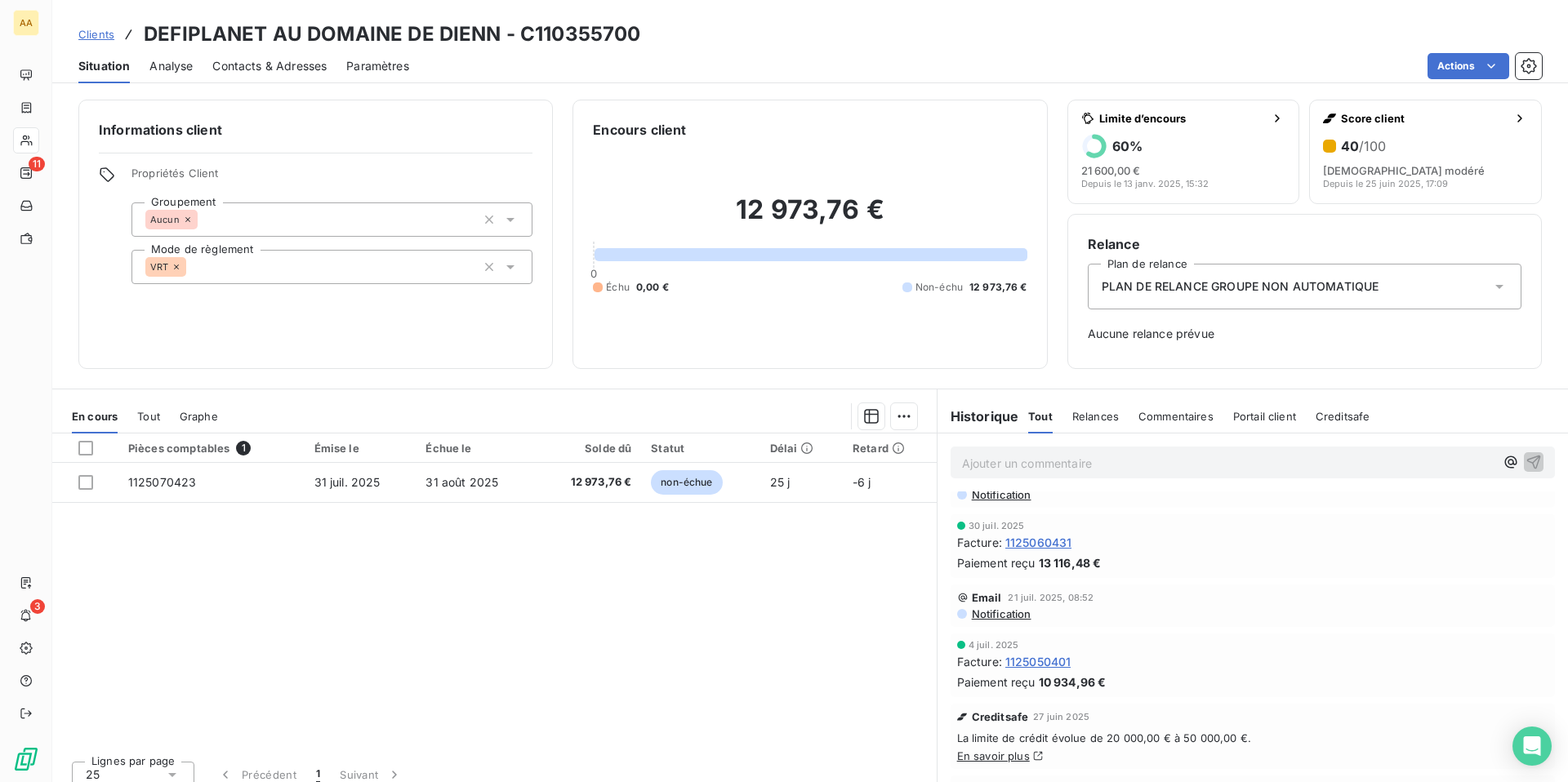
click at [1330, 420] on span "Creditsafe" at bounding box center [1343, 416] width 55 height 13
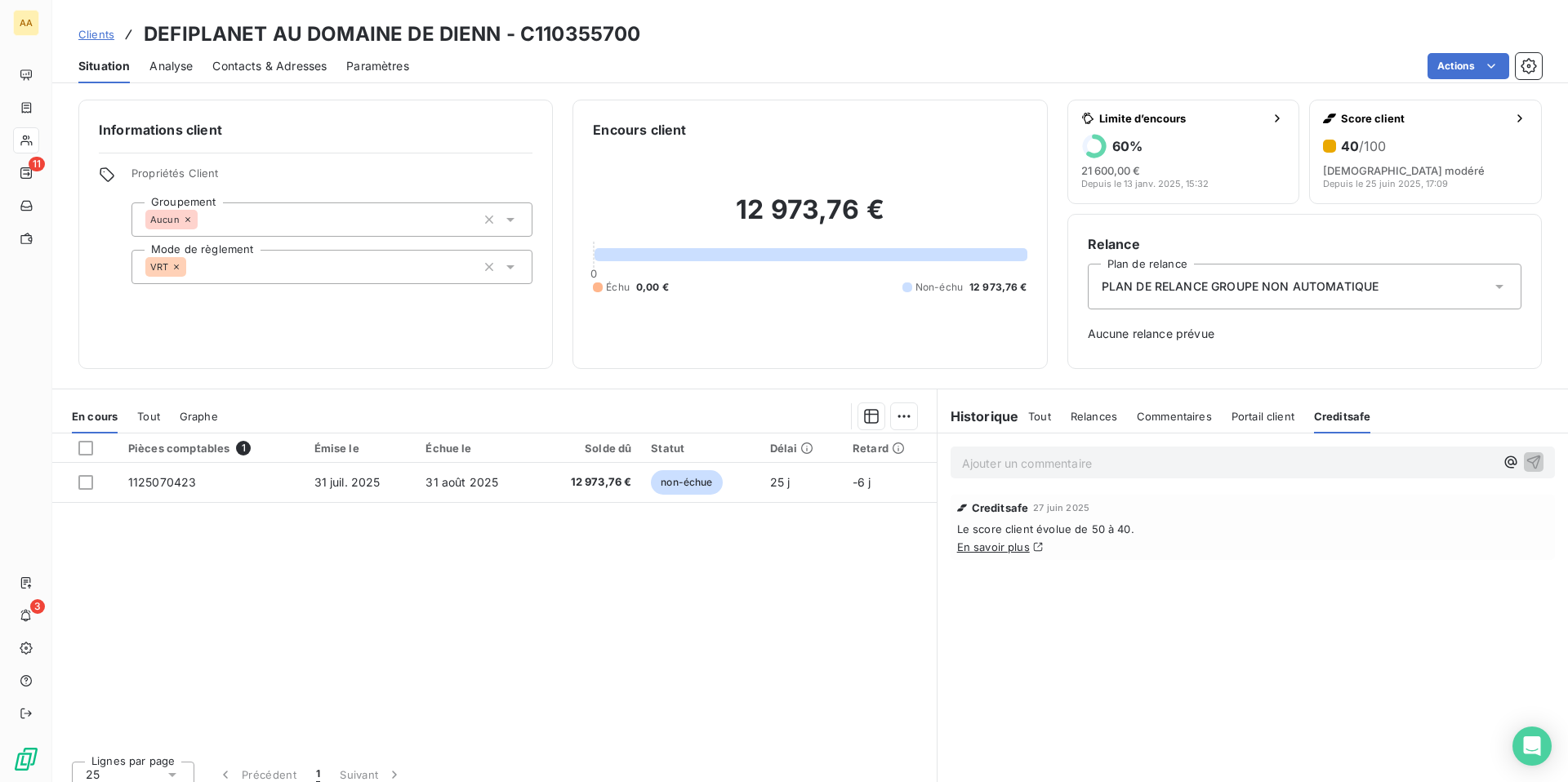
click at [1035, 414] on span "Tout" at bounding box center [1039, 416] width 23 height 13
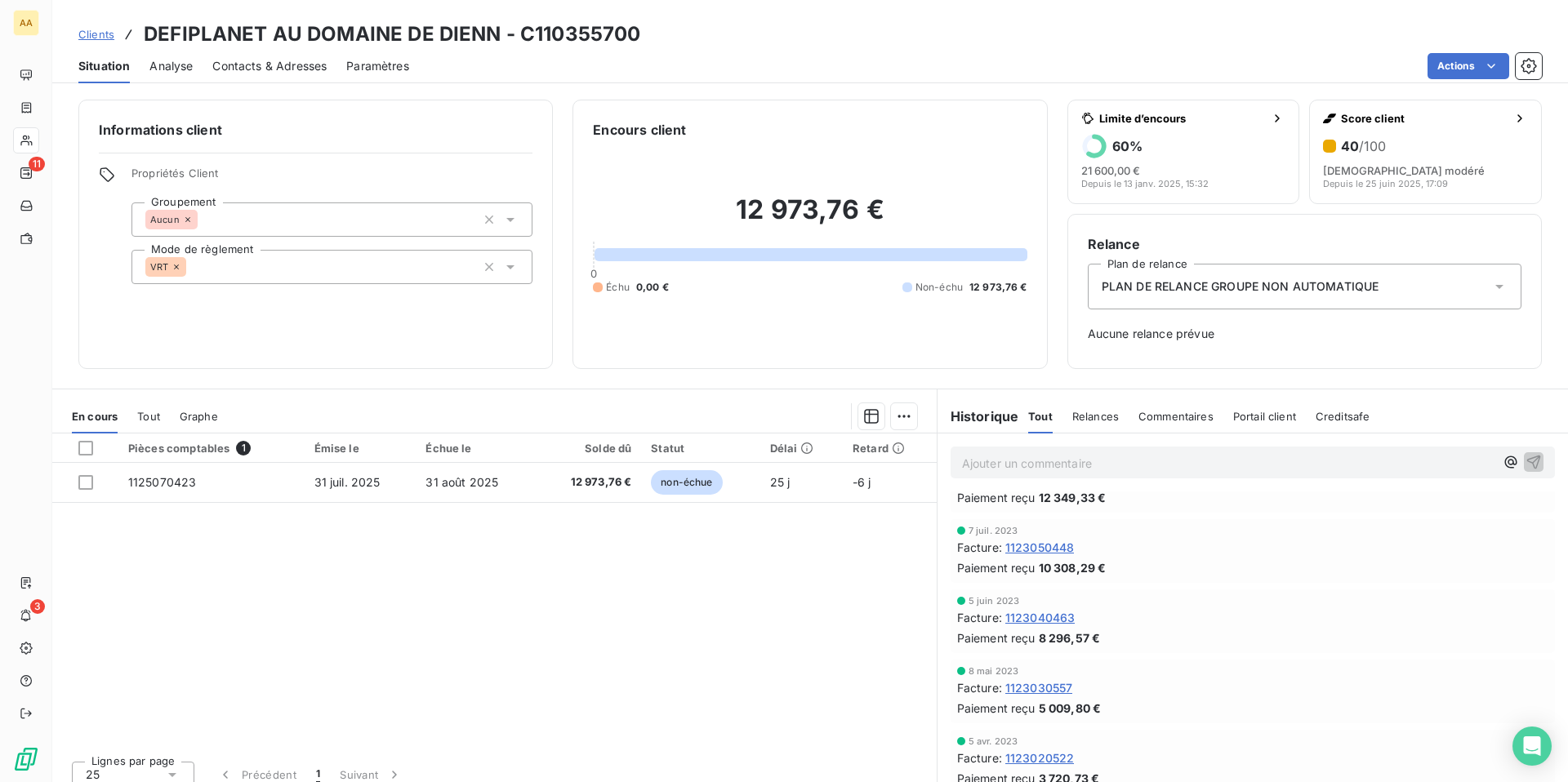
scroll to position [14, 0]
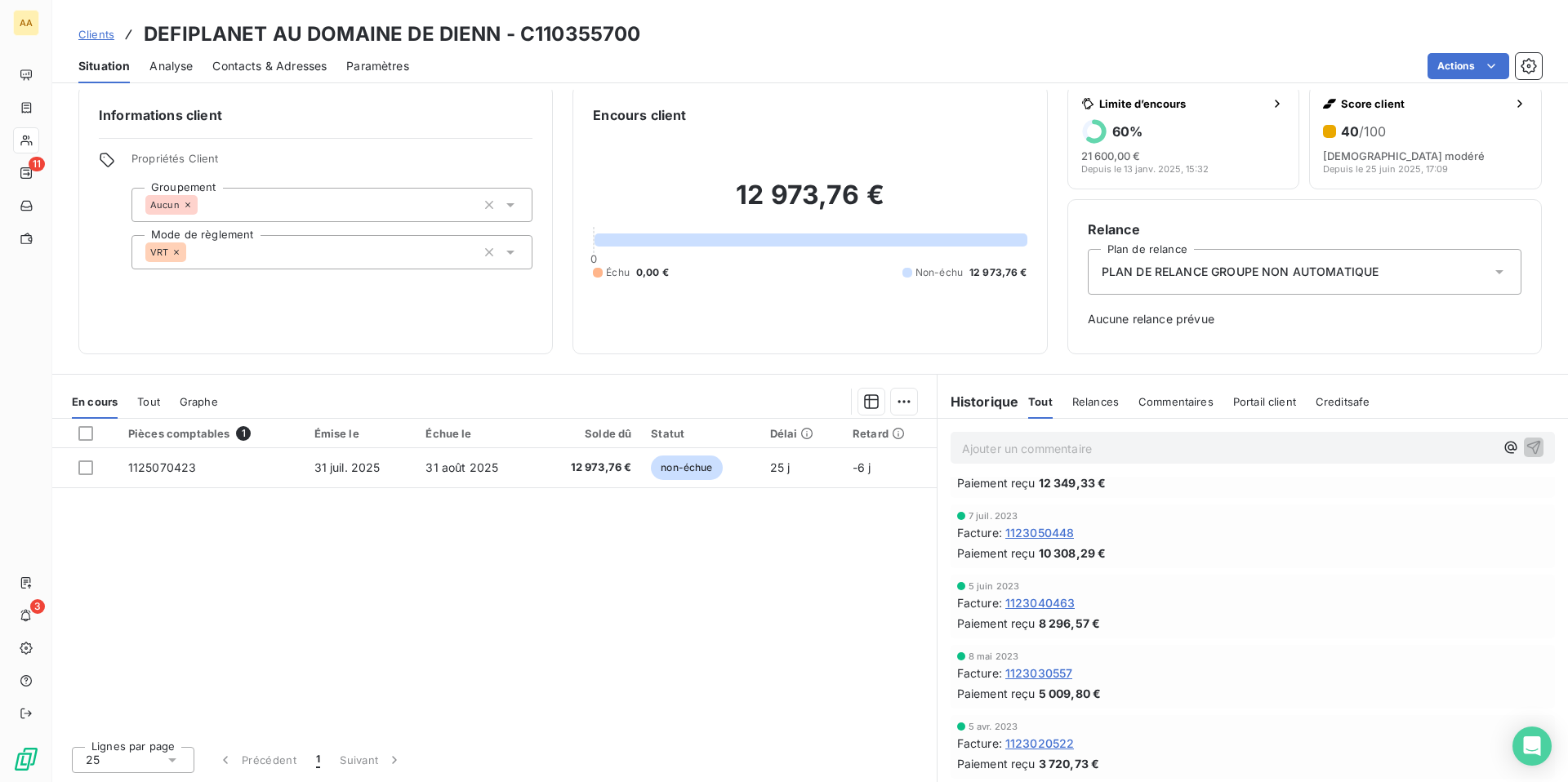
click at [1330, 410] on div "Creditsafe" at bounding box center [1343, 401] width 55 height 35
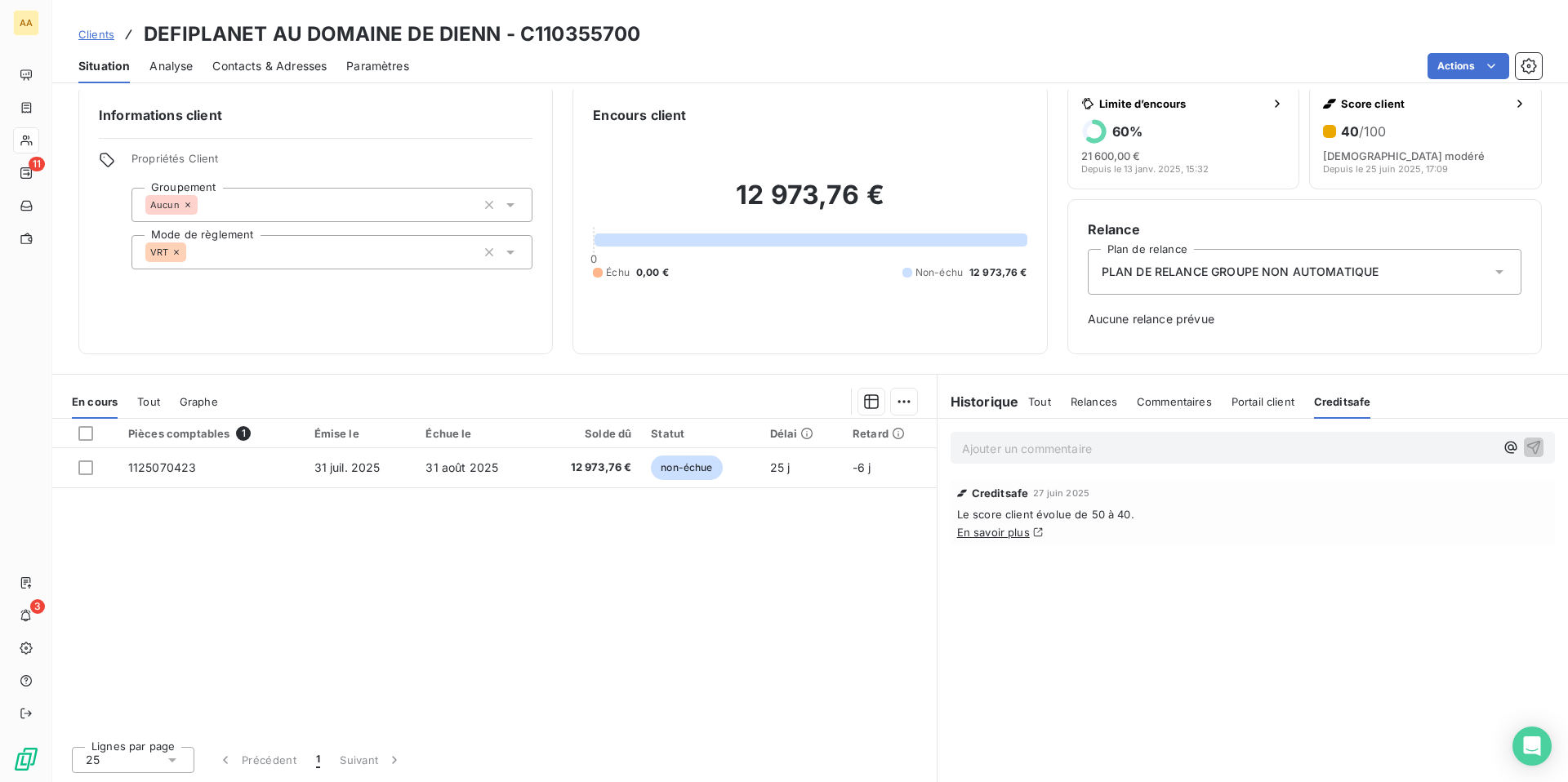
click at [1079, 403] on span "Relances" at bounding box center [1093, 401] width 47 height 13
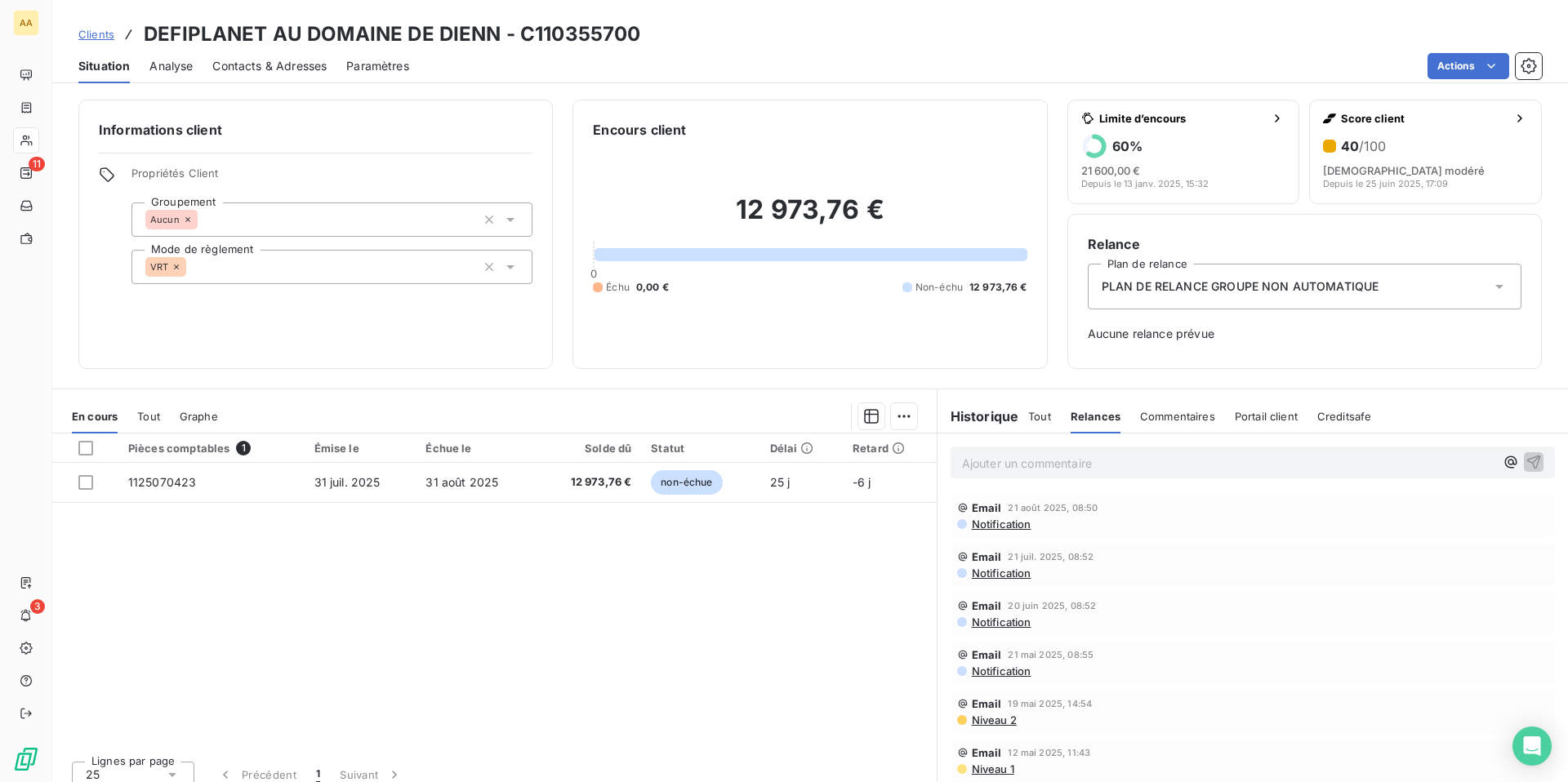
click at [1031, 428] on div "Tout" at bounding box center [1039, 416] width 23 height 35
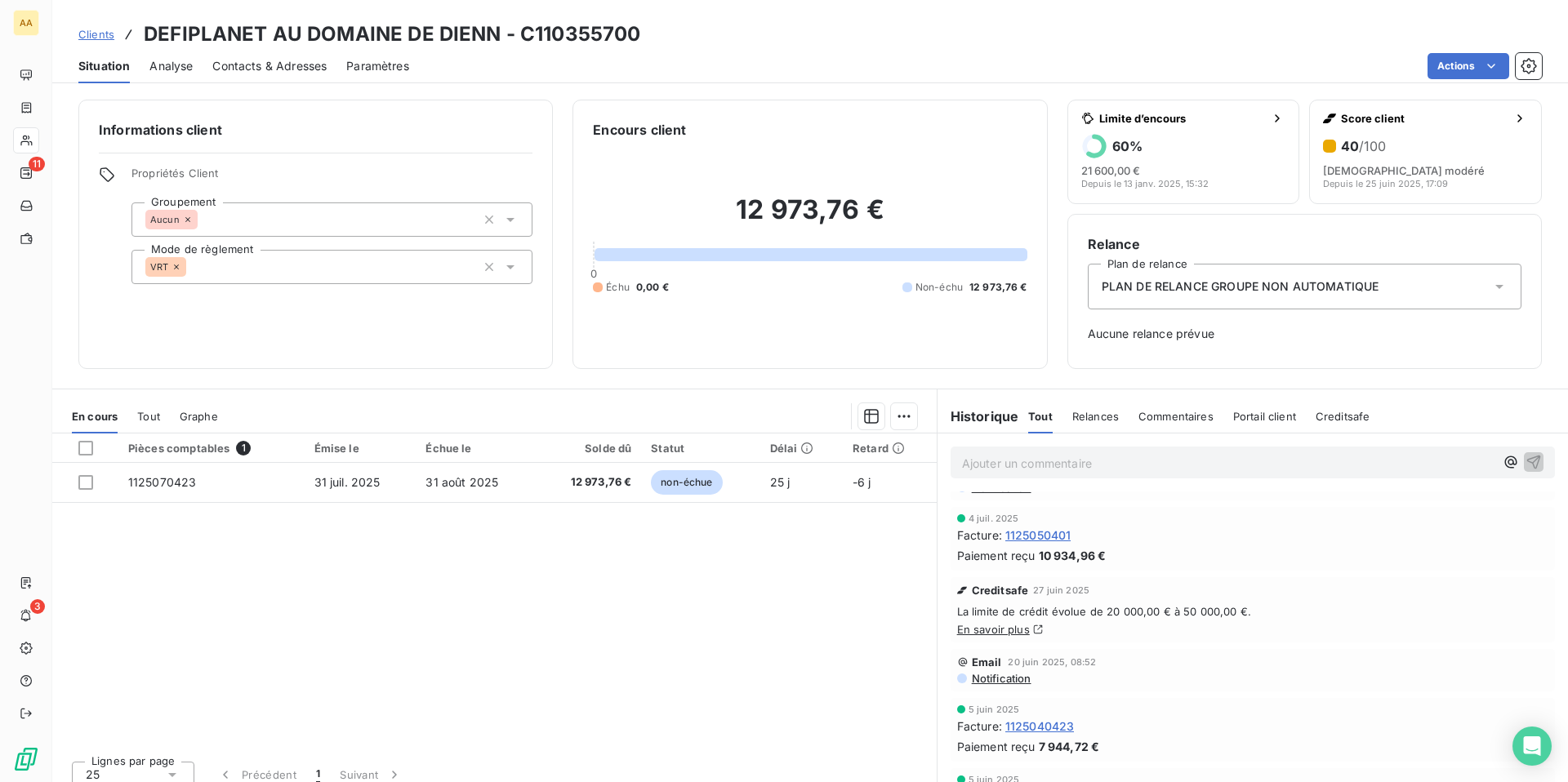
scroll to position [147, 0]
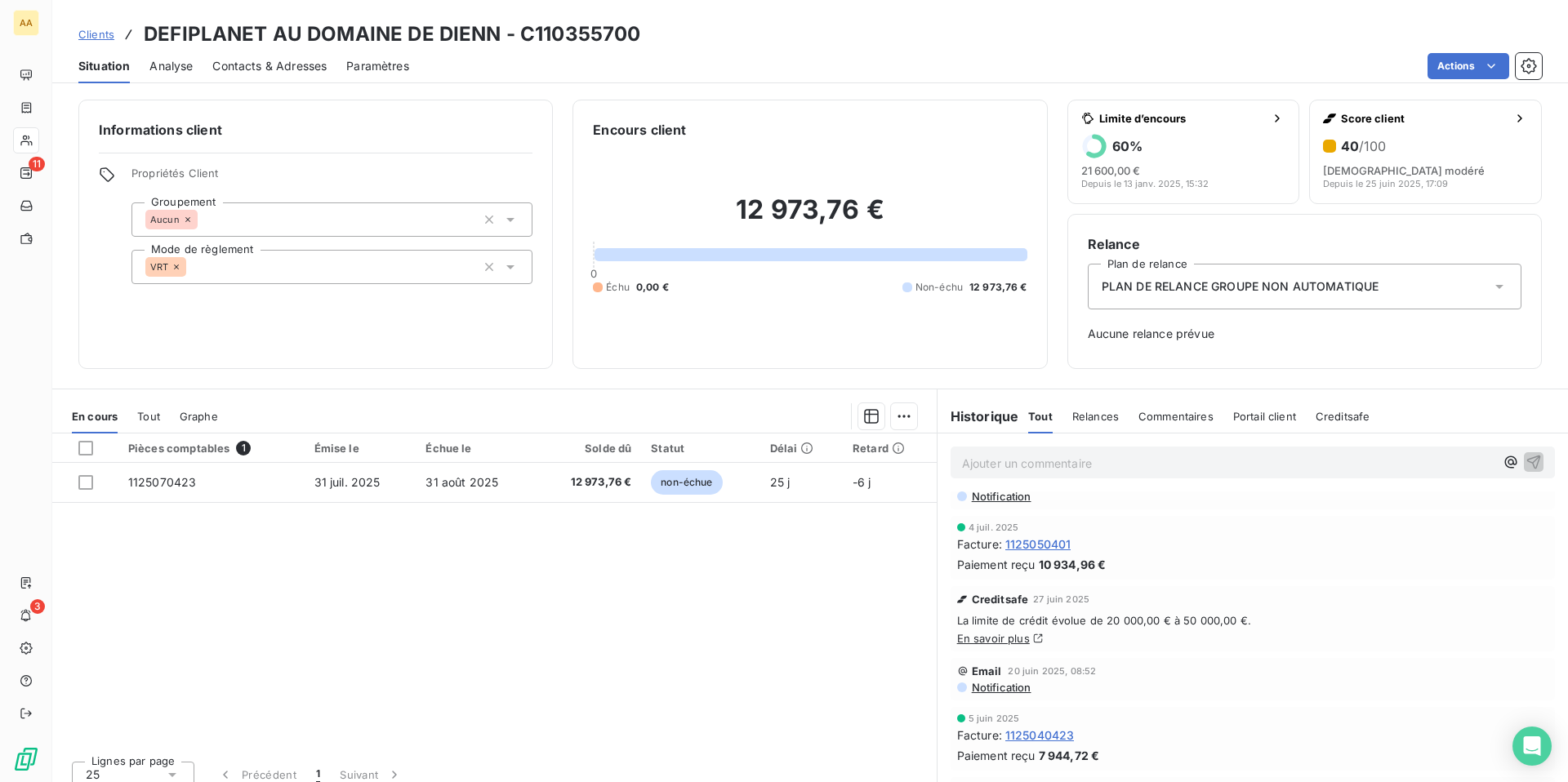
click at [1337, 421] on span "Creditsafe" at bounding box center [1343, 416] width 55 height 13
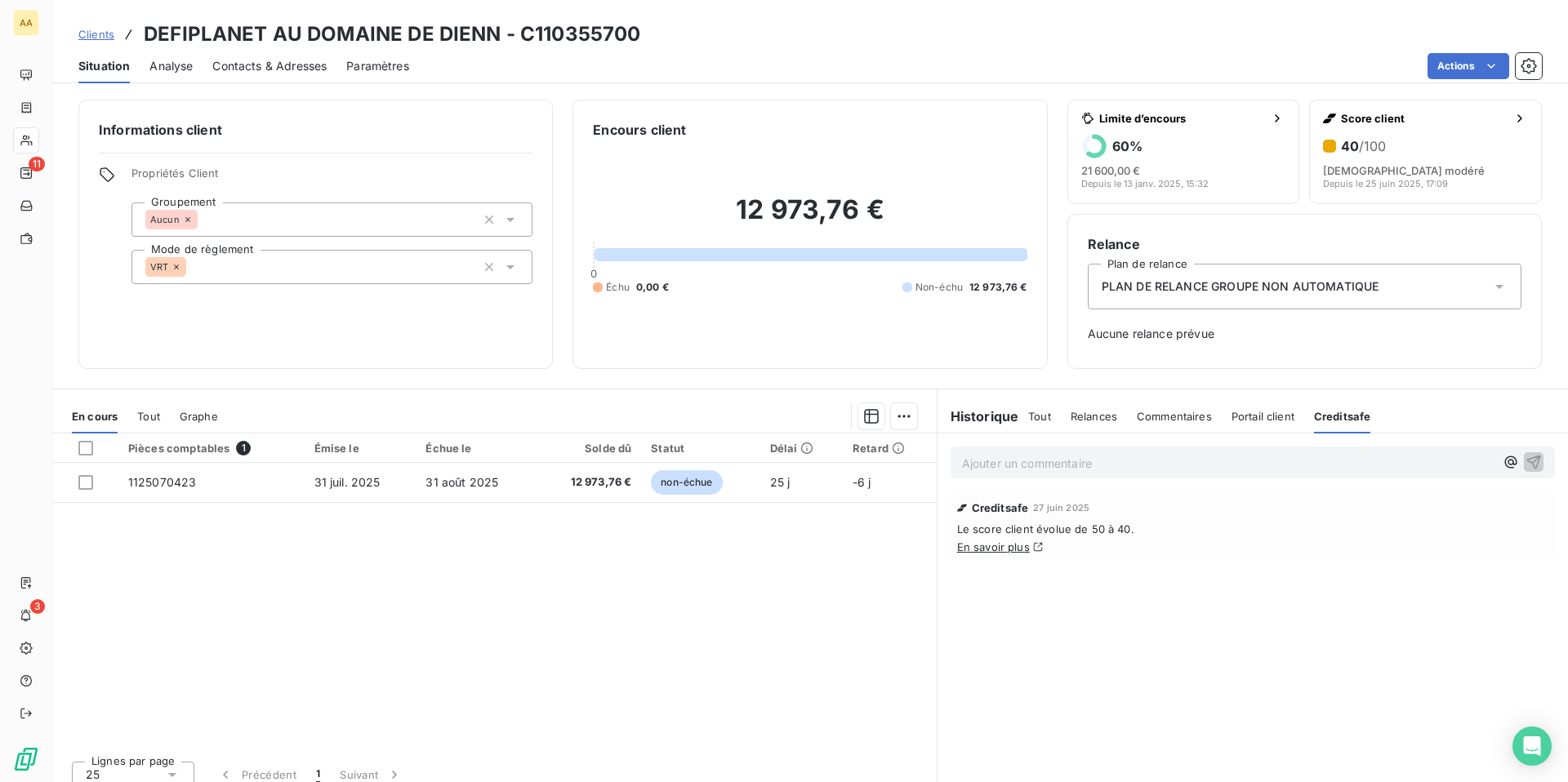
click at [1040, 415] on span "Tout" at bounding box center [1039, 416] width 23 height 13
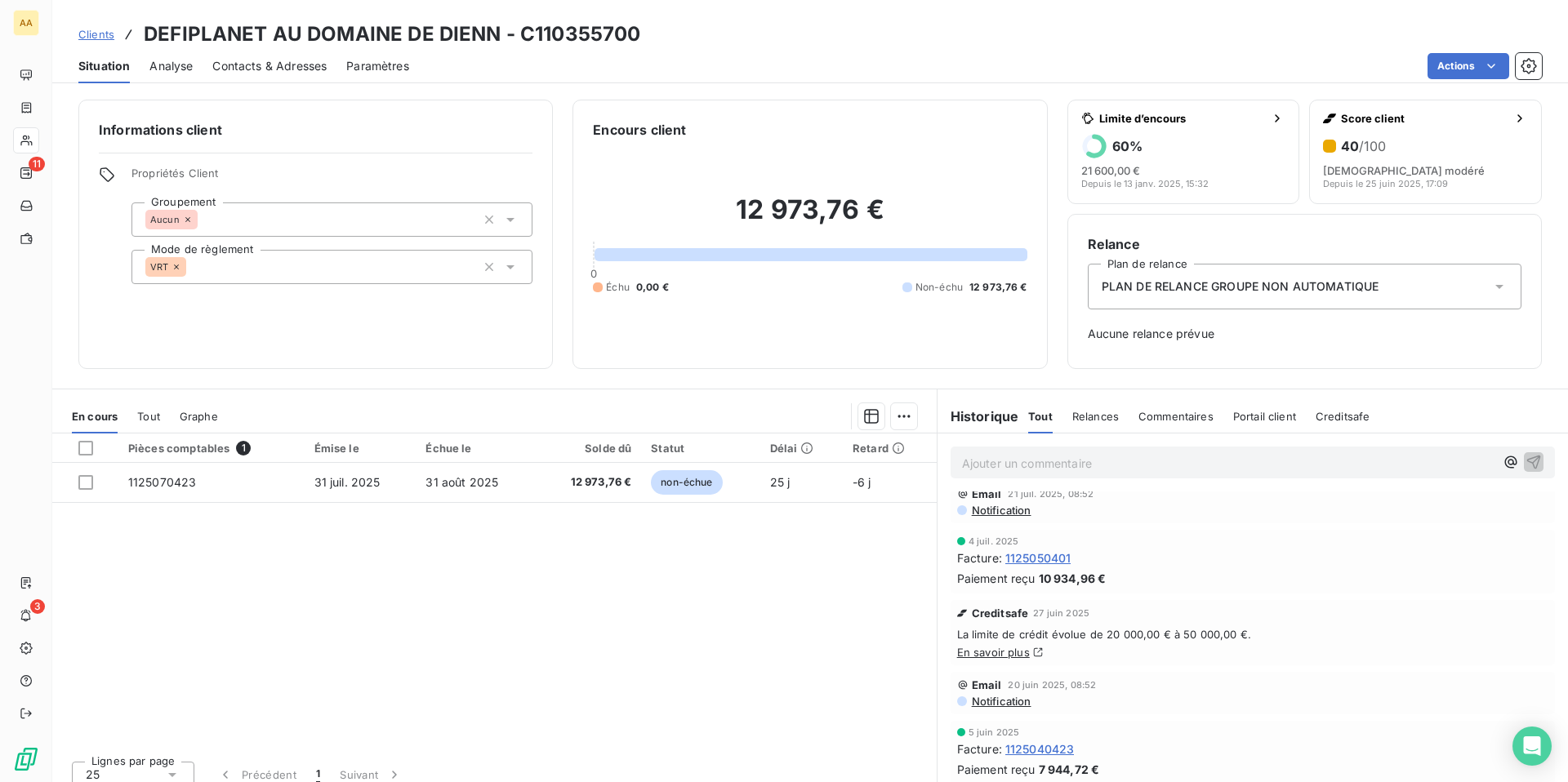
scroll to position [131, 0]
click at [1333, 415] on span "Creditsafe" at bounding box center [1343, 416] width 55 height 13
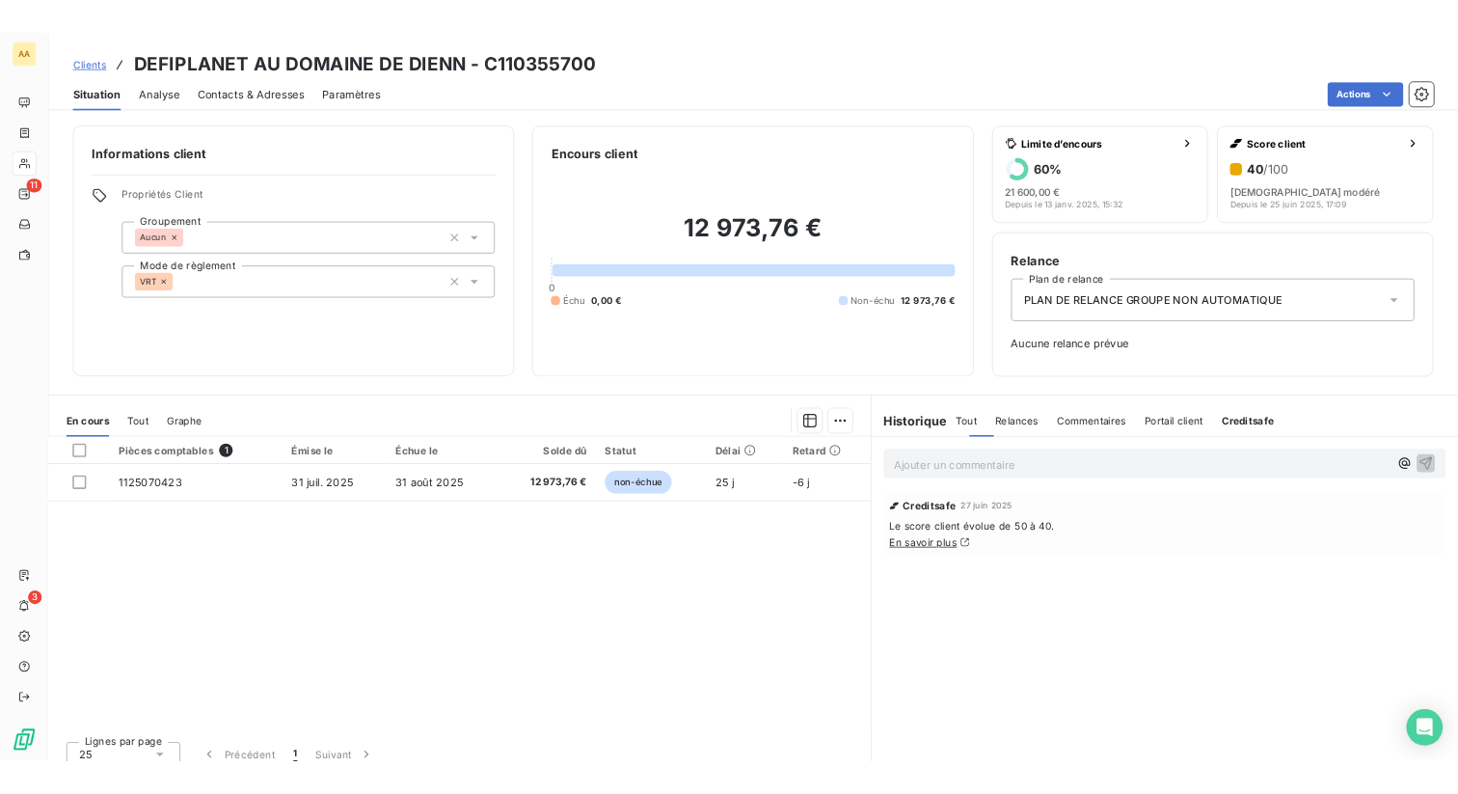
scroll to position [0, 0]
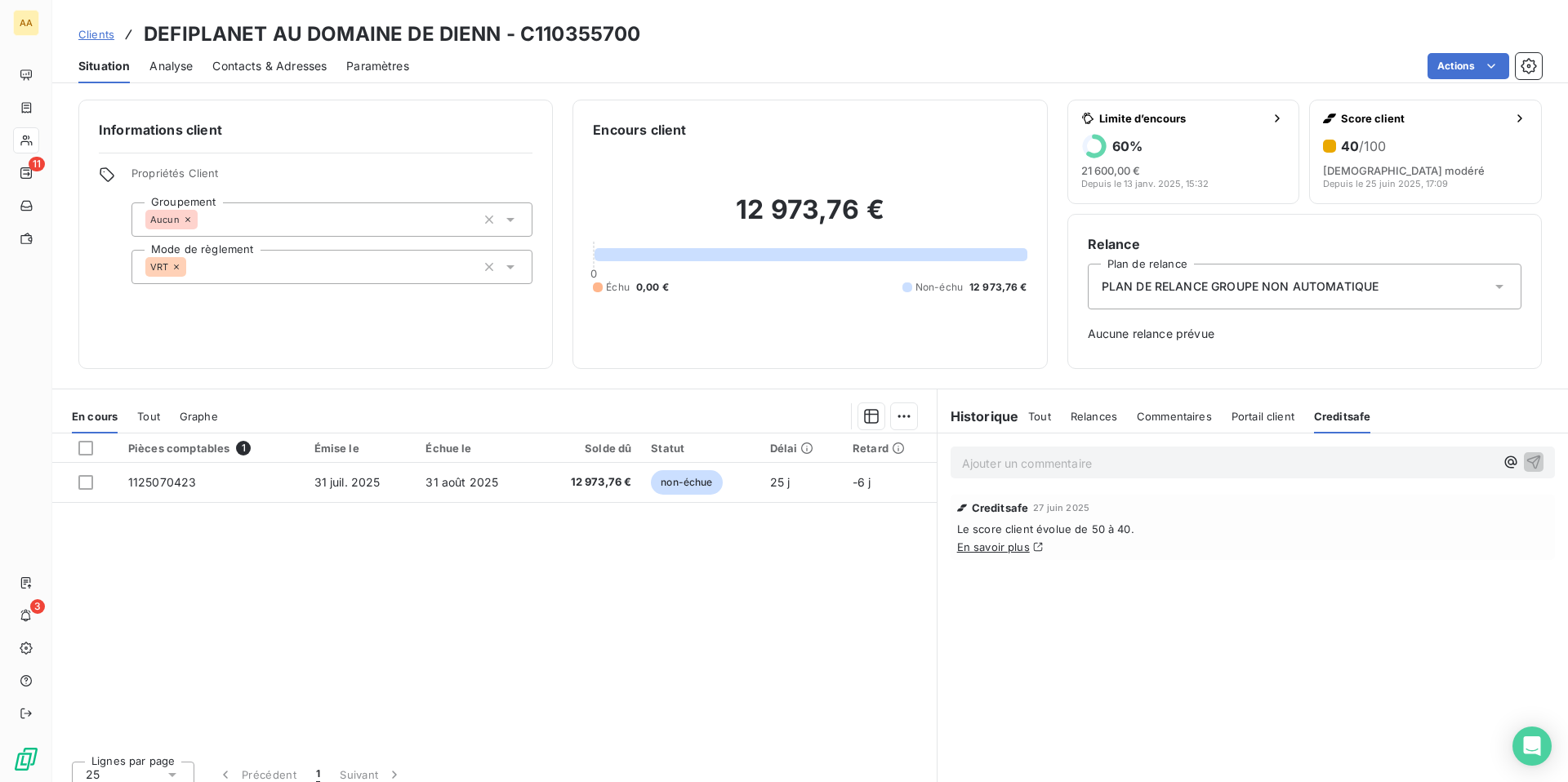
click at [1045, 415] on span "Tout" at bounding box center [1039, 416] width 23 height 13
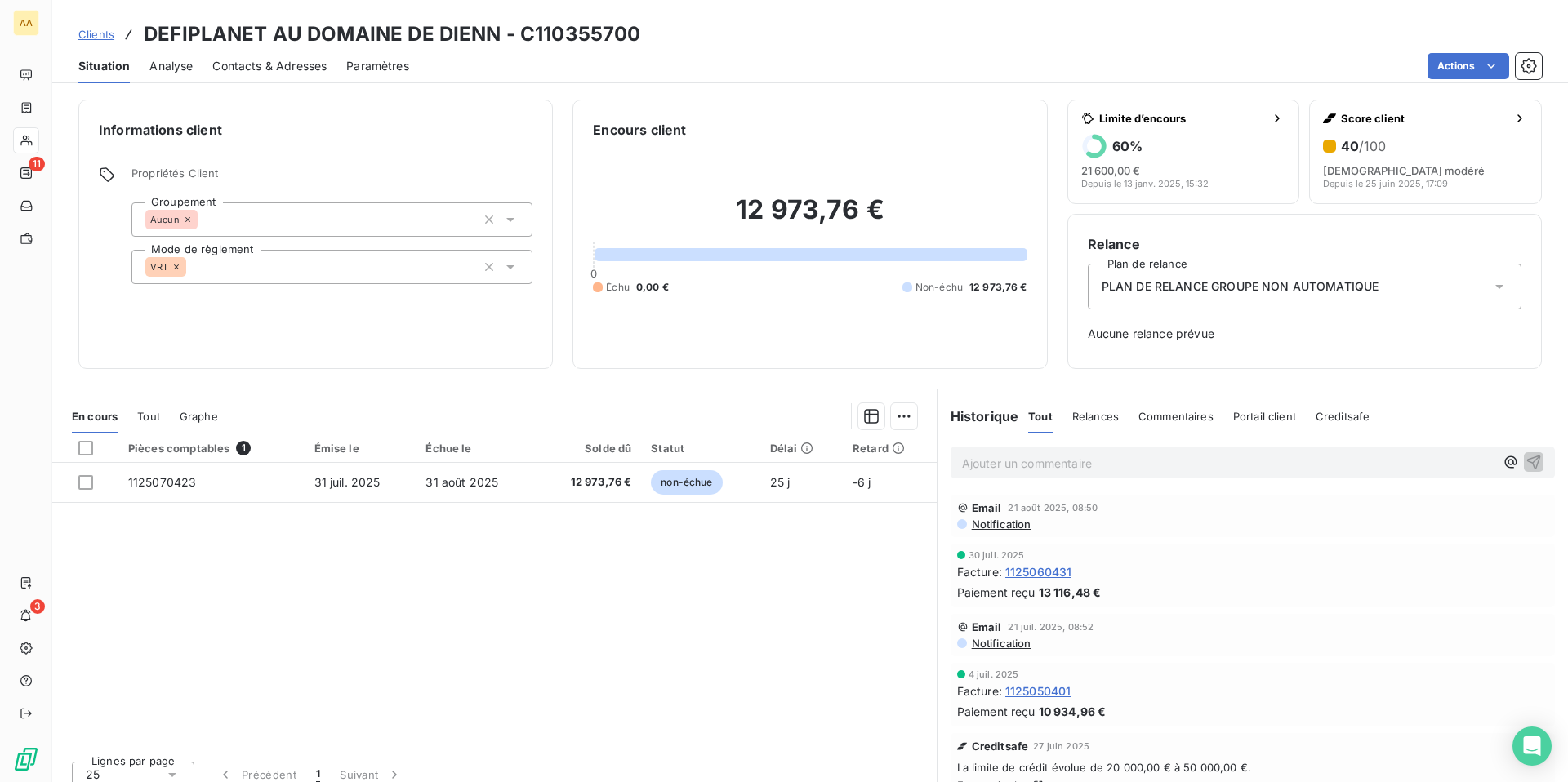
click at [1326, 416] on span "Creditsafe" at bounding box center [1343, 416] width 55 height 13
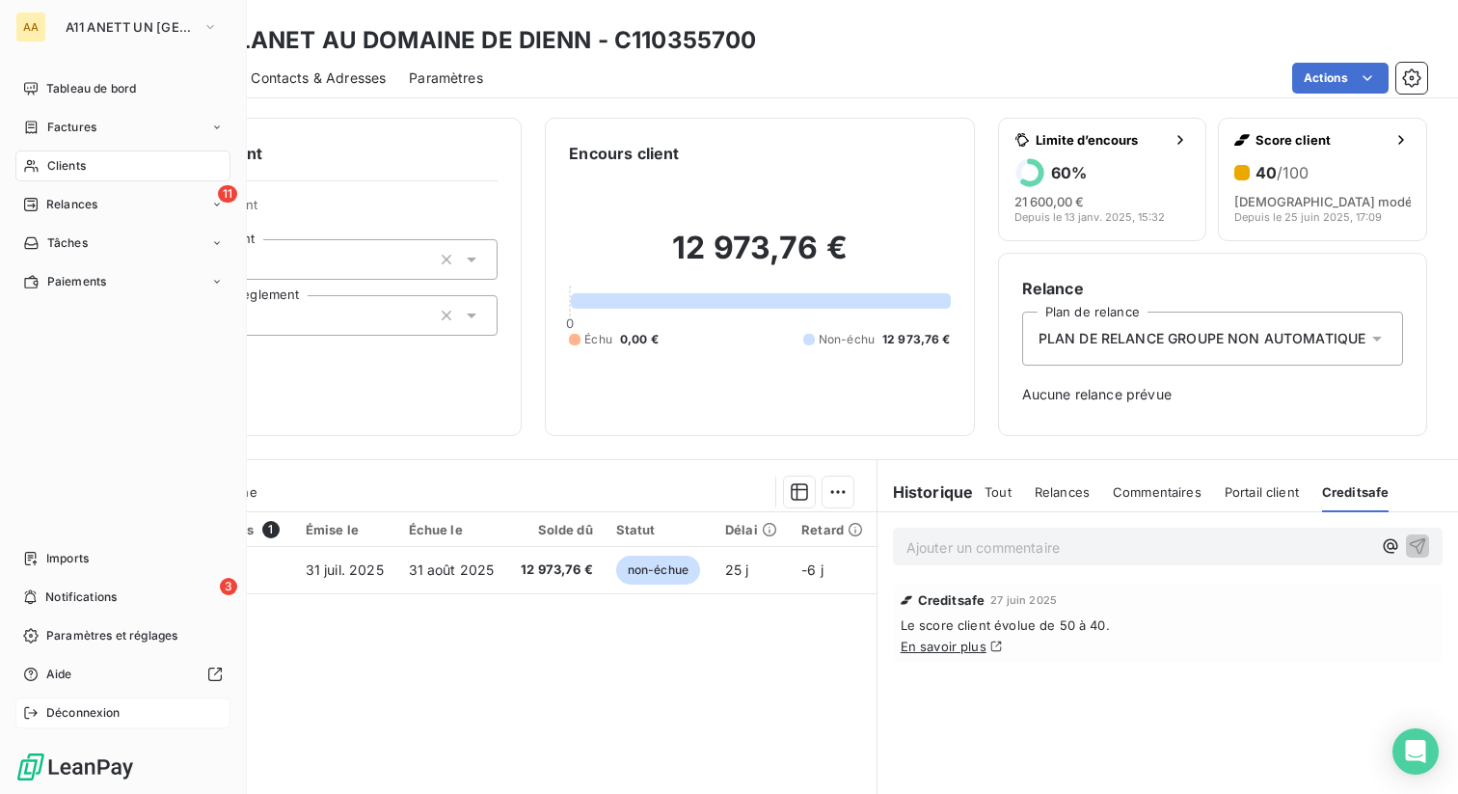
click at [57, 714] on span "Déconnexion" at bounding box center [83, 712] width 74 height 17
